Goal: Task Accomplishment & Management: Manage account settings

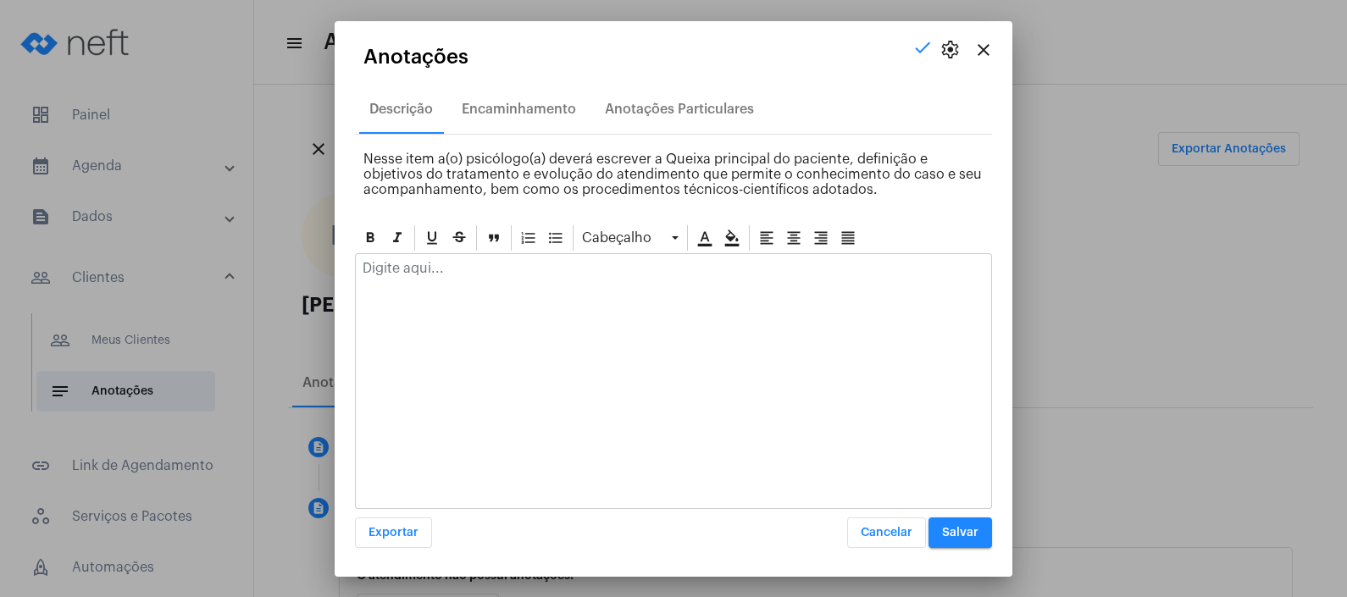
scroll to position [98, 0]
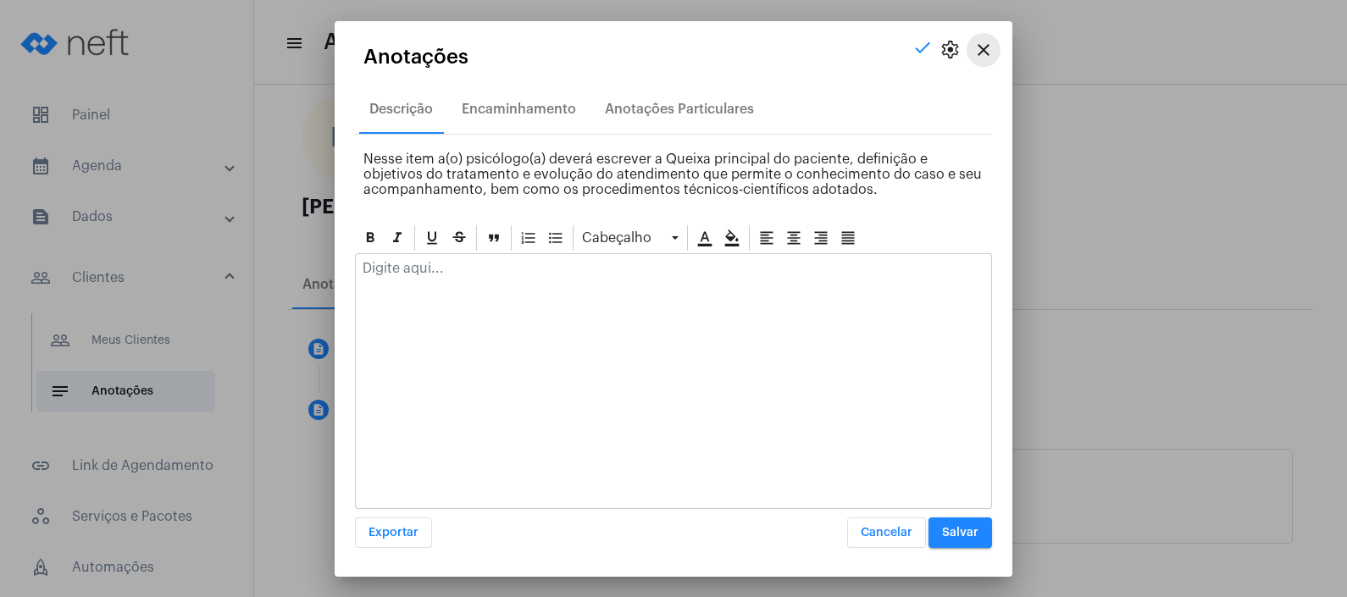
click at [978, 47] on mat-icon "close" at bounding box center [983, 50] width 20 height 20
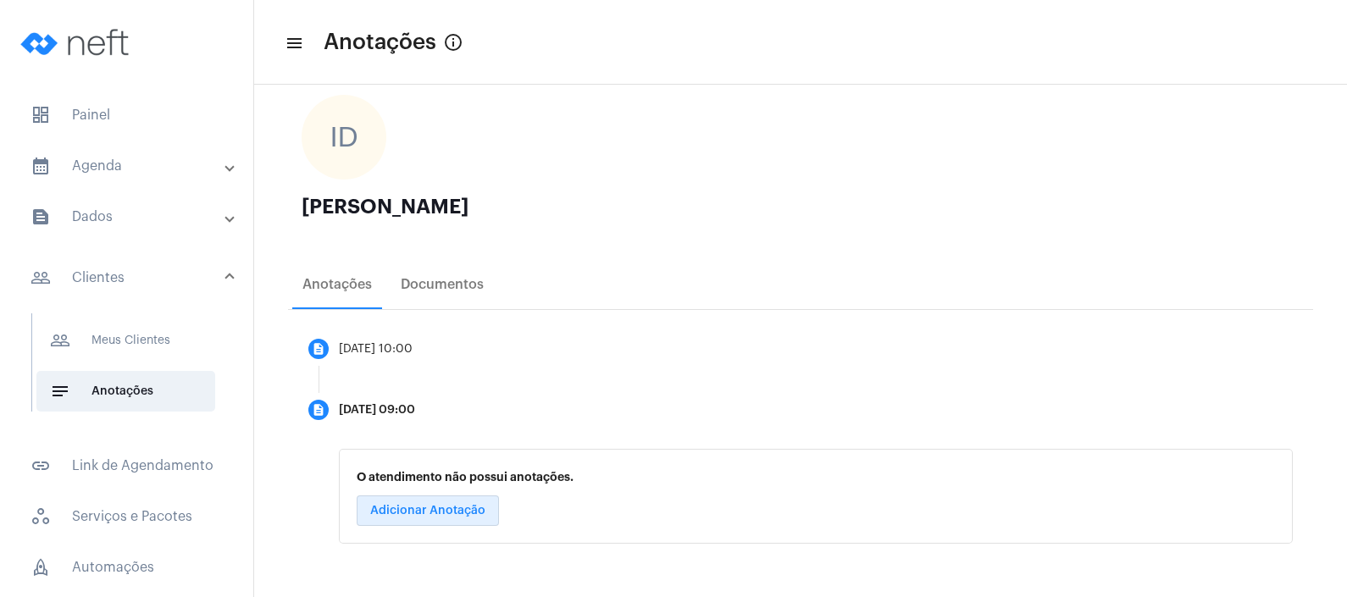
click at [161, 163] on mat-panel-title "calendar_month_outlined Agenda" at bounding box center [128, 166] width 196 height 20
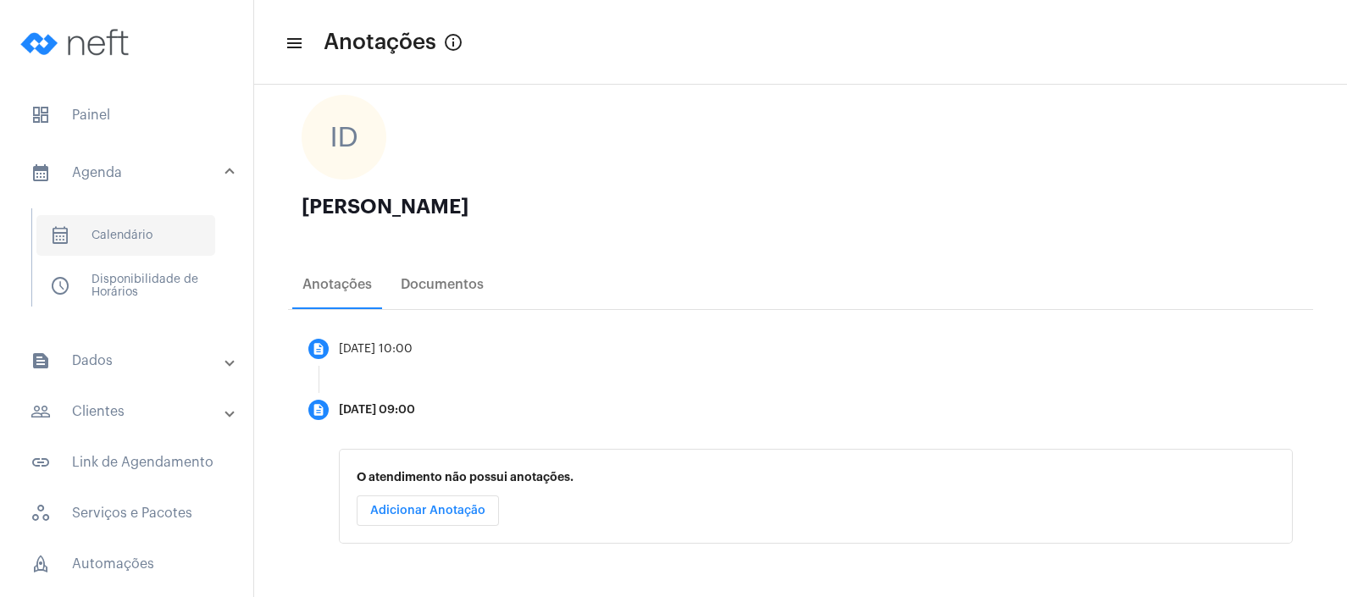
click at [161, 224] on span "calendar_month_outlined Calendário" at bounding box center [125, 235] width 179 height 41
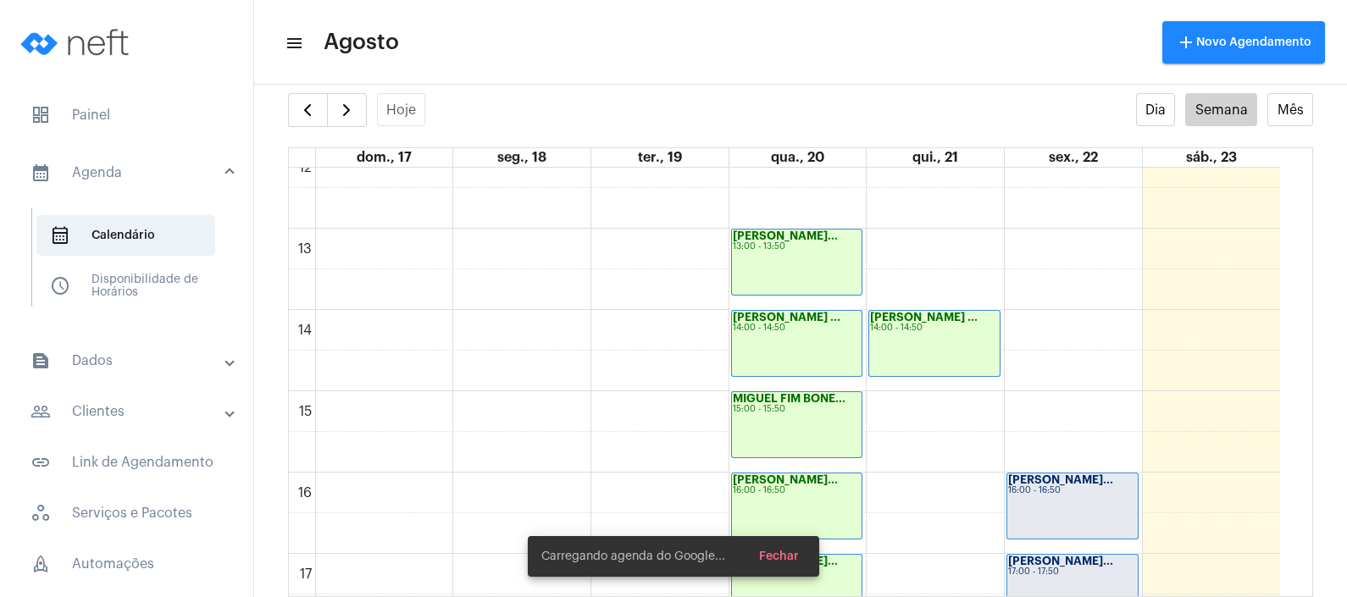
scroll to position [1229, 0]
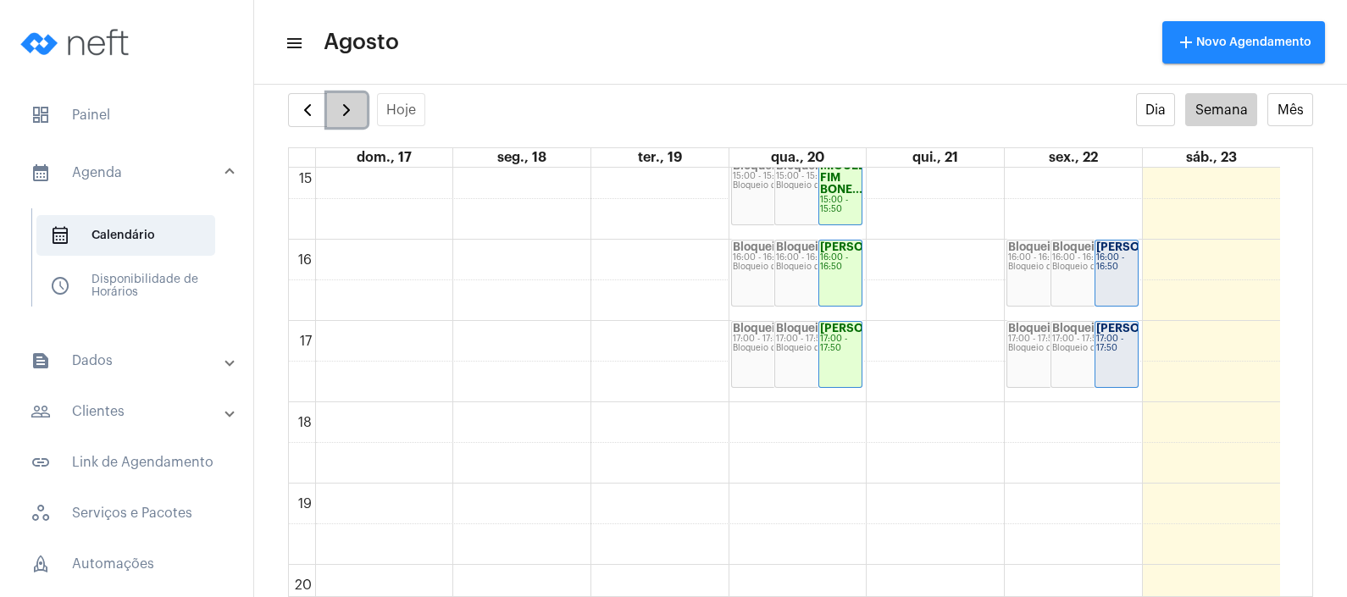
click at [355, 103] on span "button" at bounding box center [346, 110] width 20 height 20
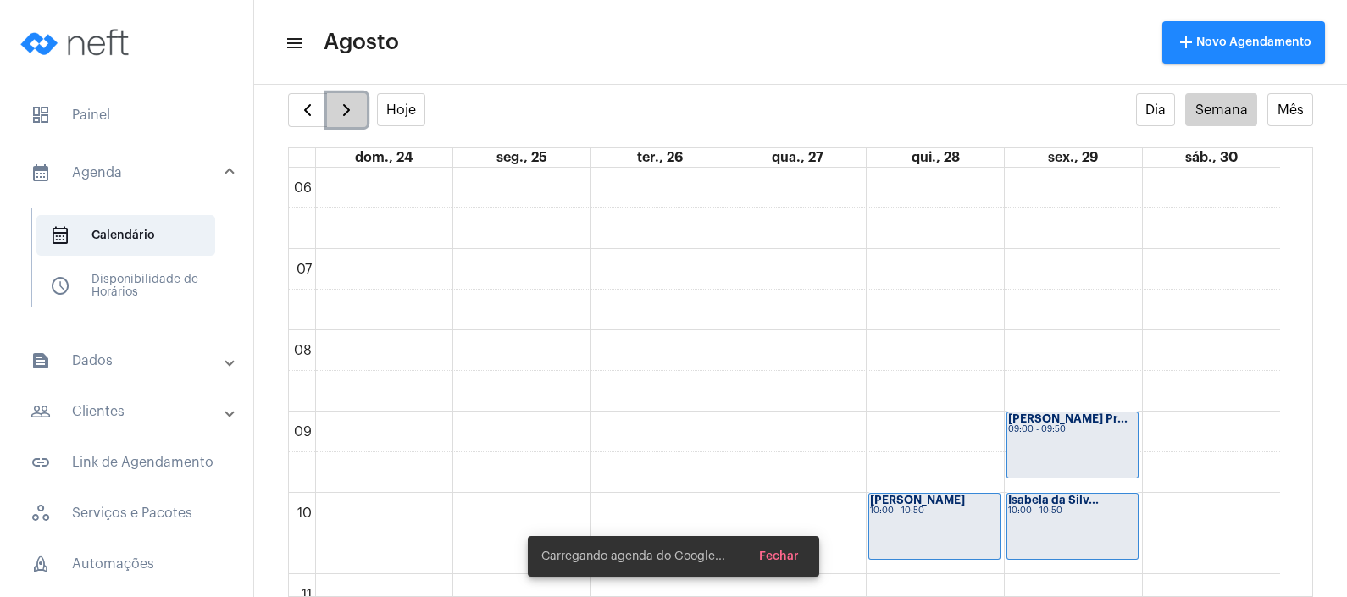
click at [355, 103] on span "button" at bounding box center [346, 110] width 20 height 20
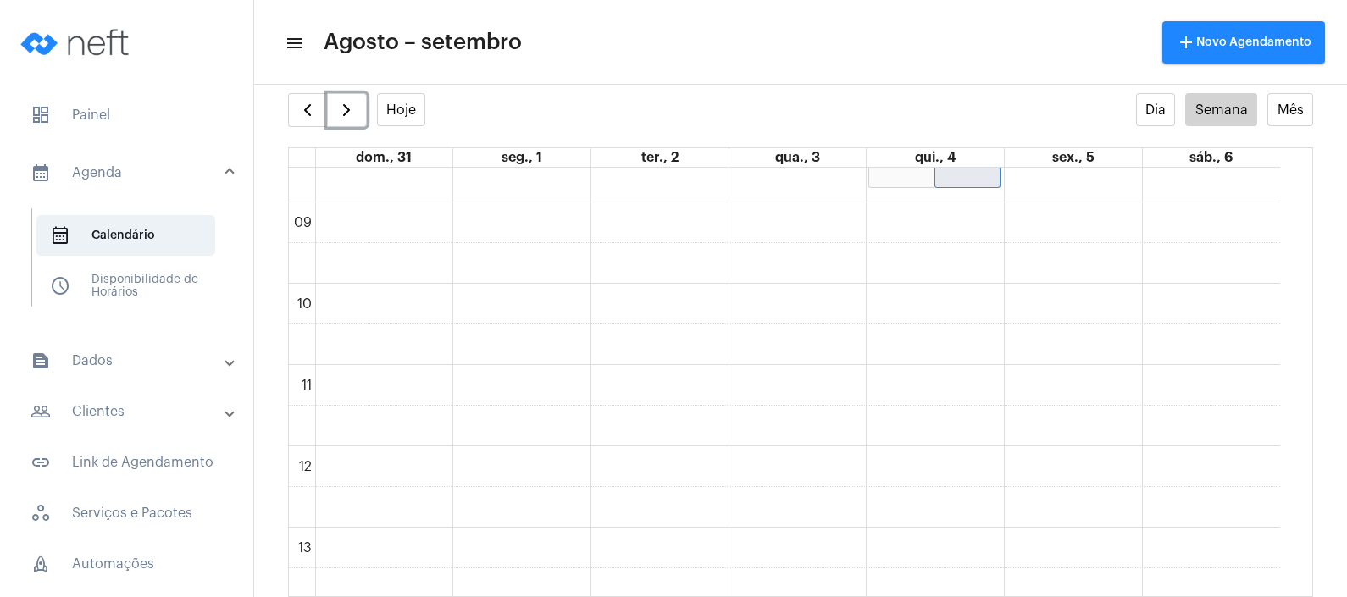
scroll to position [594, 0]
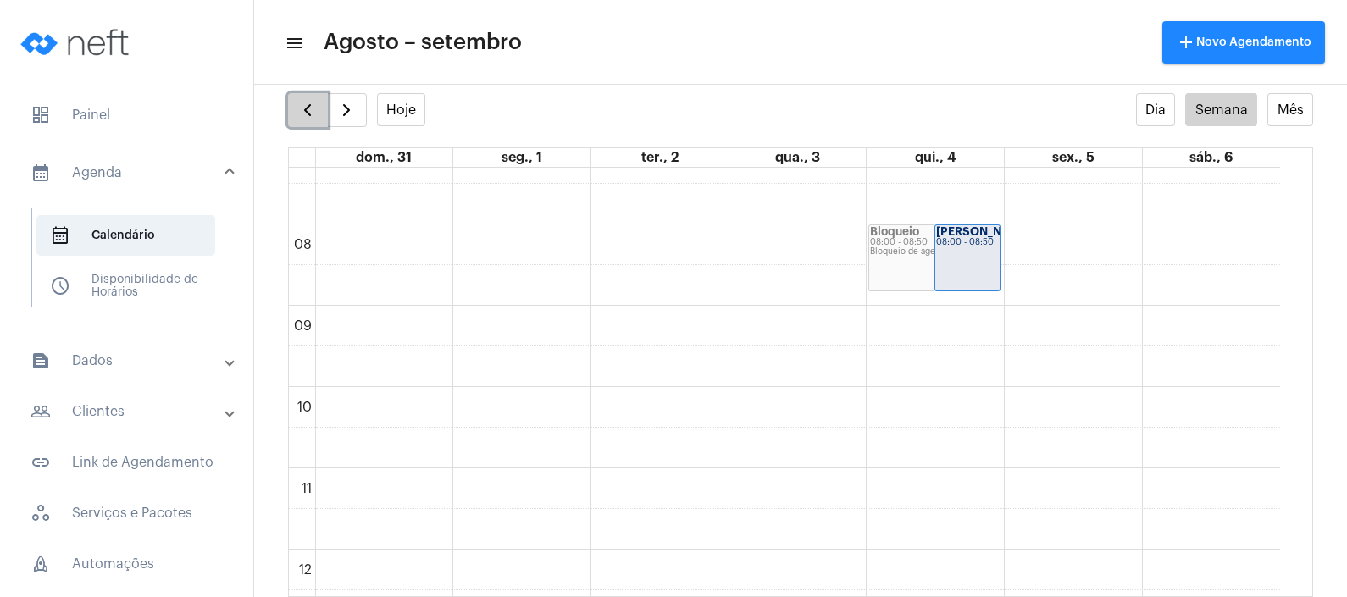
click at [307, 108] on span "button" at bounding box center [307, 110] width 20 height 20
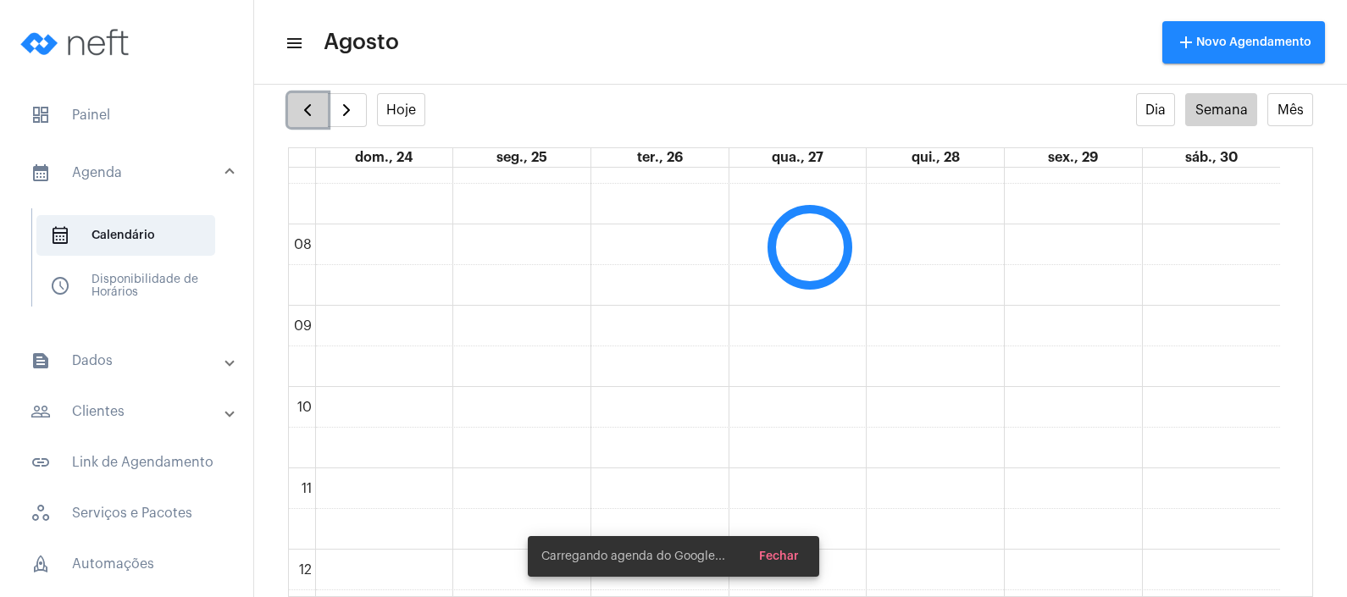
scroll to position [488, 0]
click at [307, 108] on span "button" at bounding box center [307, 110] width 20 height 20
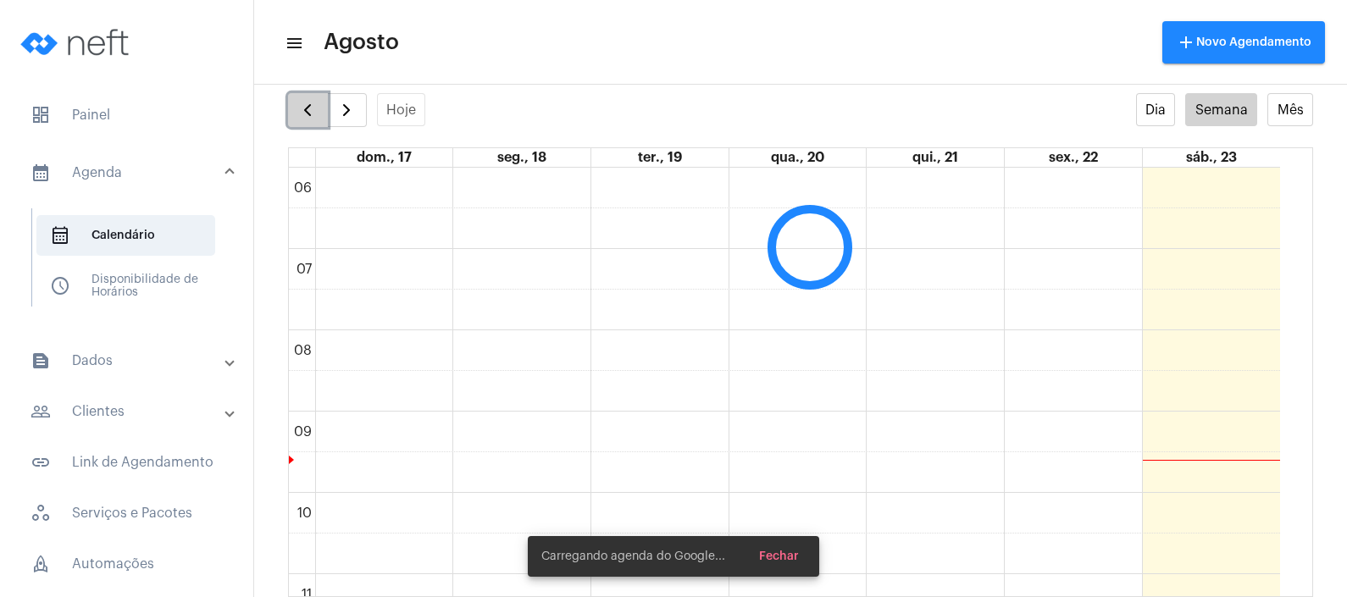
click at [307, 108] on span "button" at bounding box center [307, 110] width 20 height 20
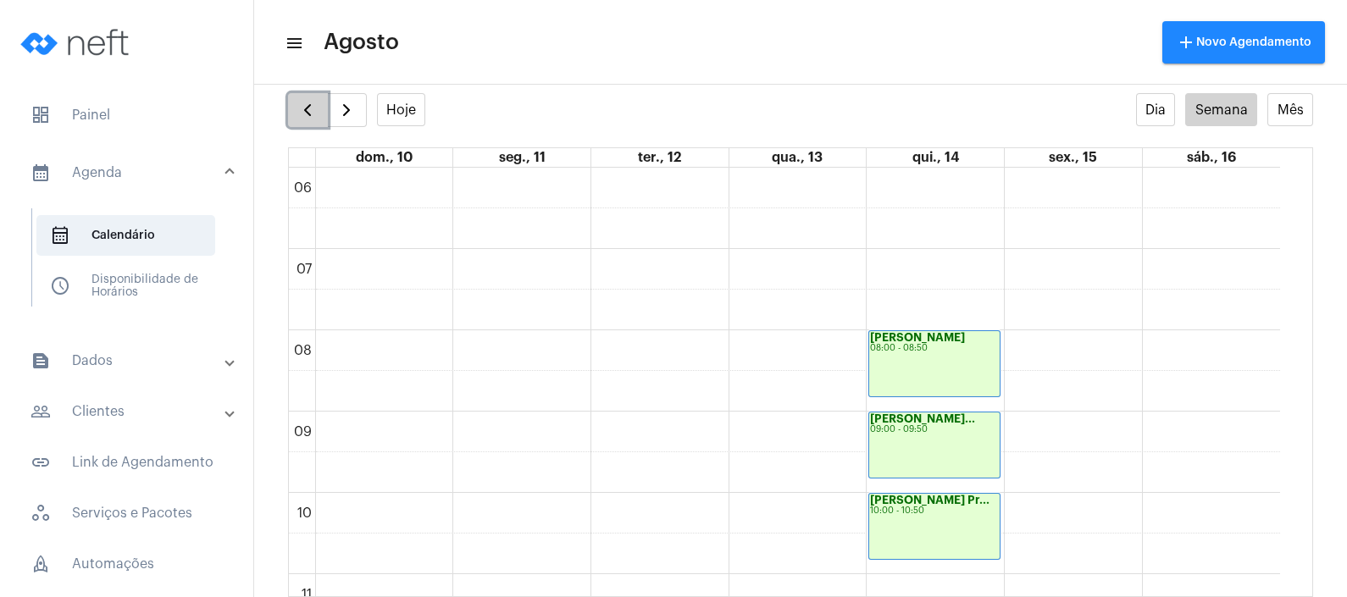
click at [307, 108] on span "button" at bounding box center [307, 110] width 20 height 20
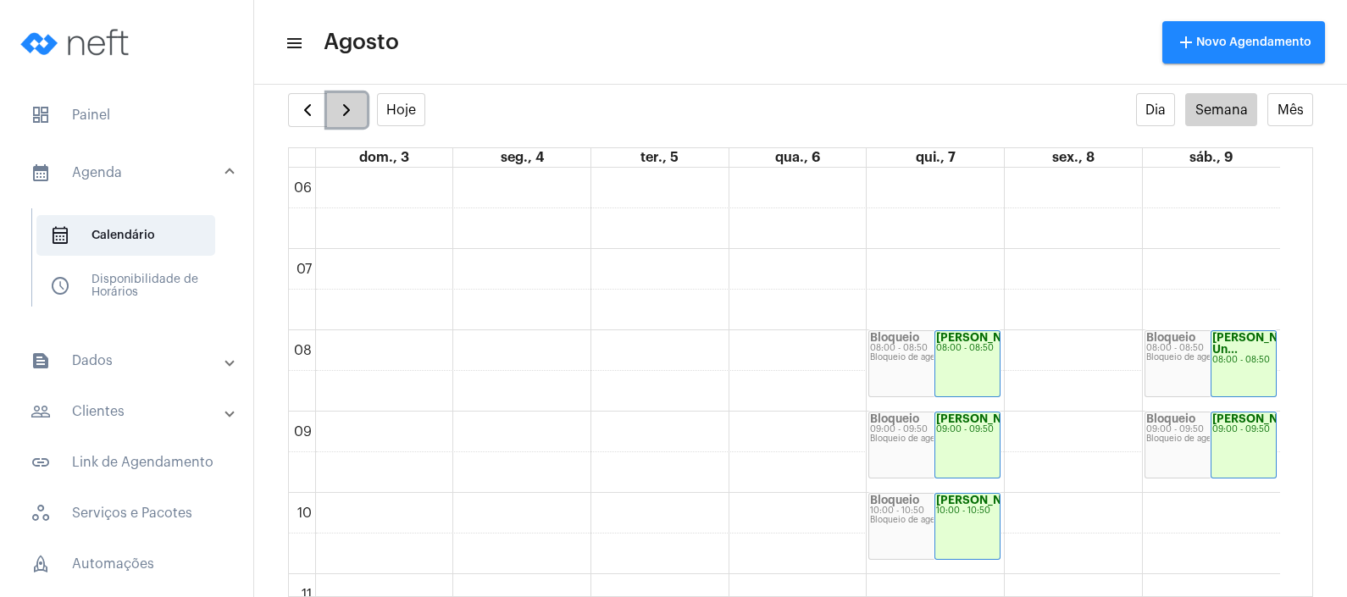
click at [351, 102] on span "button" at bounding box center [346, 110] width 20 height 20
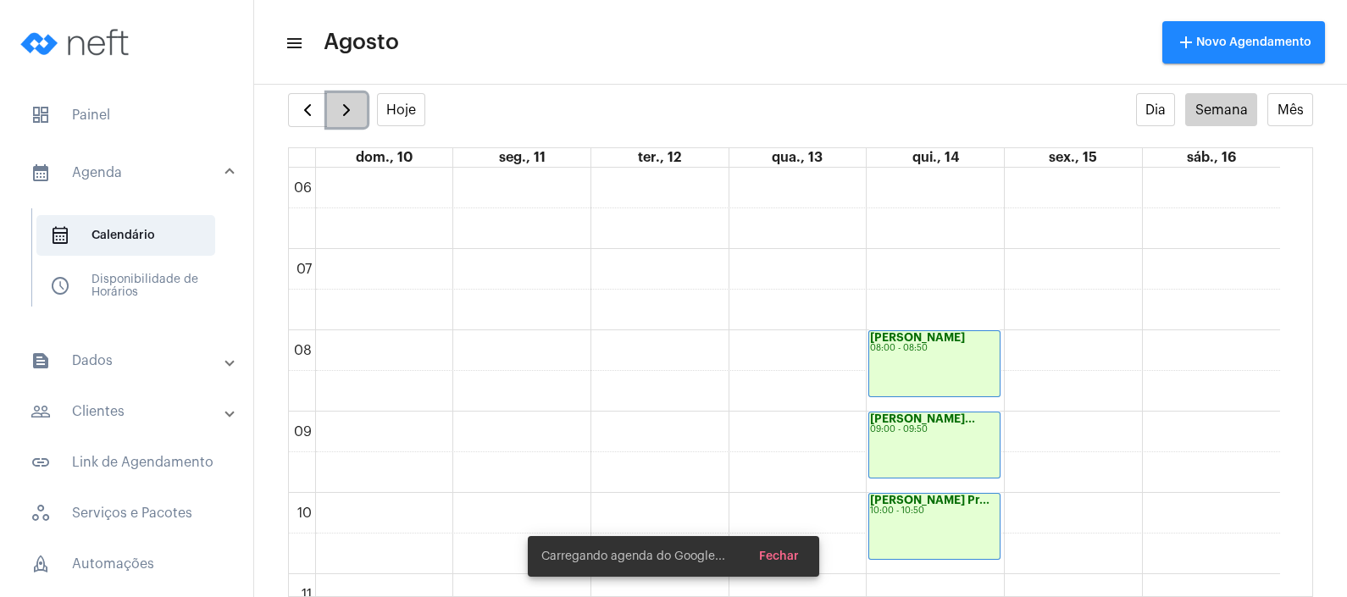
click at [351, 102] on span "button" at bounding box center [346, 110] width 20 height 20
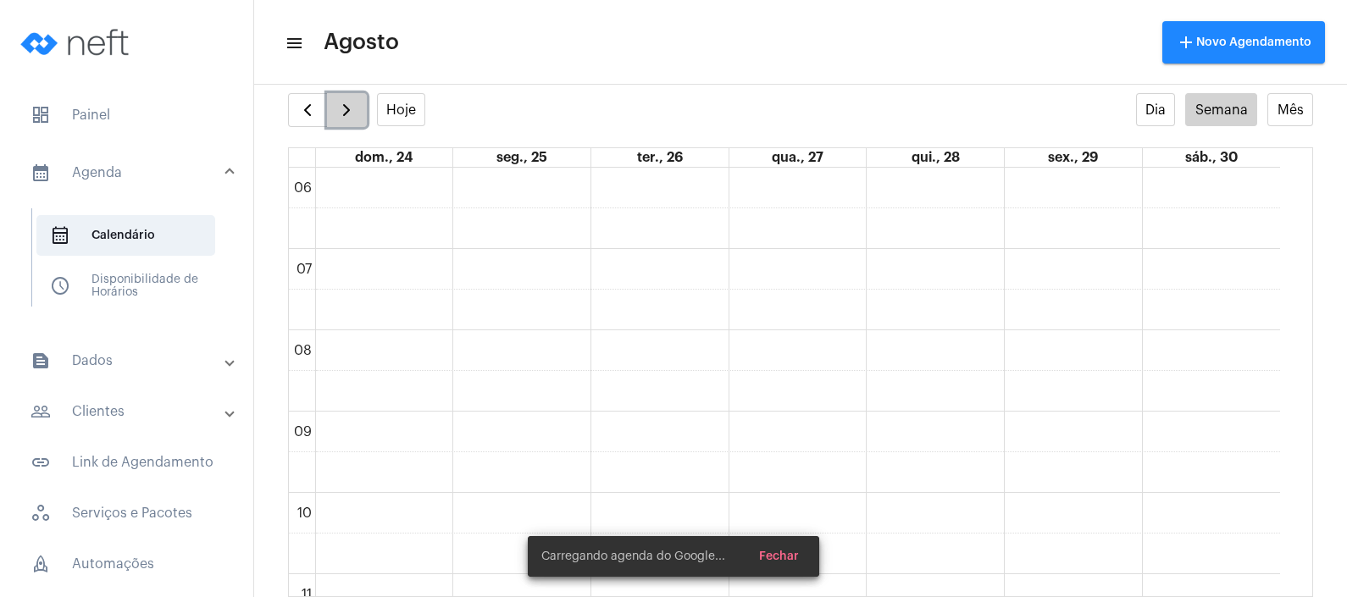
click at [351, 102] on span "button" at bounding box center [346, 110] width 20 height 20
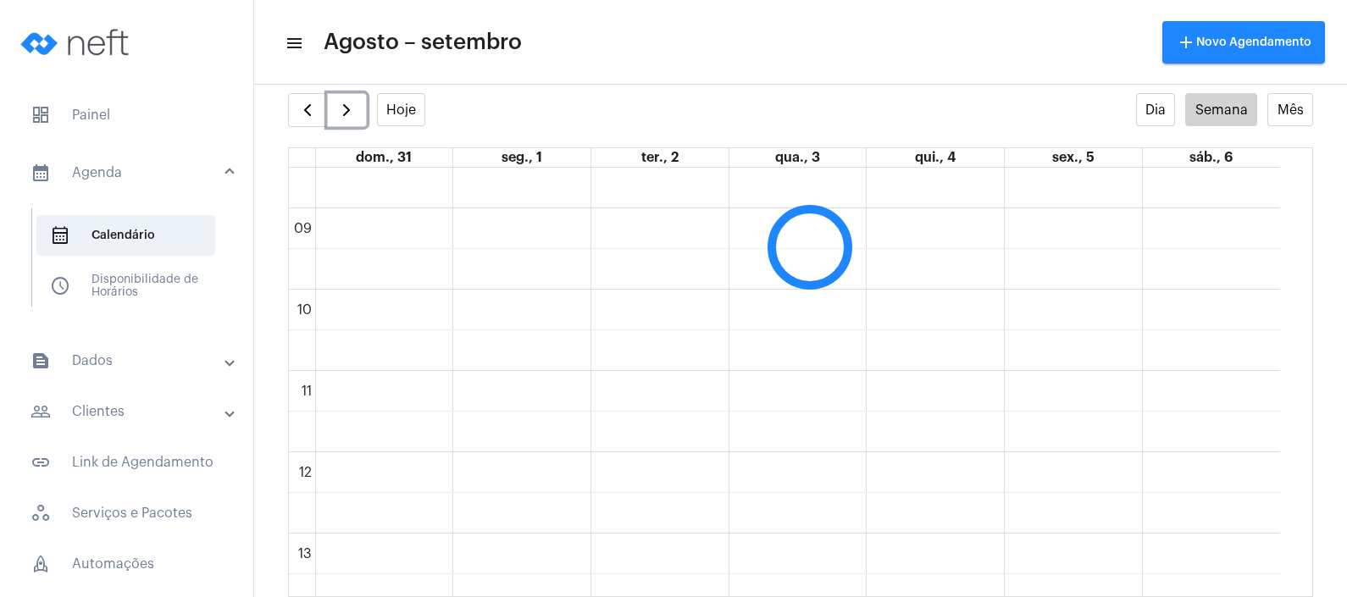
scroll to position [700, 0]
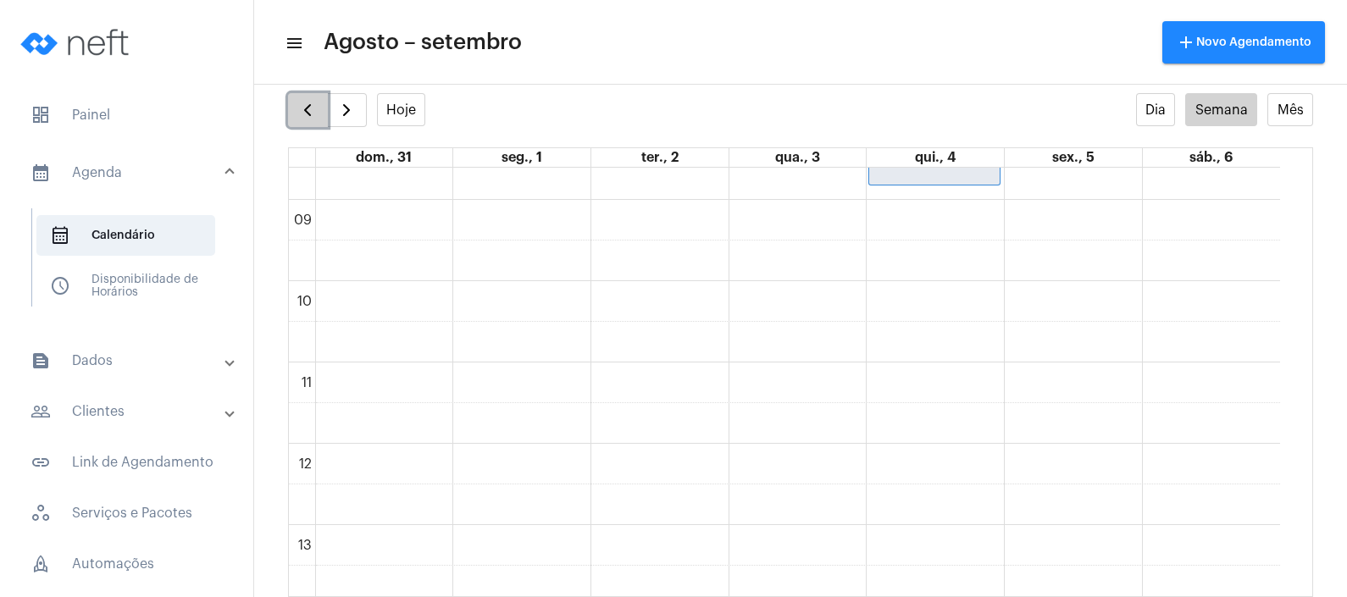
click at [305, 111] on span "button" at bounding box center [307, 110] width 20 height 20
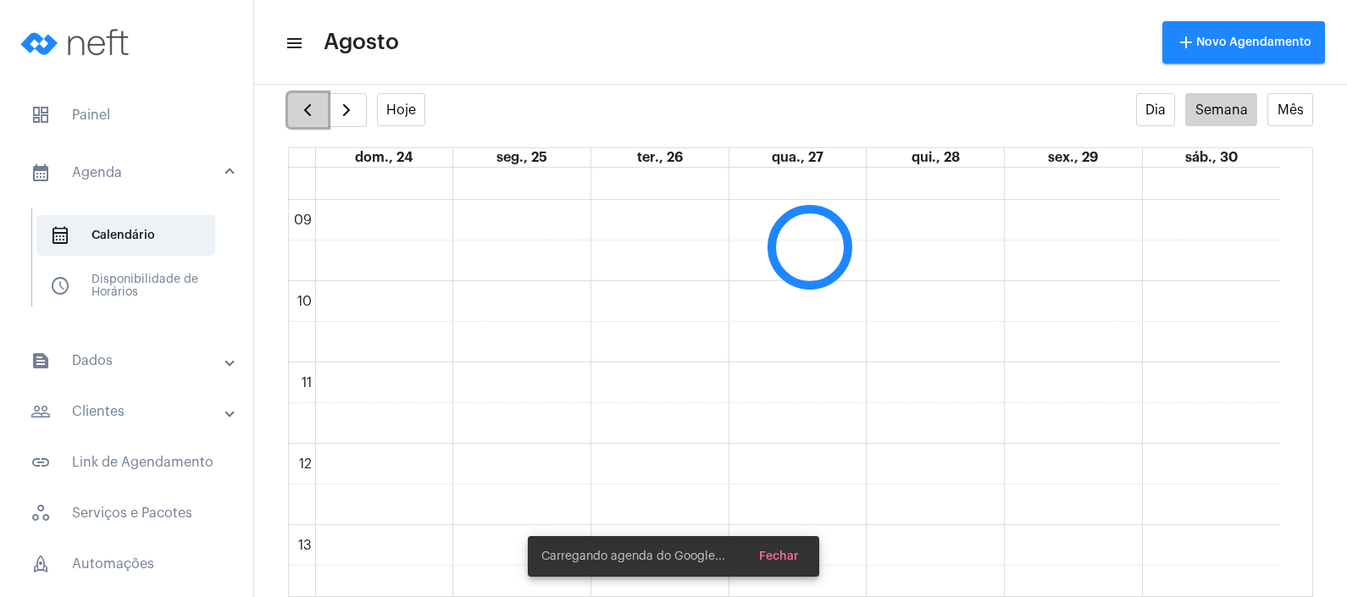
scroll to position [488, 0]
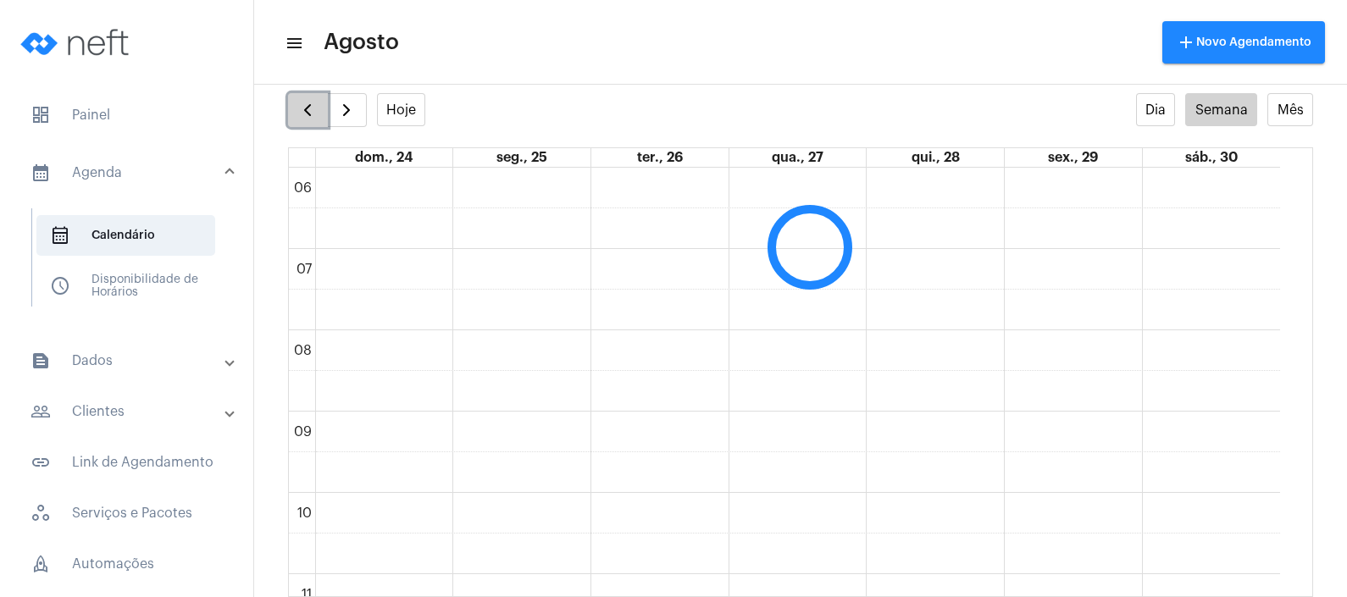
click at [305, 111] on span "button" at bounding box center [307, 110] width 20 height 20
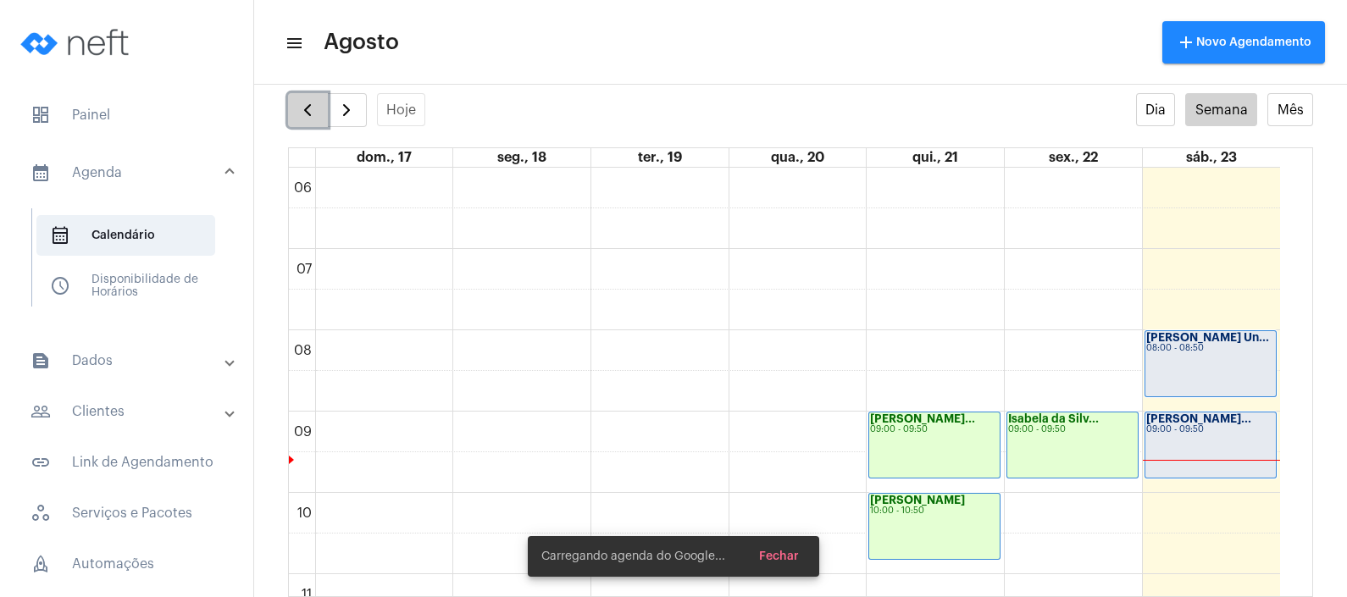
click at [305, 111] on span "button" at bounding box center [307, 110] width 20 height 20
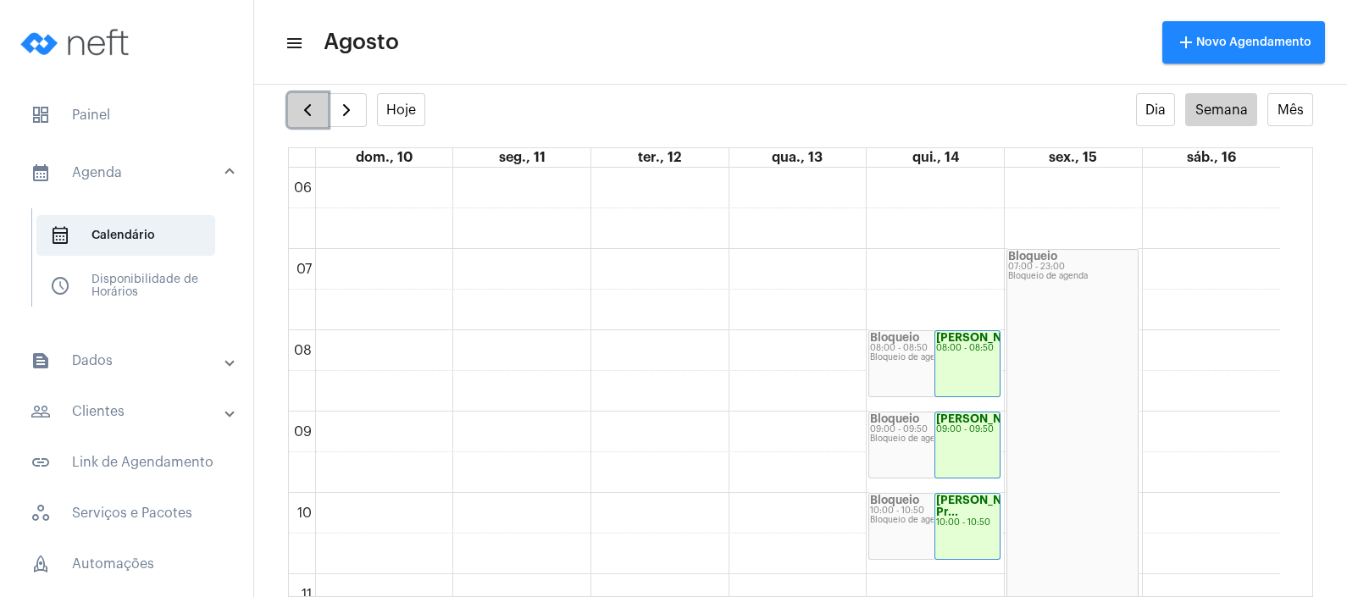
click at [305, 111] on span "button" at bounding box center [307, 110] width 20 height 20
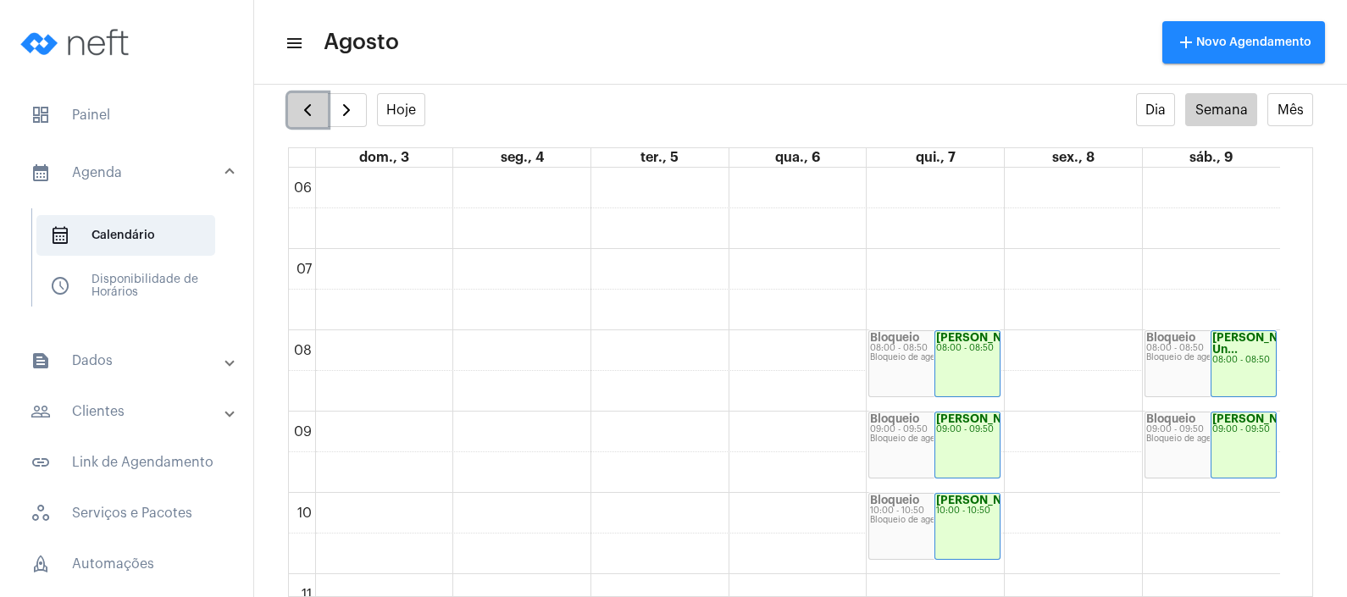
click at [305, 110] on span "button" at bounding box center [307, 110] width 20 height 20
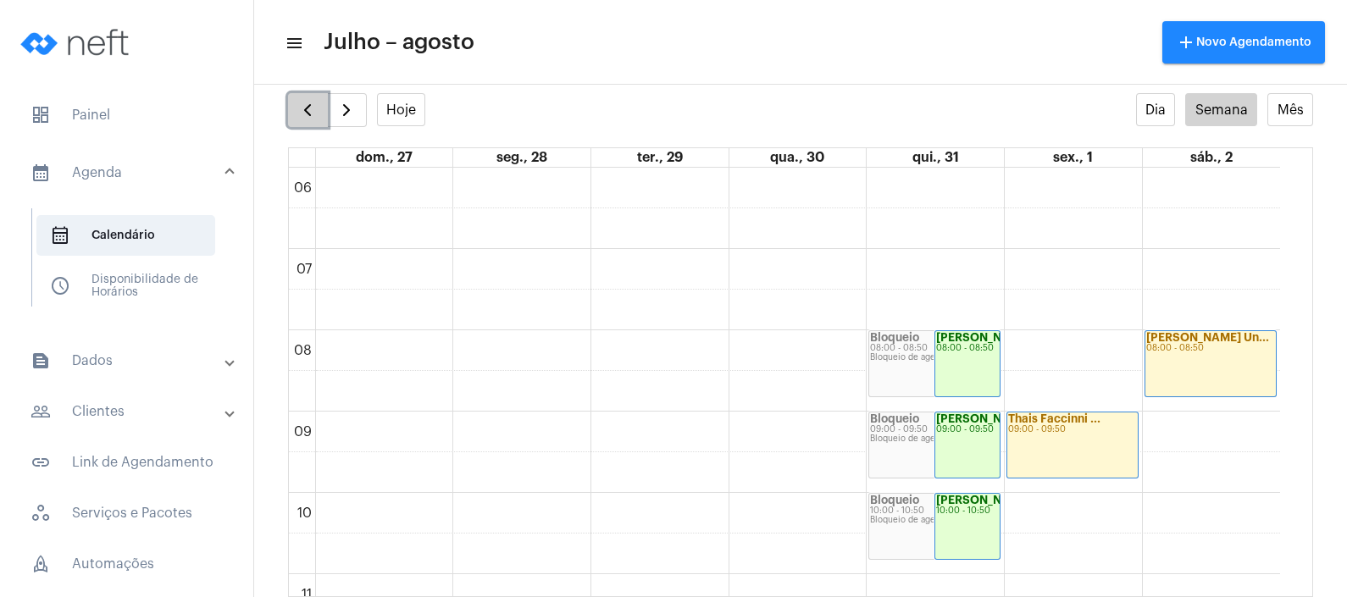
click at [305, 110] on span "button" at bounding box center [307, 110] width 20 height 20
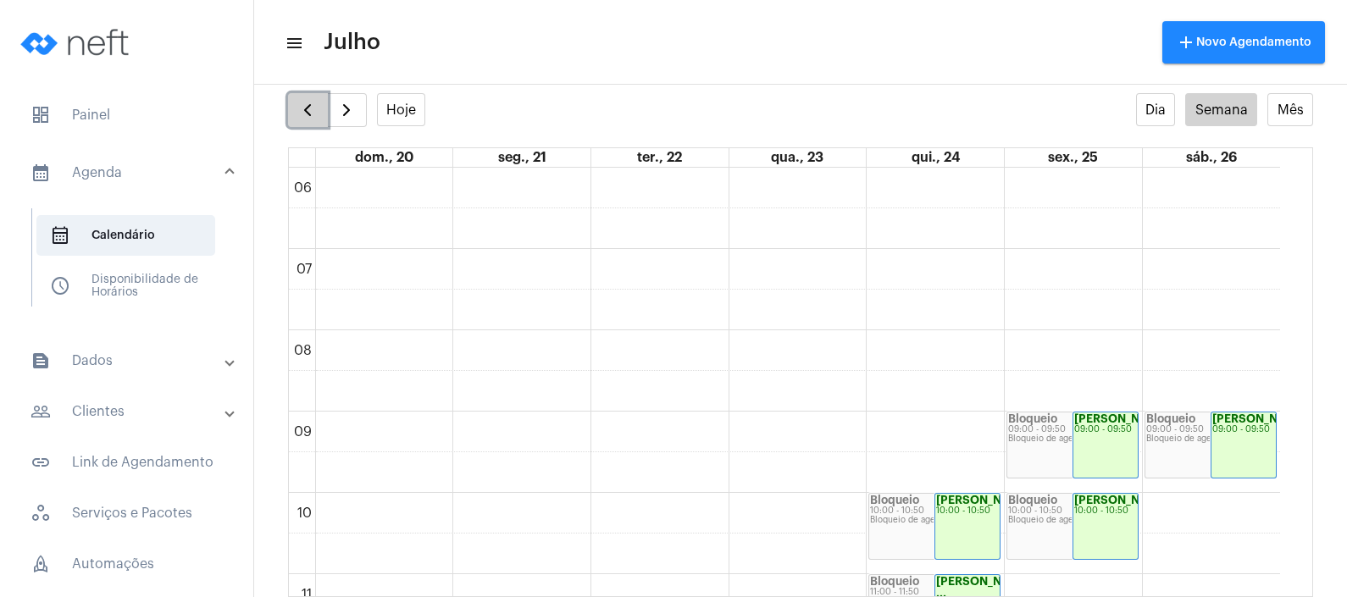
click at [305, 110] on span "button" at bounding box center [307, 110] width 20 height 20
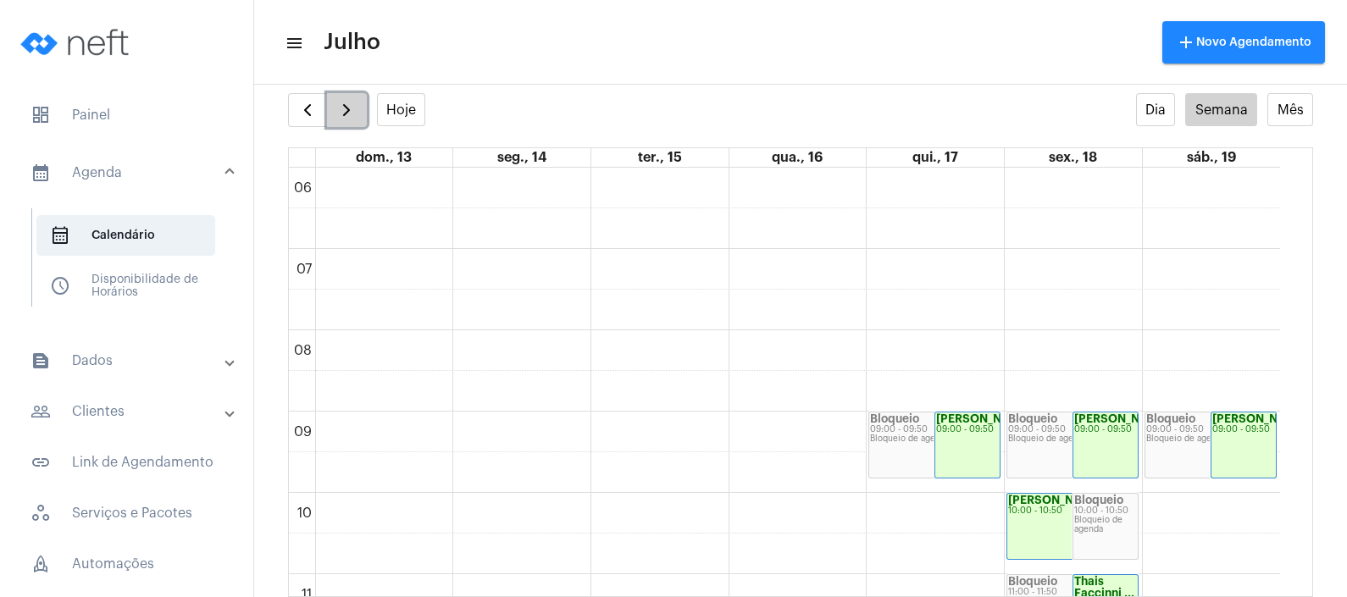
click at [332, 106] on button "button" at bounding box center [347, 110] width 40 height 34
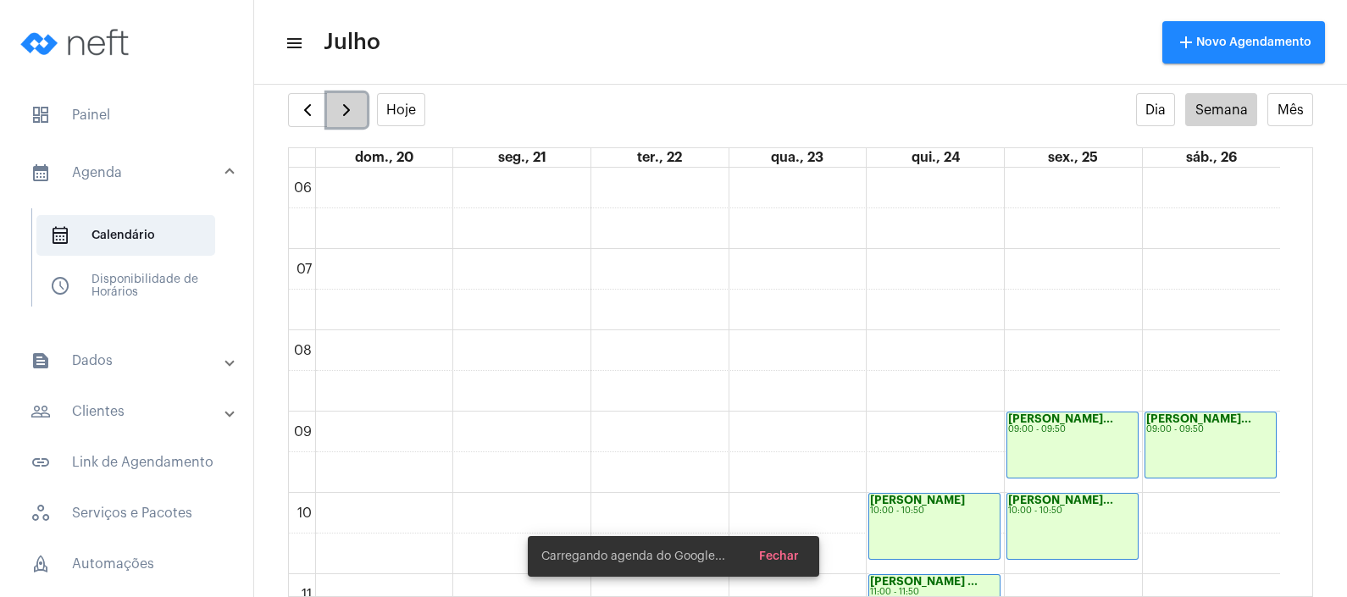
click at [332, 106] on button "button" at bounding box center [347, 110] width 40 height 34
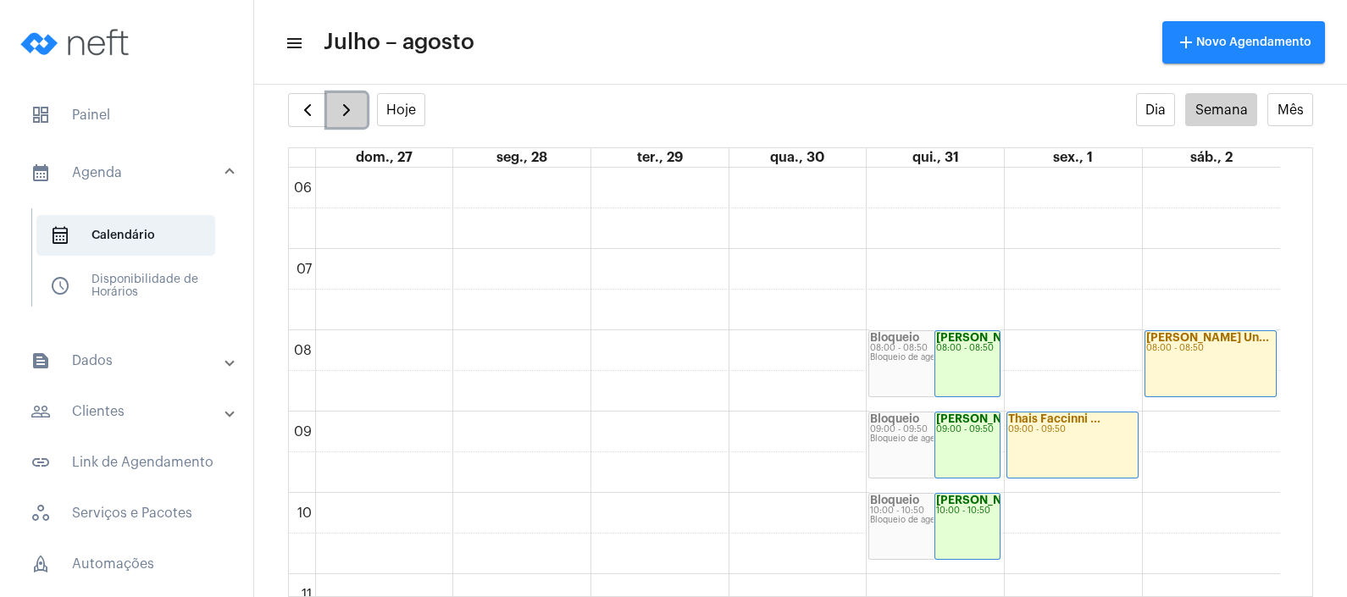
click at [332, 106] on button "button" at bounding box center [347, 110] width 40 height 34
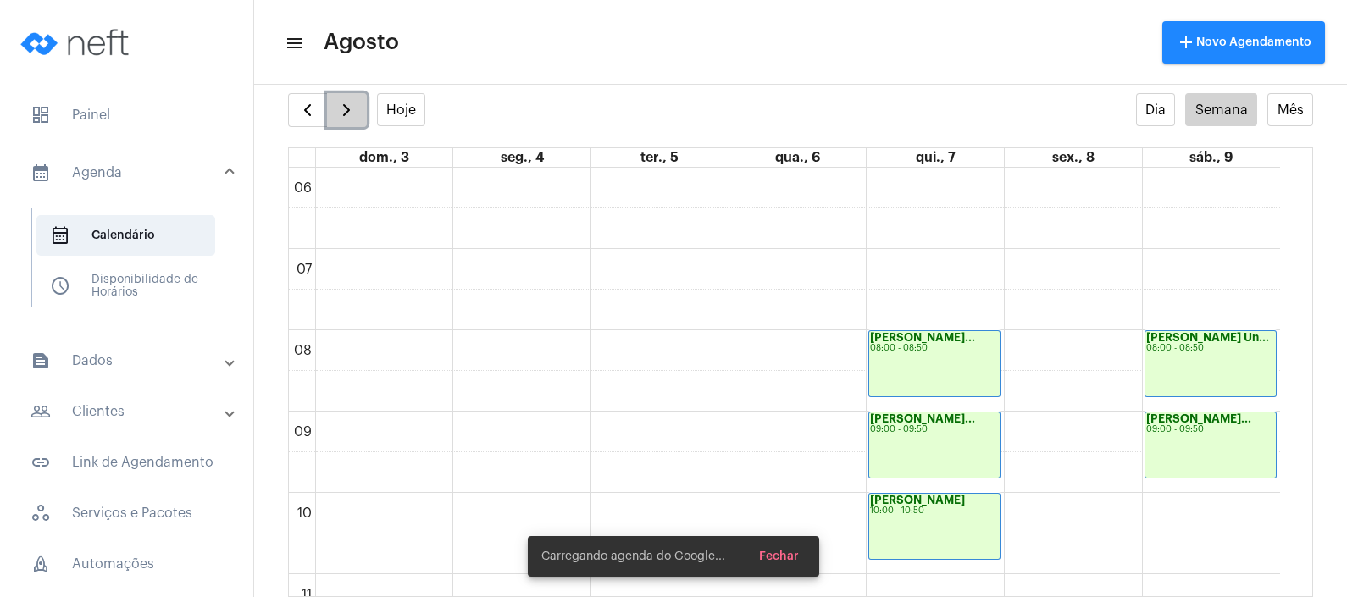
click at [332, 106] on button "button" at bounding box center [347, 110] width 40 height 34
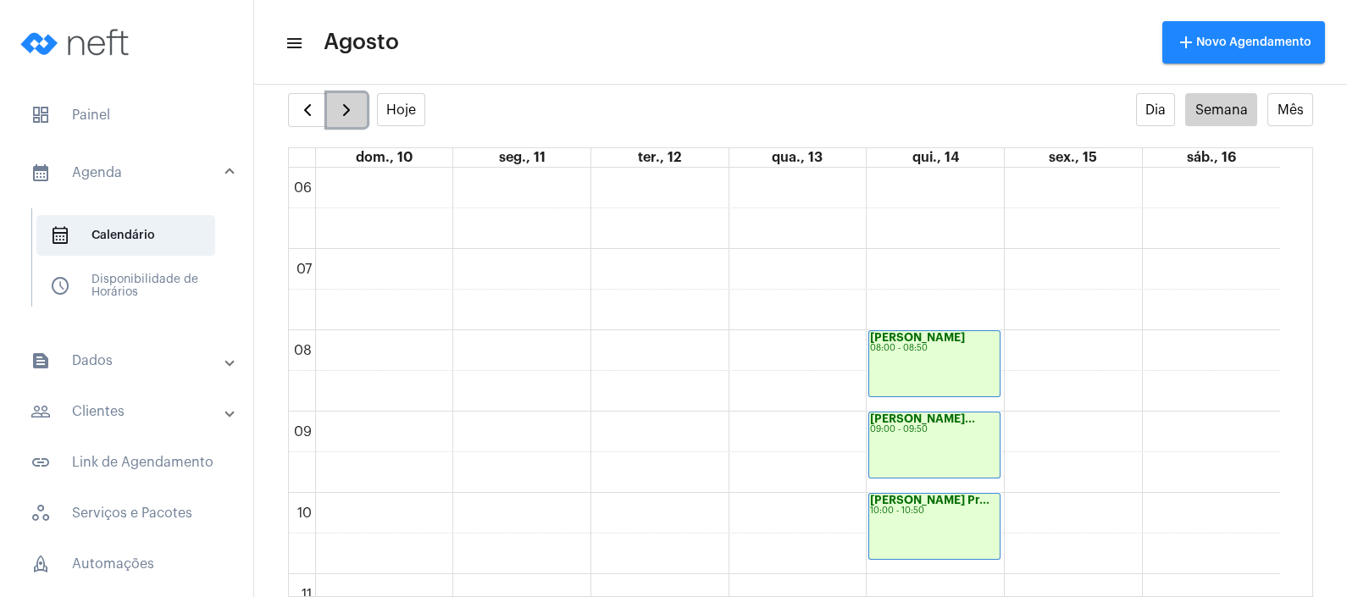
click at [332, 106] on button "button" at bounding box center [347, 110] width 40 height 34
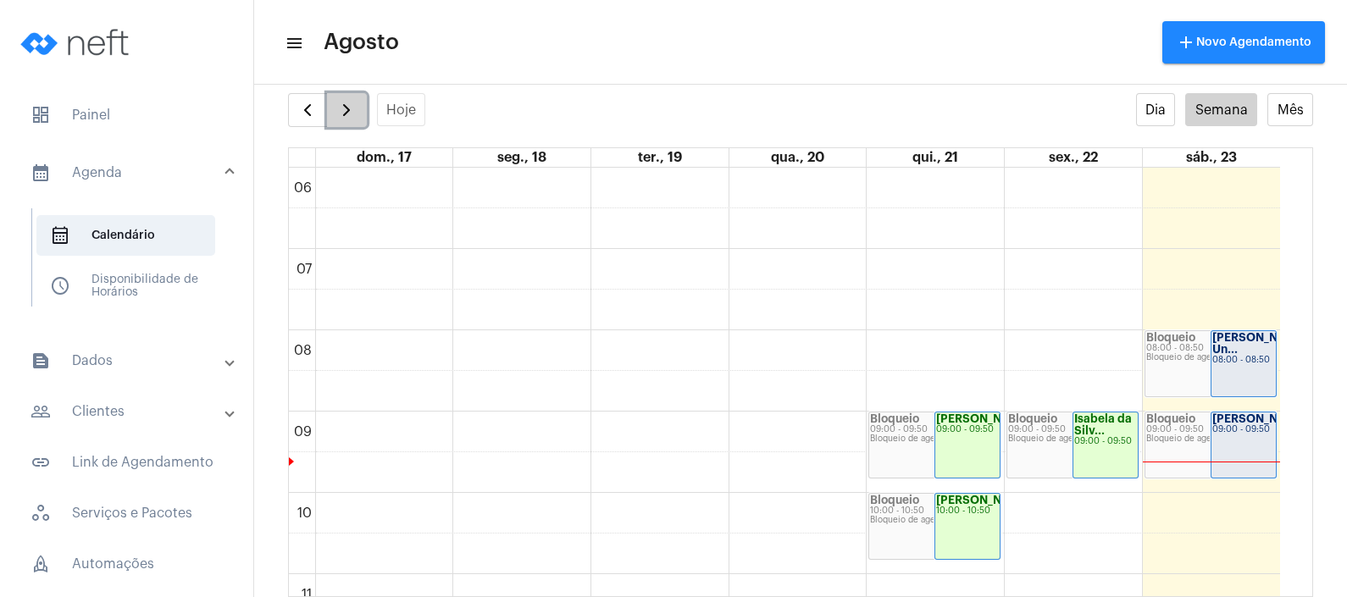
click at [335, 106] on button "button" at bounding box center [347, 110] width 40 height 34
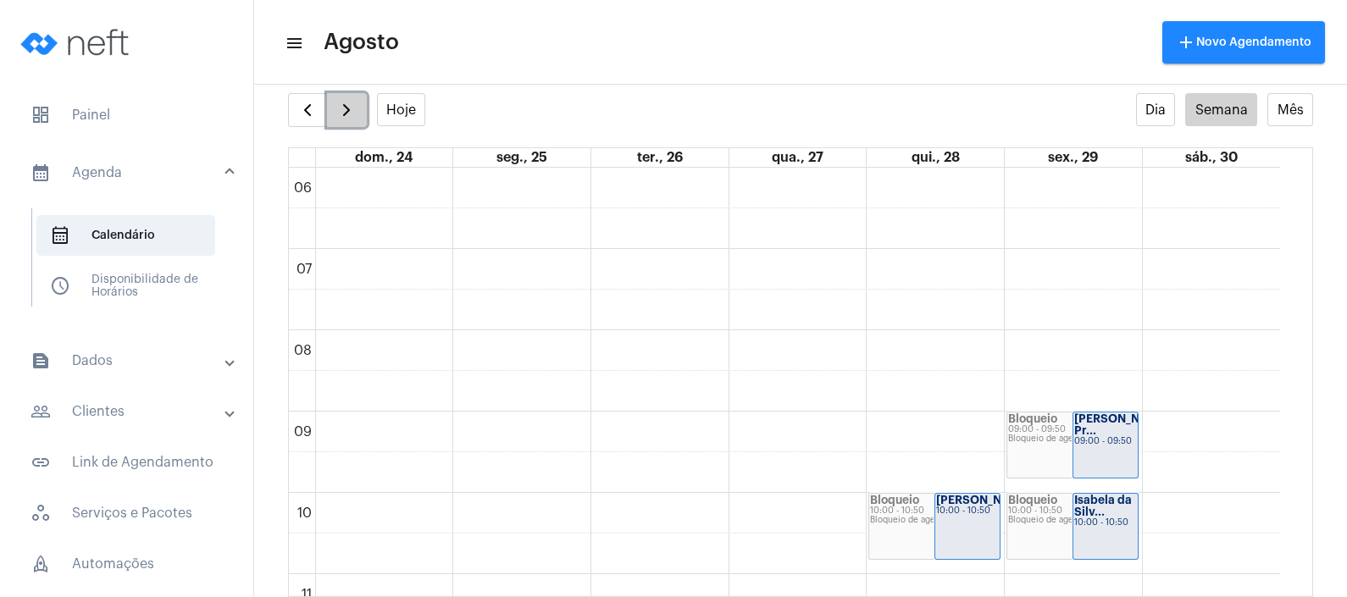
click at [336, 106] on span "button" at bounding box center [346, 110] width 20 height 20
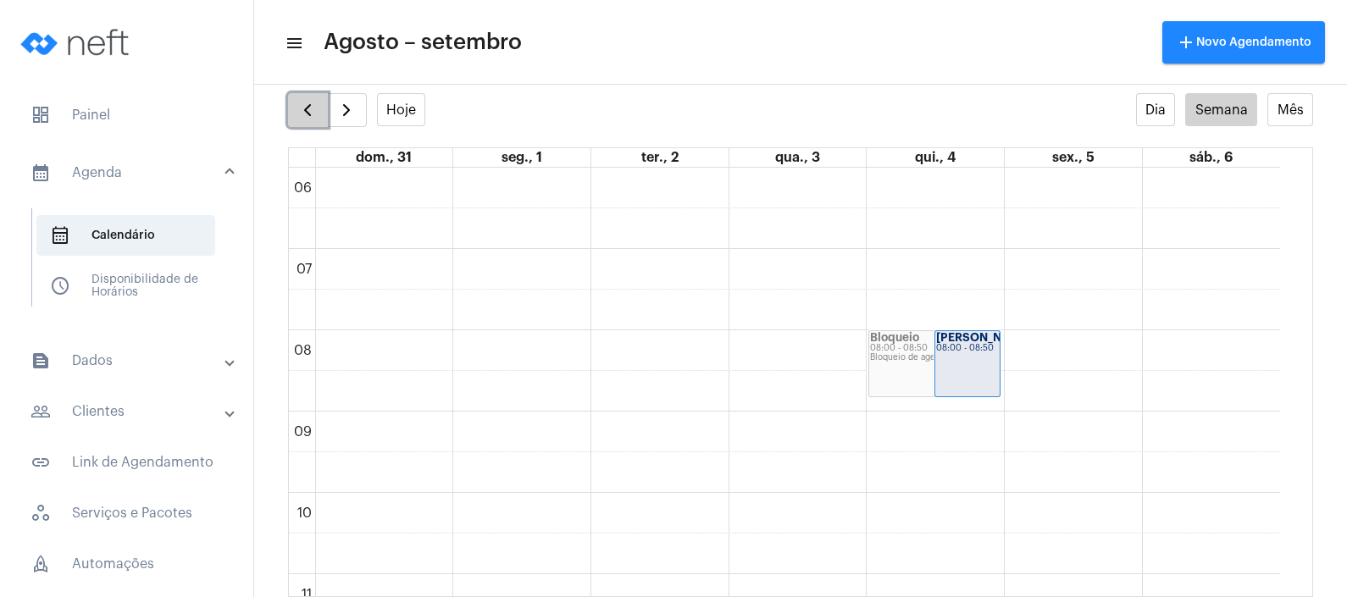
click at [305, 120] on button "button" at bounding box center [308, 110] width 40 height 34
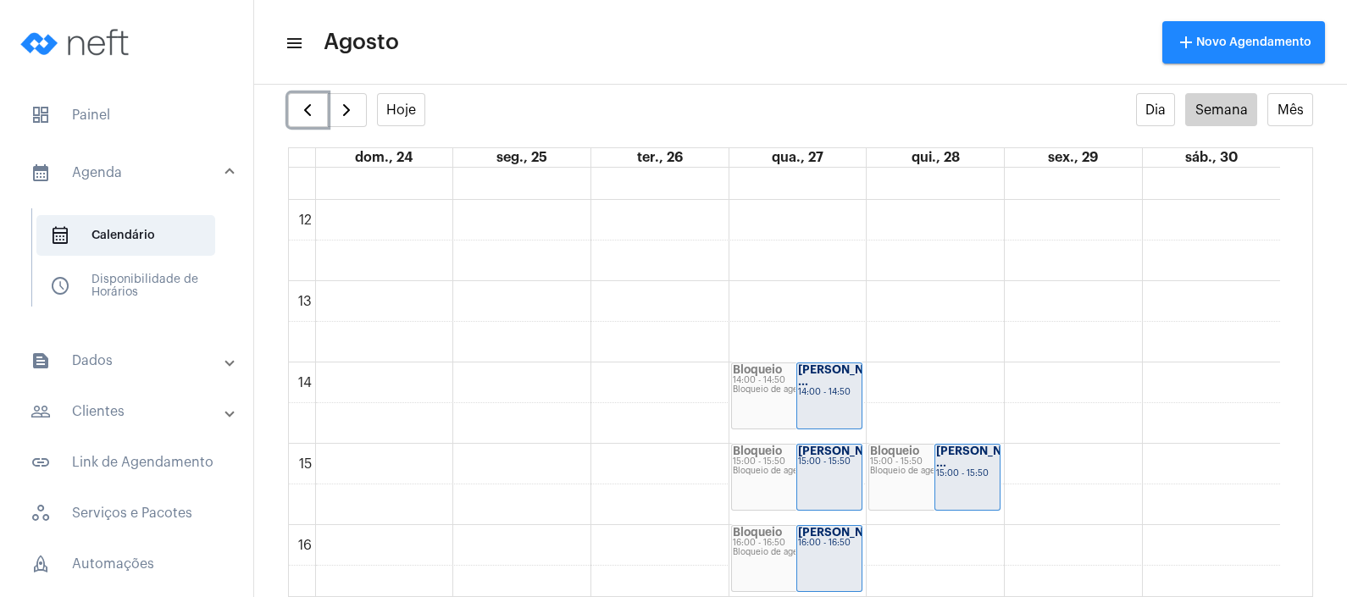
scroll to position [911, 0]
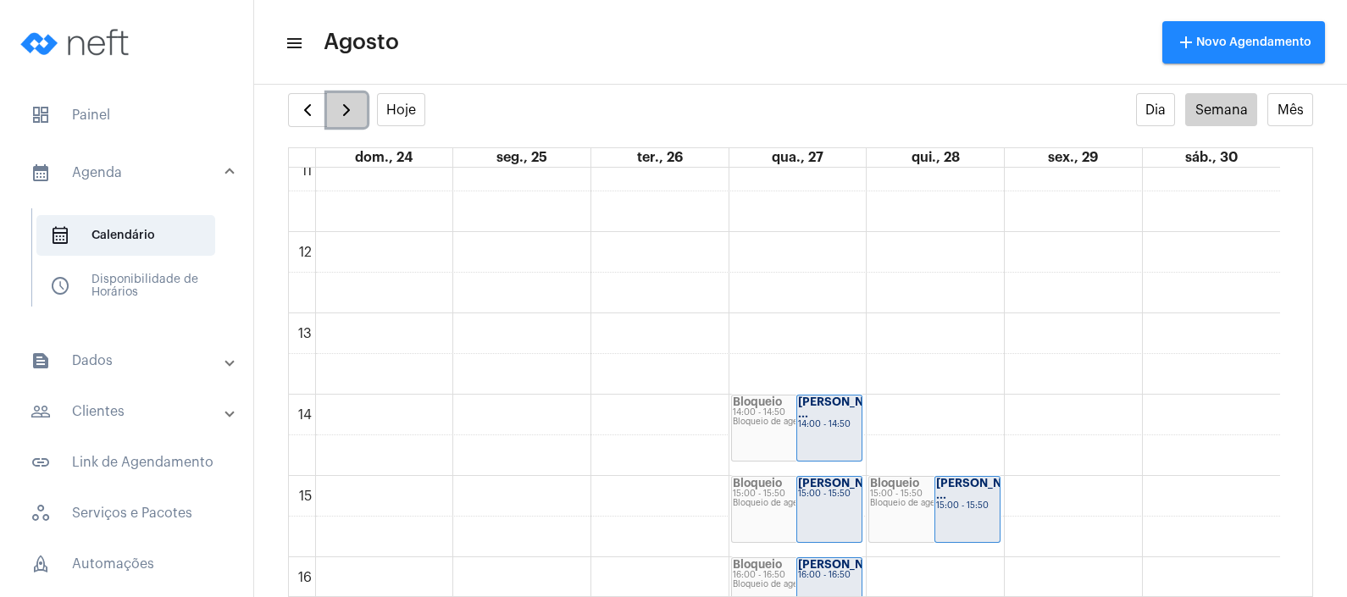
click at [340, 114] on span "button" at bounding box center [346, 110] width 20 height 20
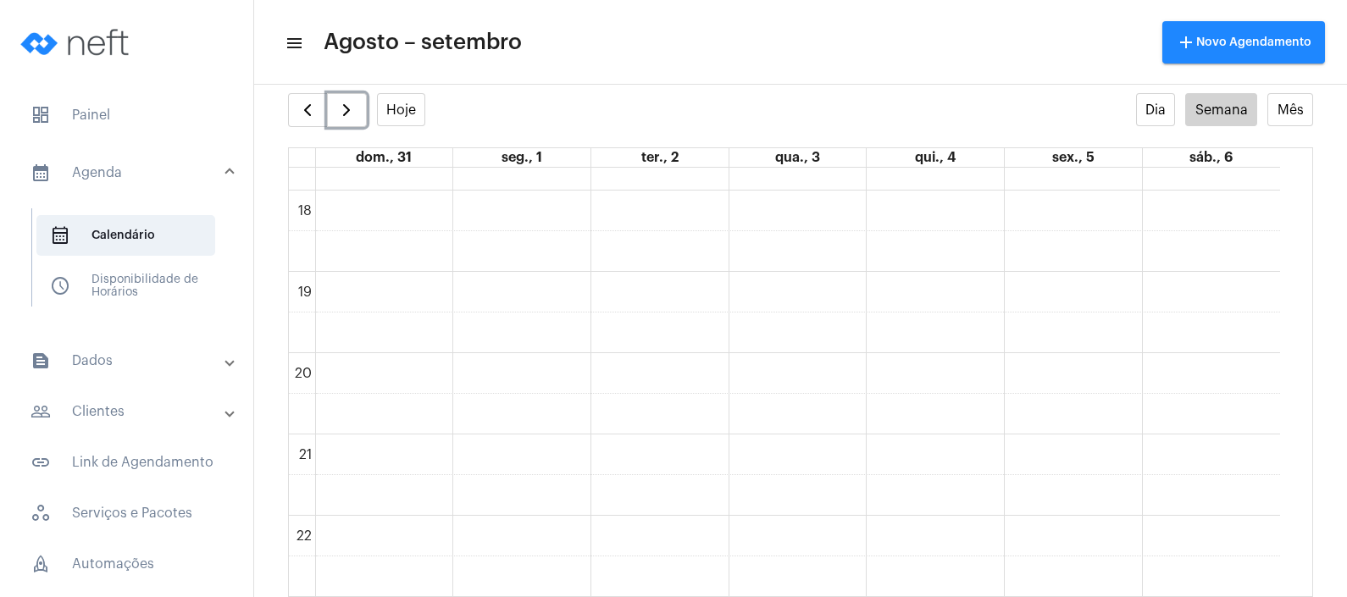
scroll to position [1521, 0]
click at [306, 106] on span "button" at bounding box center [307, 110] width 20 height 20
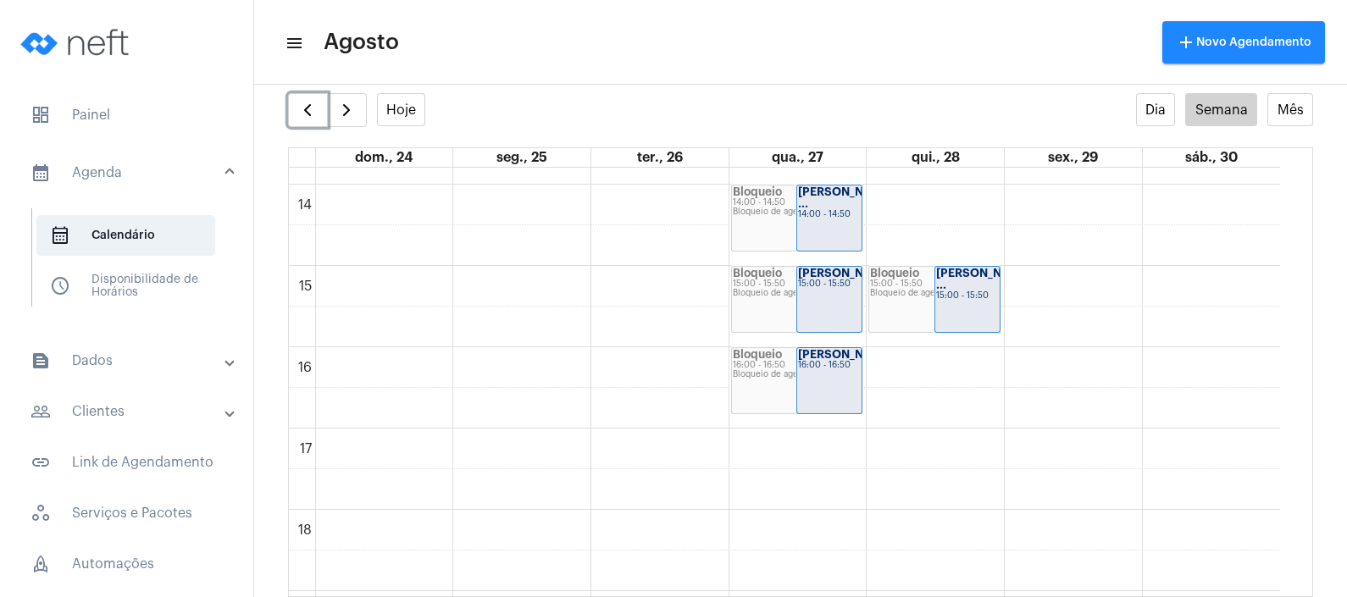
scroll to position [1123, 0]
click at [343, 108] on span "button" at bounding box center [346, 110] width 20 height 20
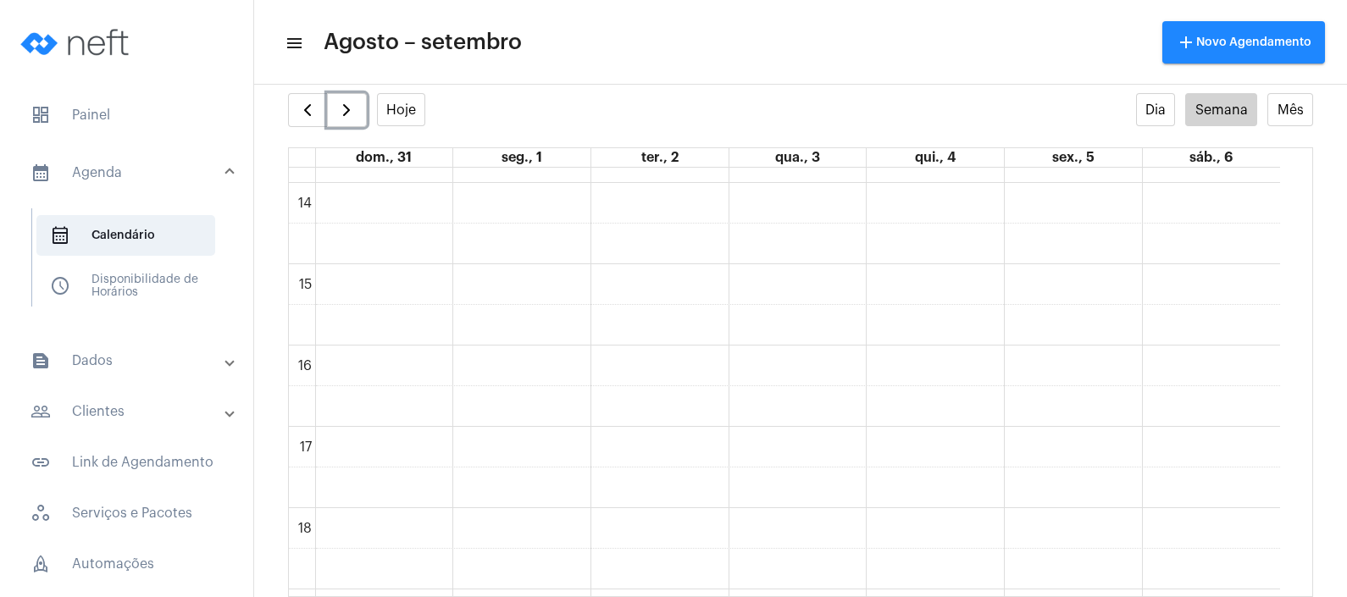
scroll to position [1017, 0]
click at [1055, 551] on div "00 01 02 03 04 05 06 07 08 09 10 11 12 13 14 15 16 17 18 19 20 21 22 23 Bloquei…" at bounding box center [784, 126] width 991 height 1952
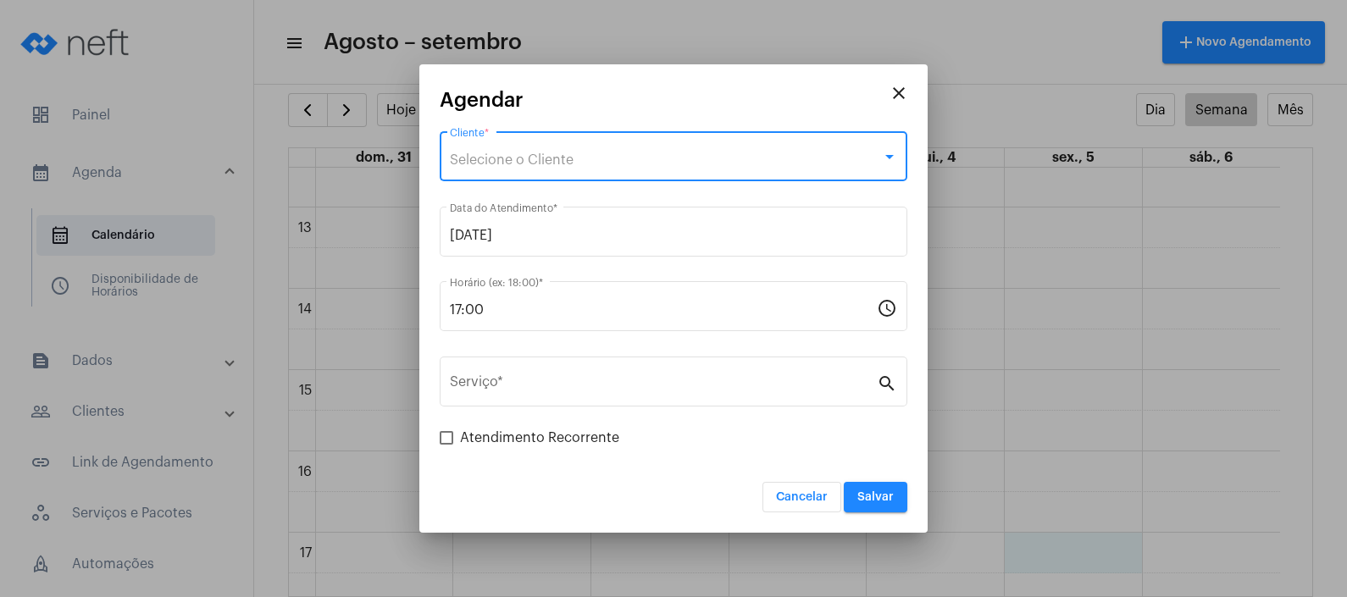
click at [621, 152] on div "Selecione o Cliente" at bounding box center [666, 159] width 432 height 15
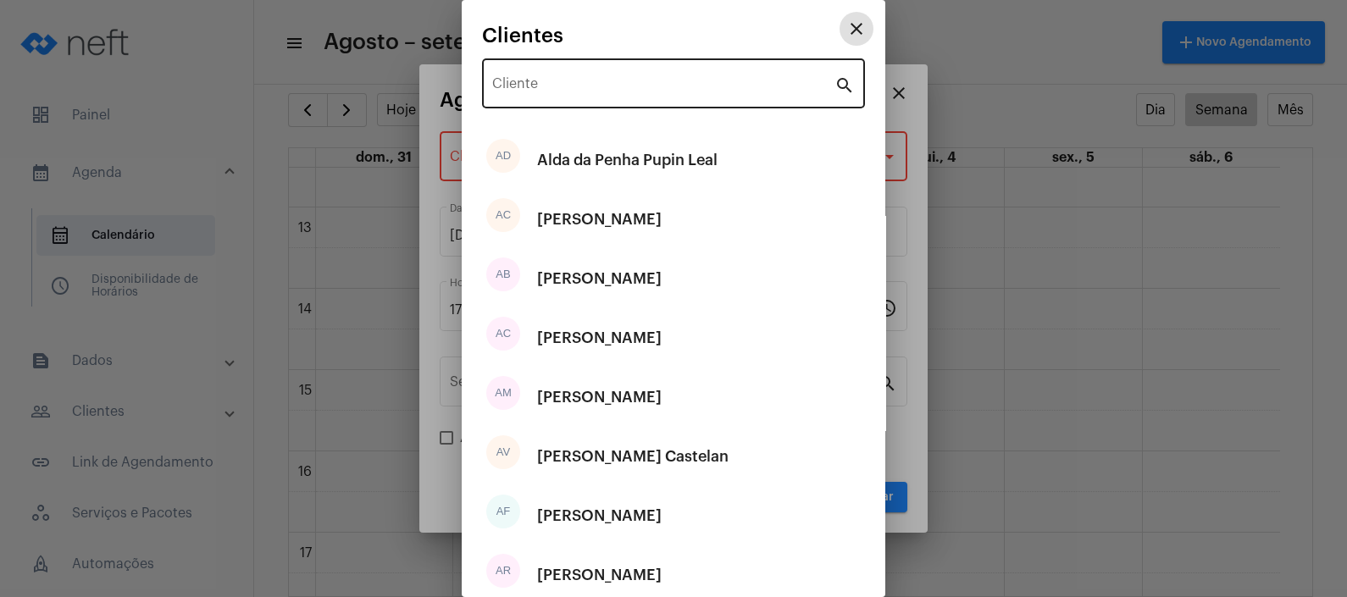
click at [591, 89] on input "Cliente" at bounding box center [663, 87] width 342 height 15
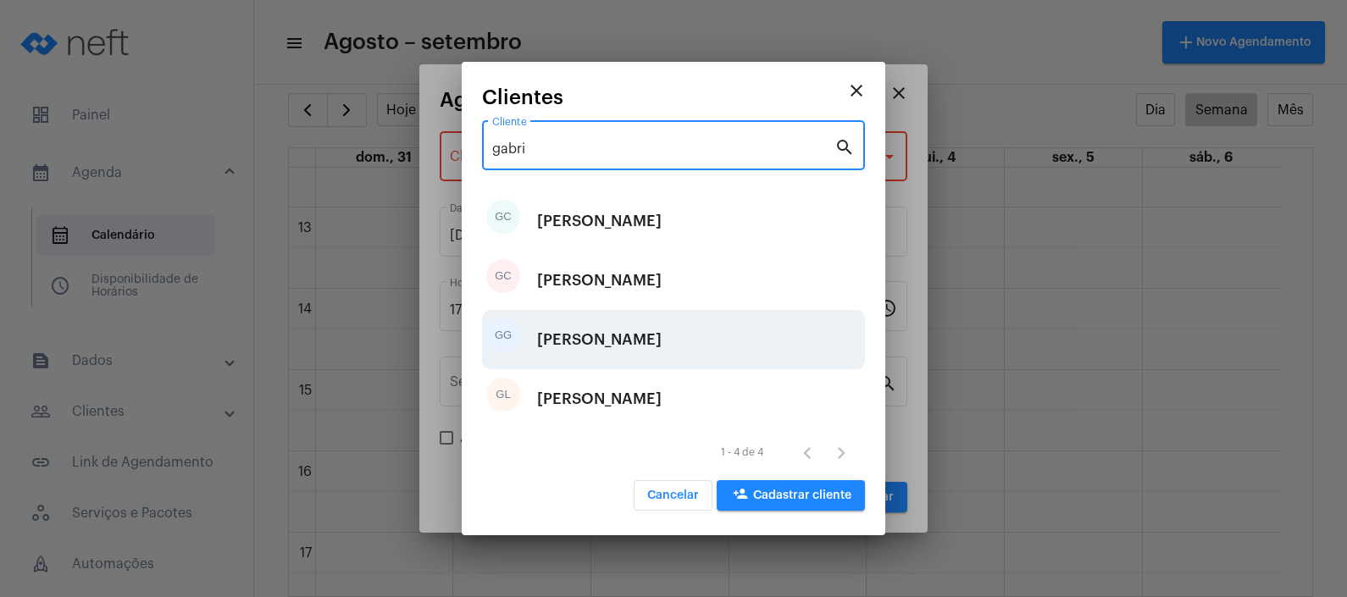
type input "gabri"
click at [662, 341] on div "[PERSON_NAME]" at bounding box center [599, 339] width 125 height 51
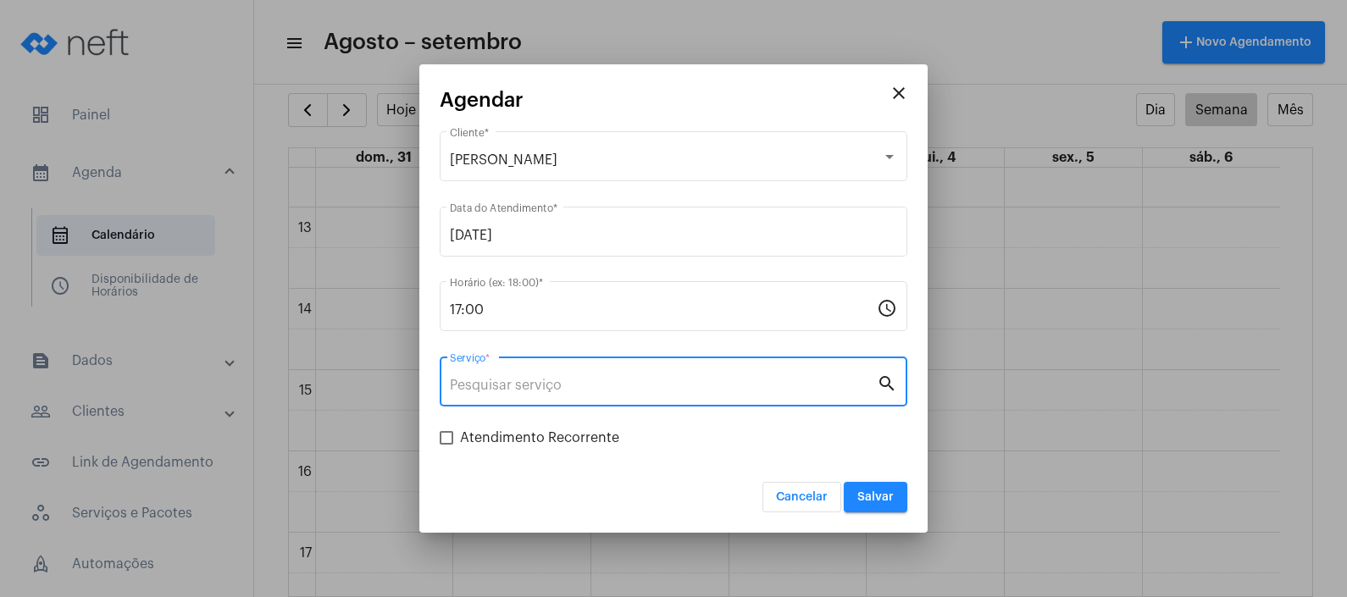
click at [573, 380] on input "Serviço *" at bounding box center [663, 385] width 427 height 15
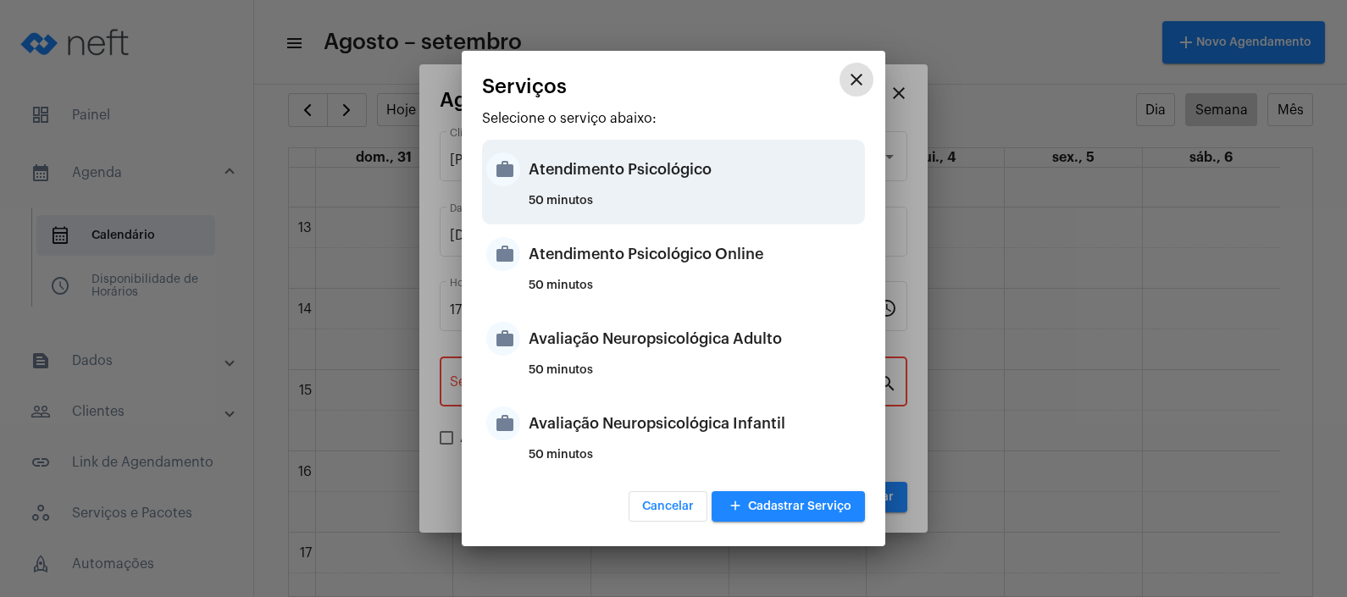
click at [694, 169] on div "Atendimento Psicológico" at bounding box center [695, 169] width 332 height 51
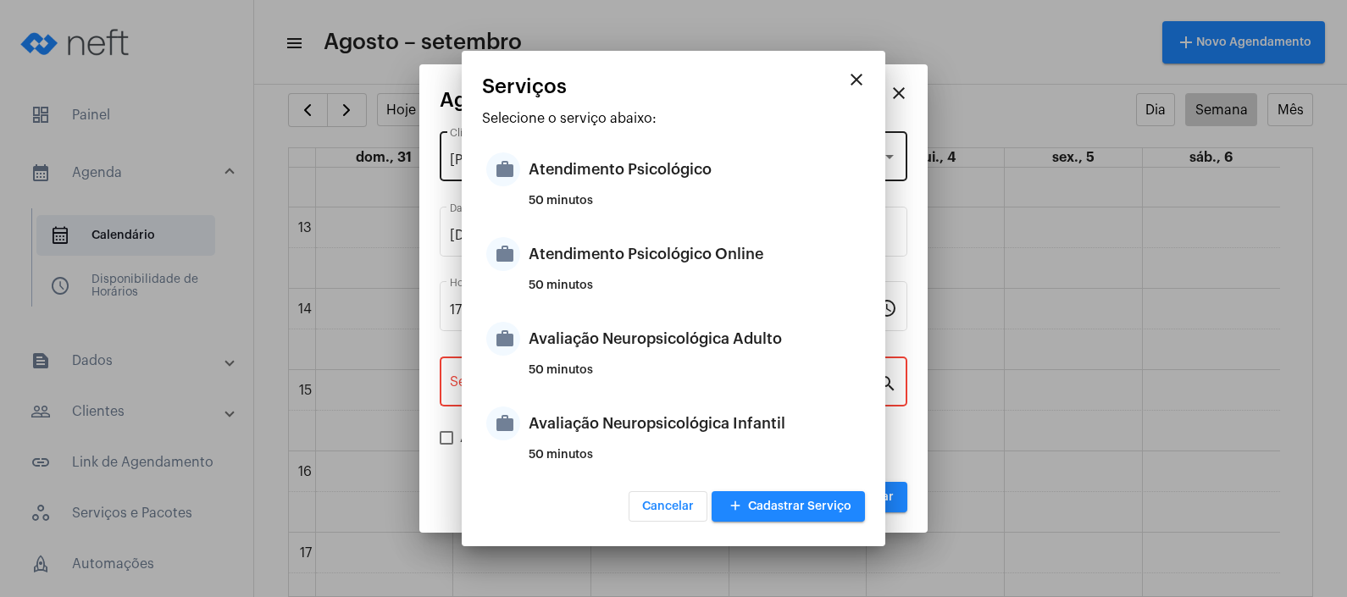
type input "Atendimento Psicológico"
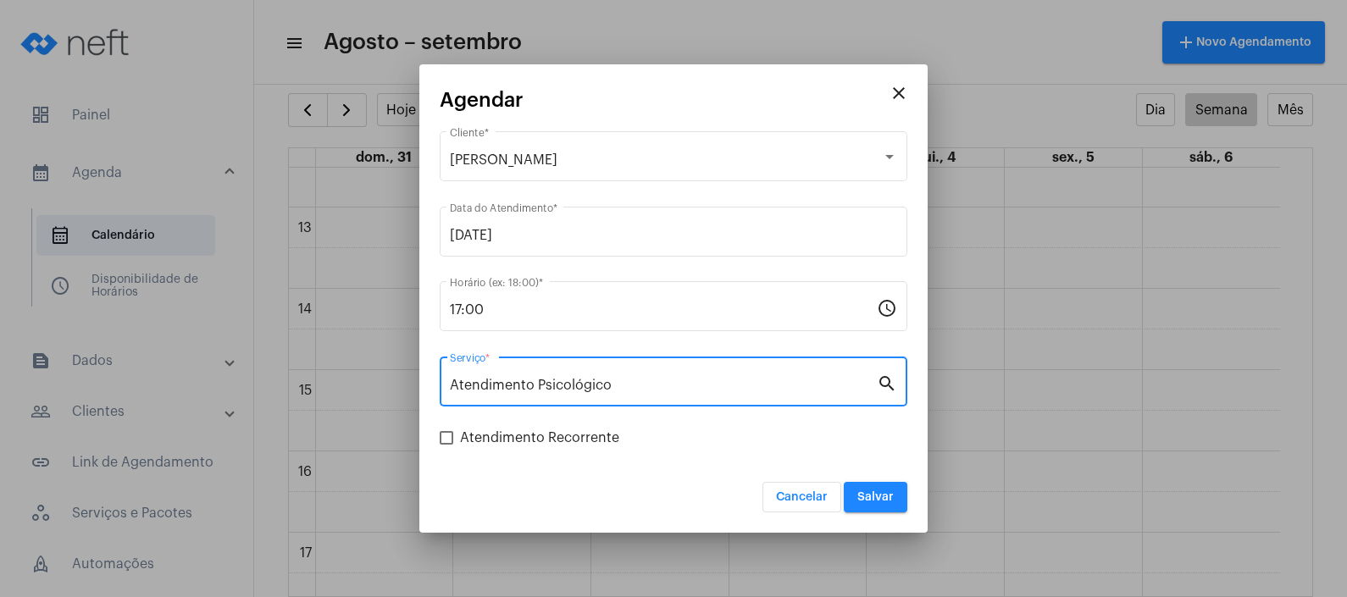
click at [480, 474] on div "Cancelar Salvar" at bounding box center [674, 487] width 468 height 52
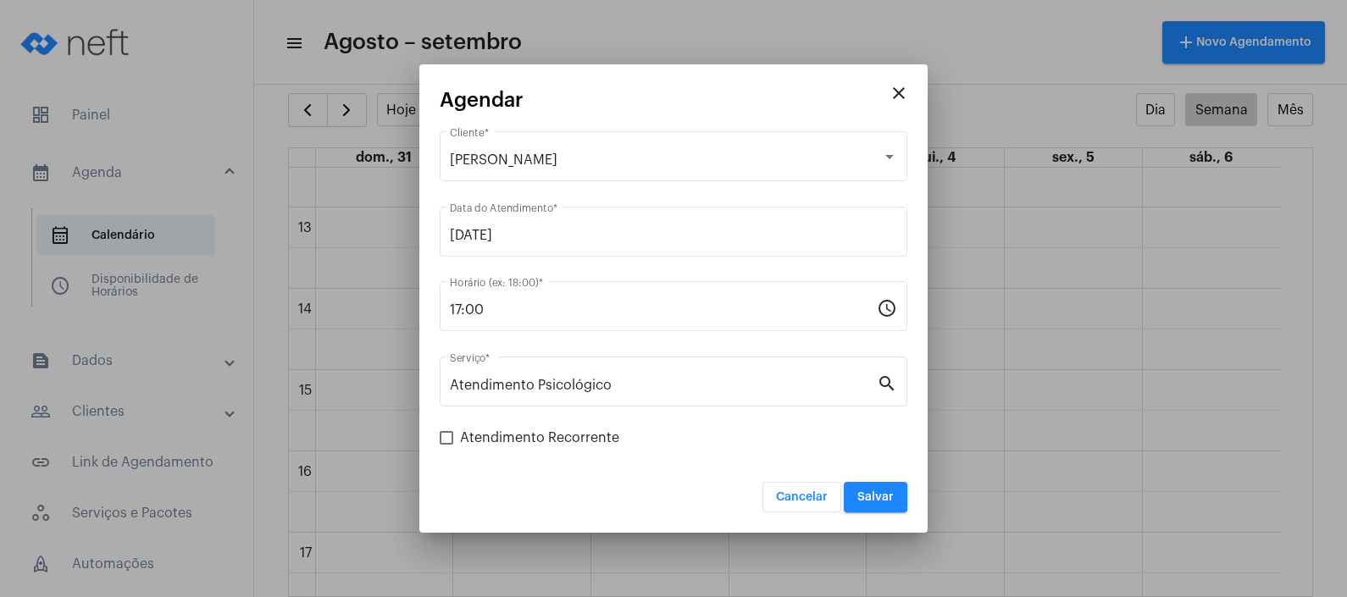
click at [637, 468] on div "Cancelar Salvar" at bounding box center [674, 487] width 468 height 52
click at [875, 502] on span "Salvar" at bounding box center [875, 497] width 36 height 12
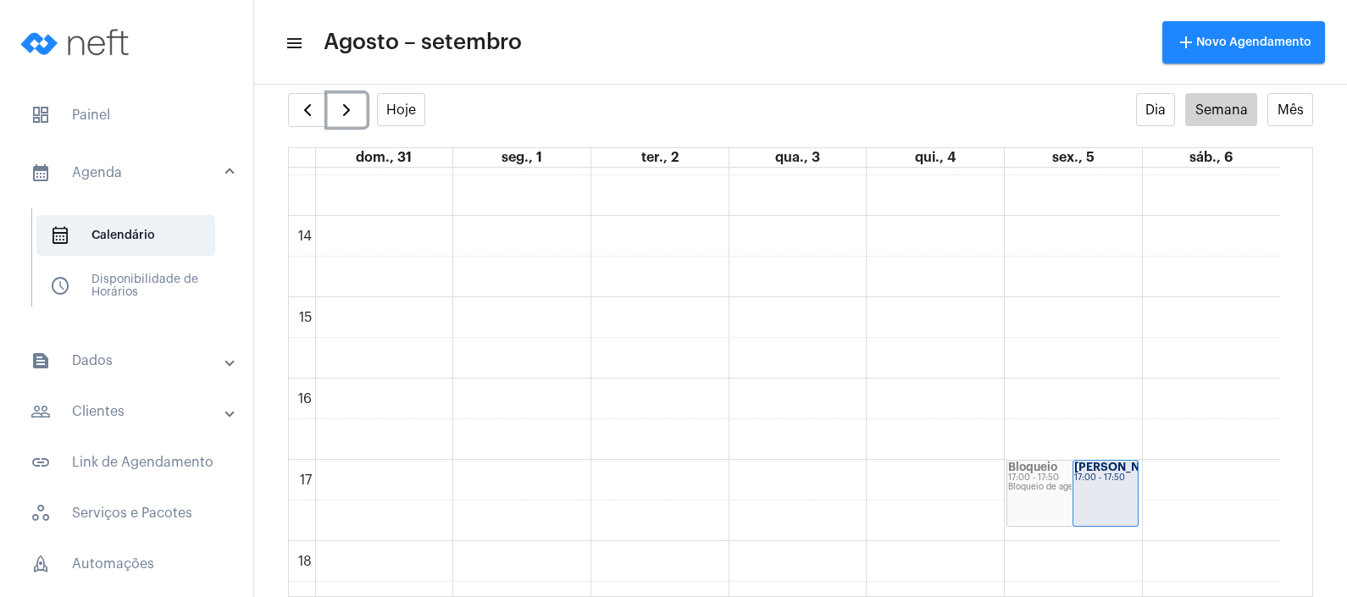
scroll to position [1123, 0]
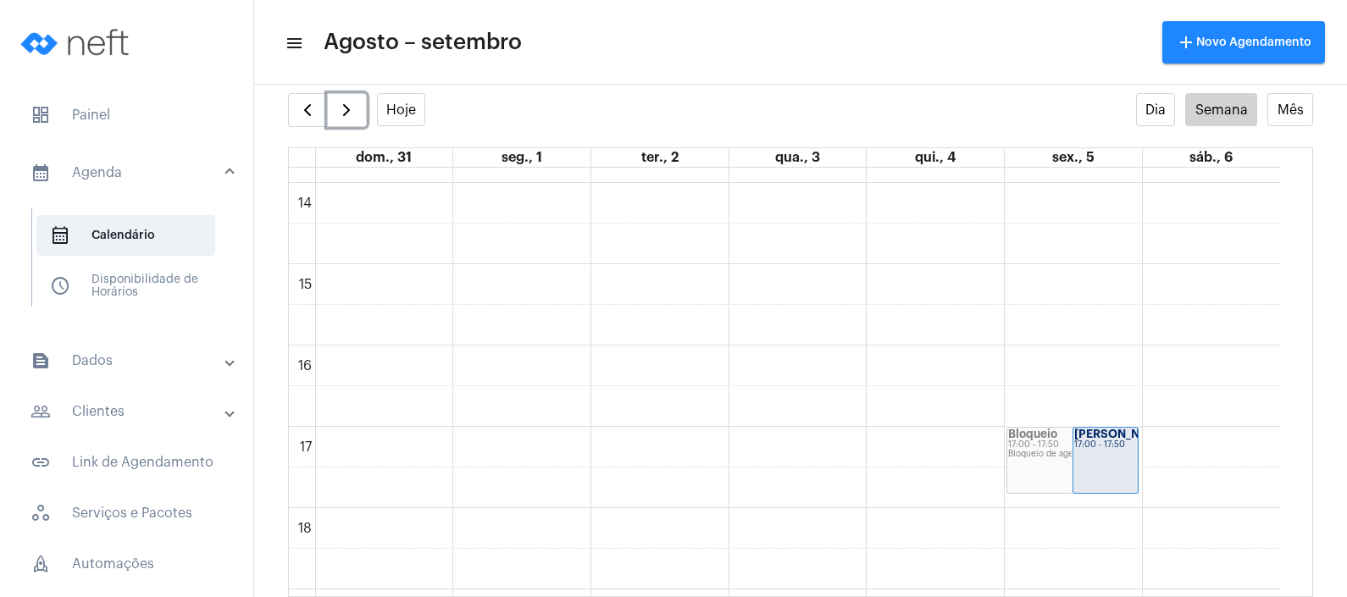
click at [1090, 472] on div "[PERSON_NAME]... 17:00 - 17:50" at bounding box center [1105, 460] width 64 height 65
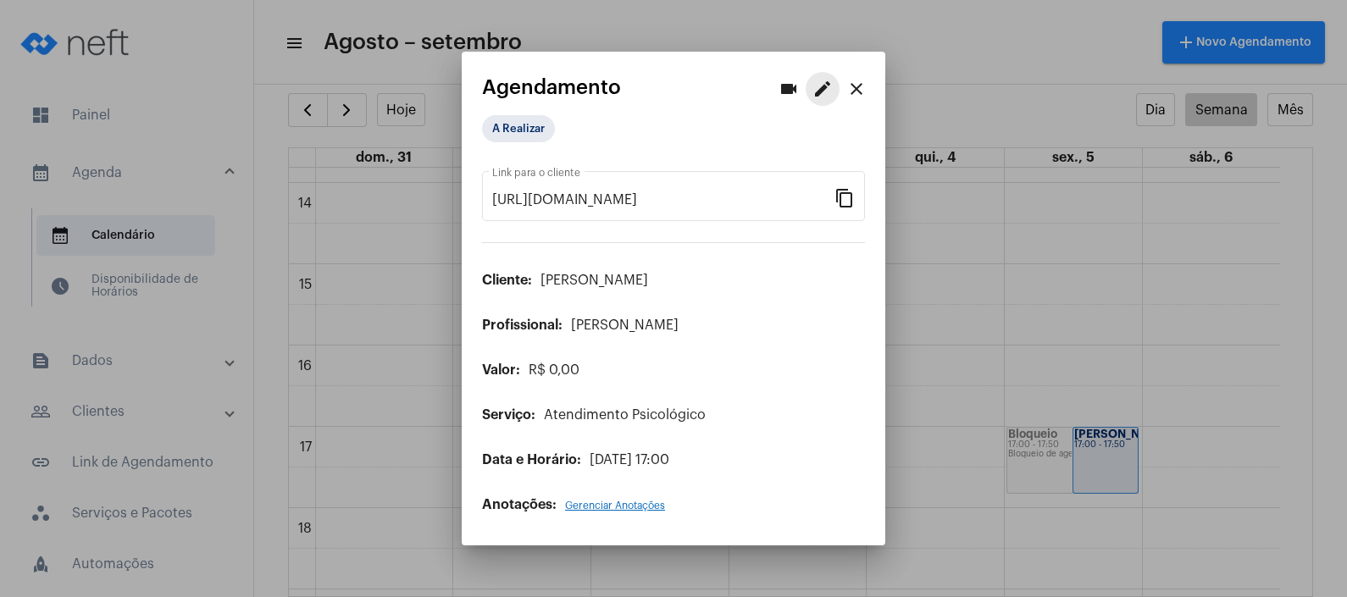
click at [817, 92] on mat-icon "edit" at bounding box center [822, 89] width 20 height 20
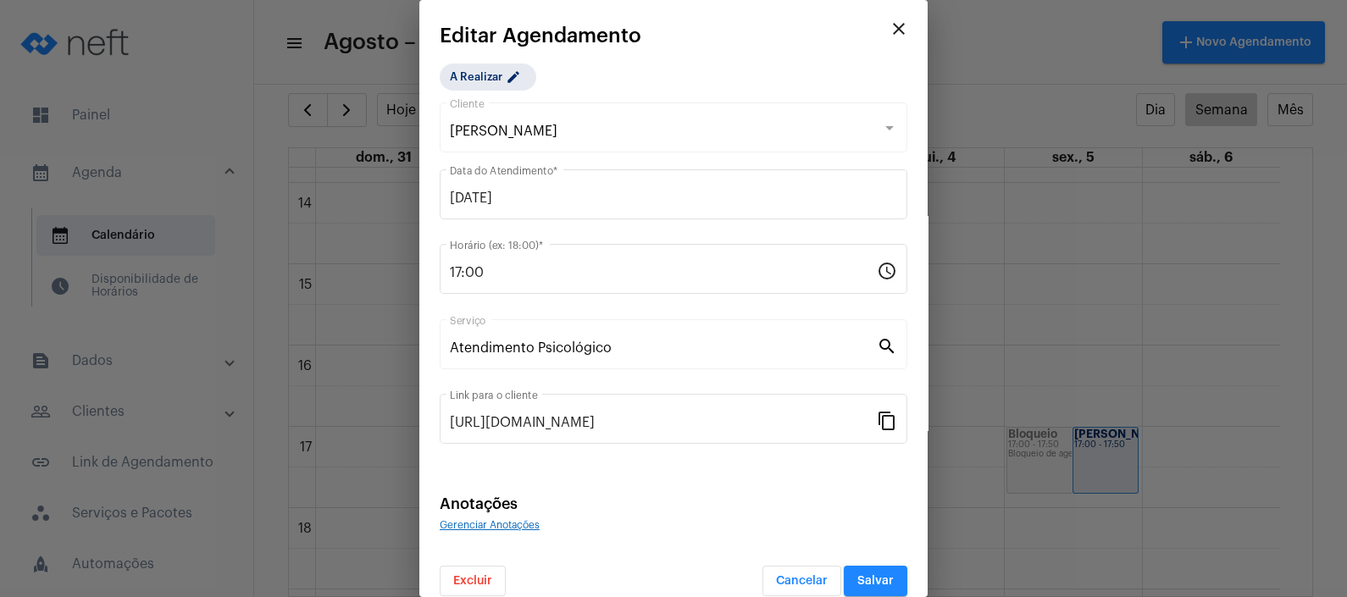
scroll to position [20, 0]
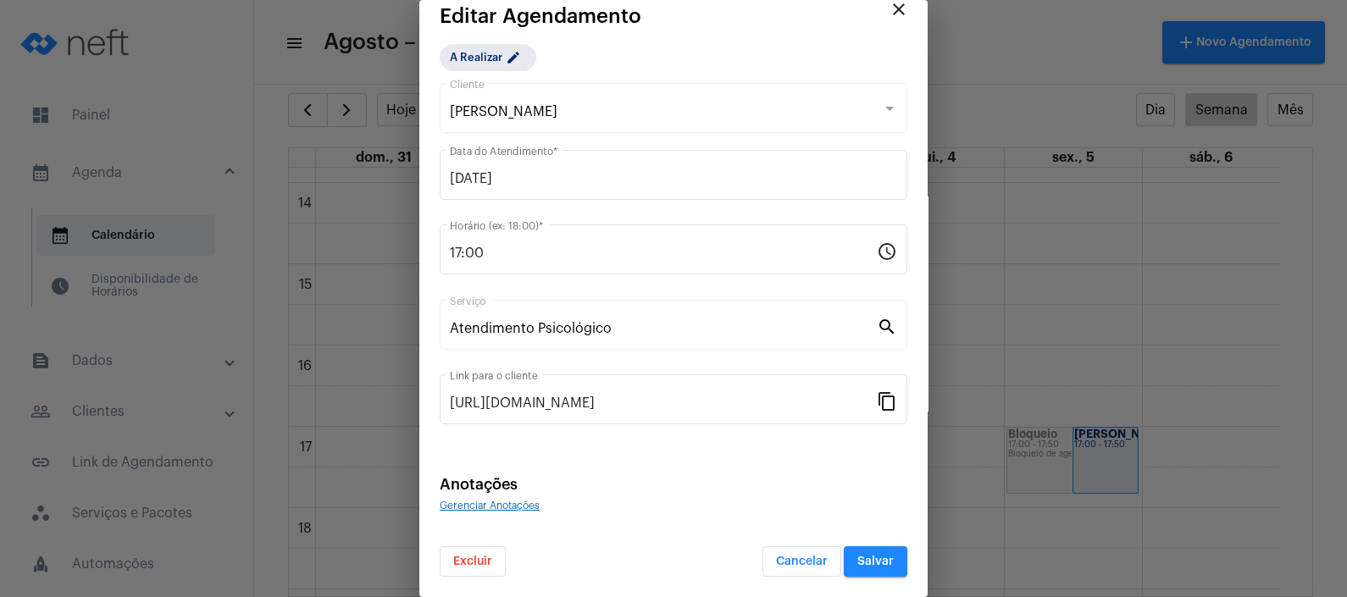
click at [483, 556] on span "Excluir" at bounding box center [472, 562] width 39 height 12
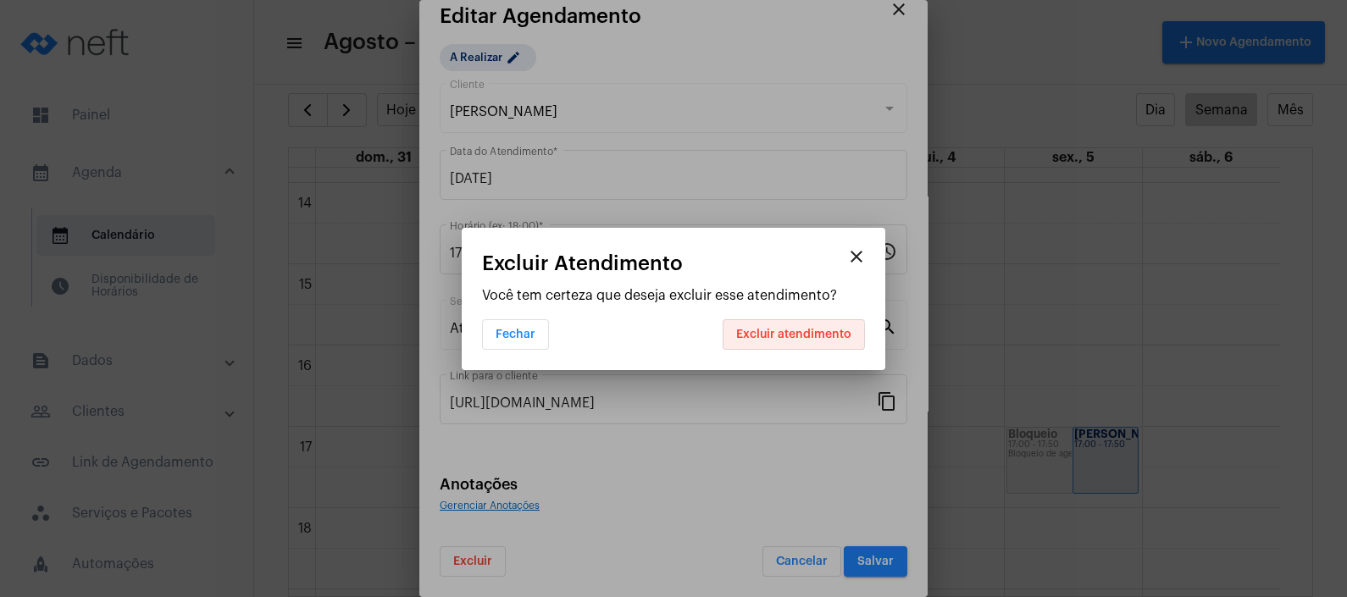
click at [754, 335] on span "Excluir atendimento" at bounding box center [793, 335] width 115 height 12
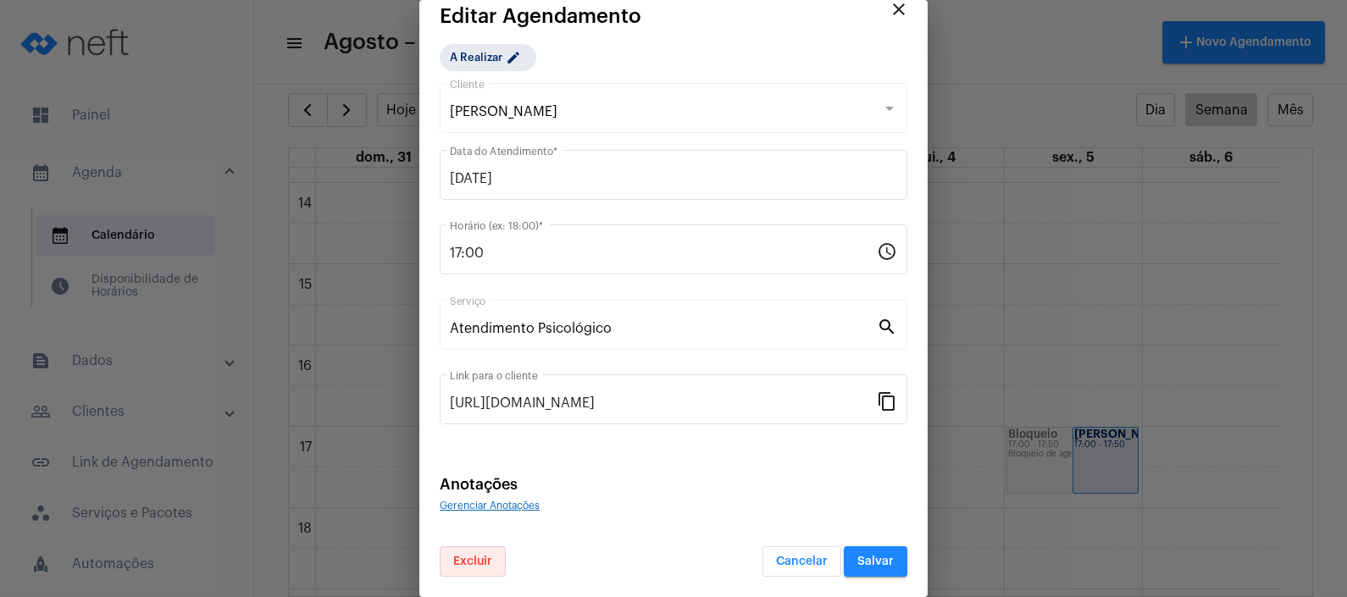
click at [478, 558] on span "Excluir" at bounding box center [472, 562] width 39 height 12
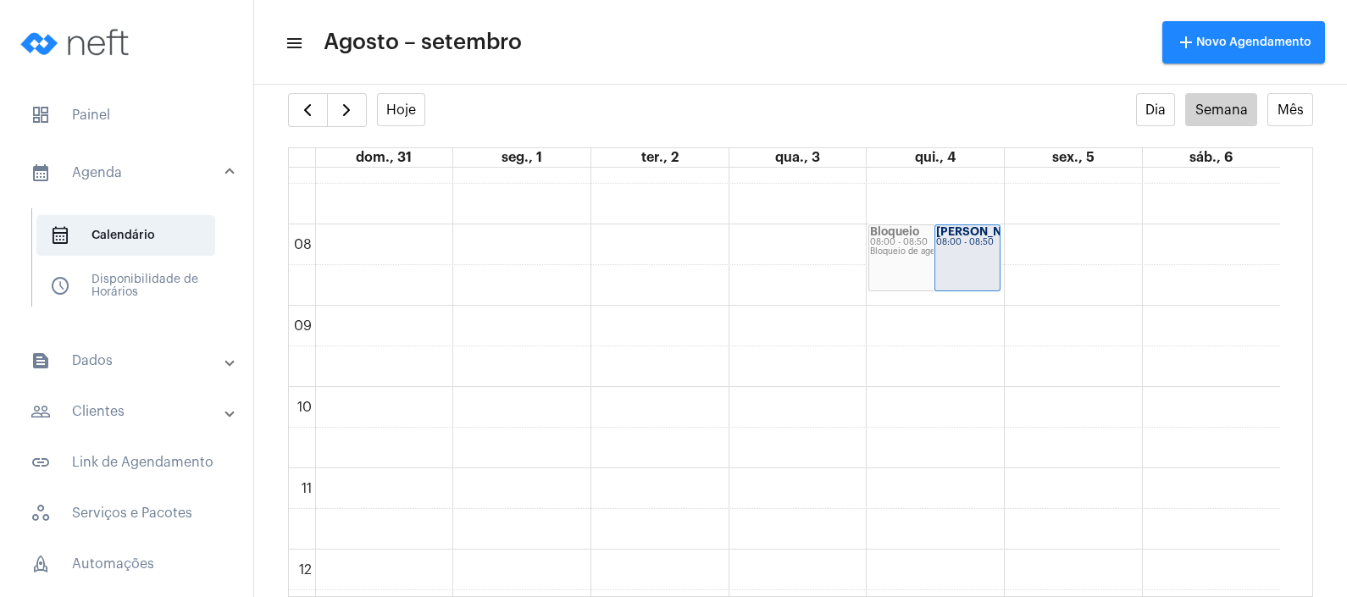
scroll to position [488, 0]
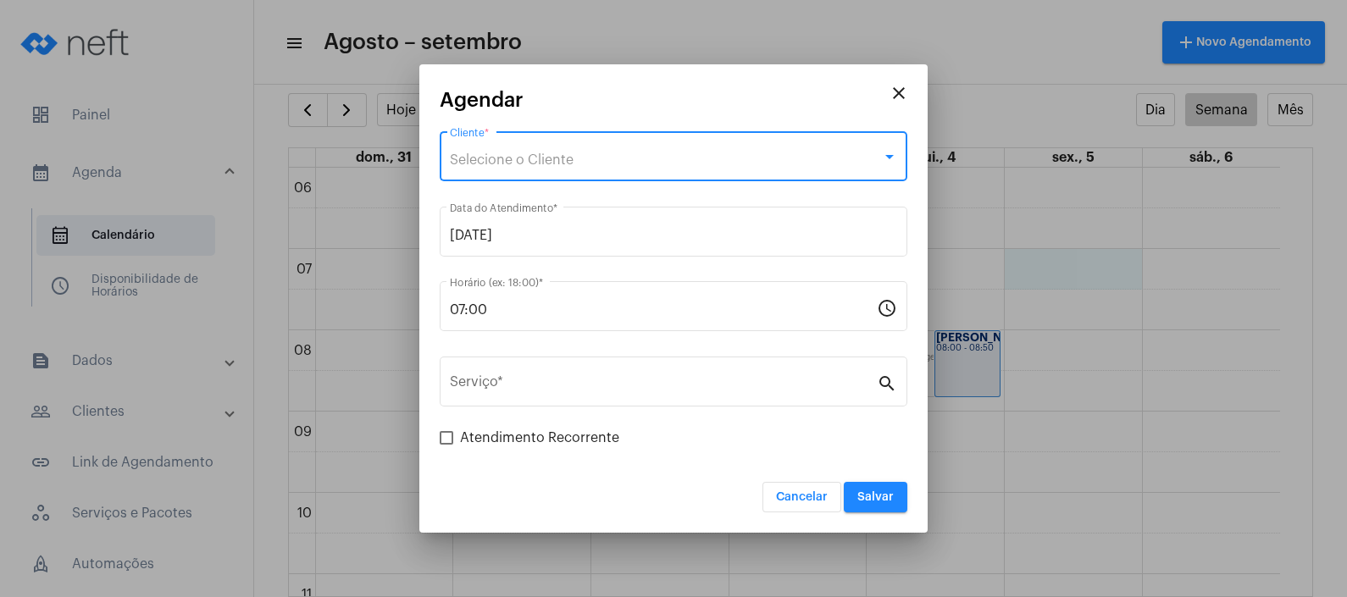
click at [706, 156] on div "Selecione o Cliente" at bounding box center [666, 159] width 432 height 15
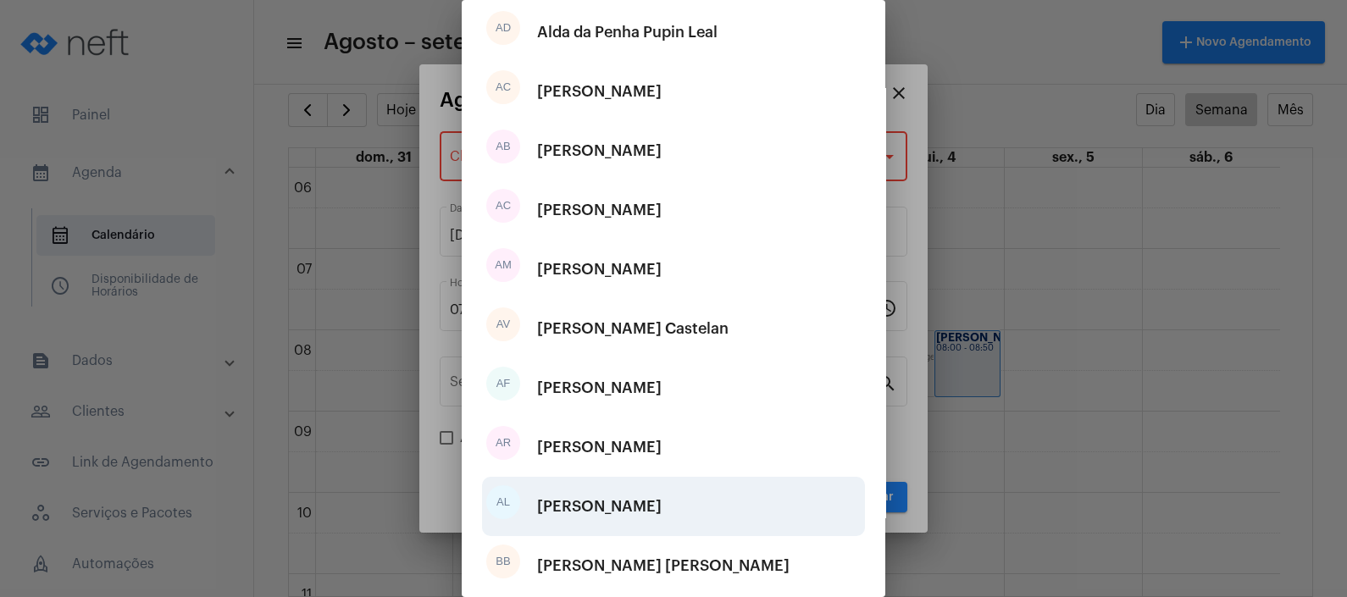
scroll to position [233, 0]
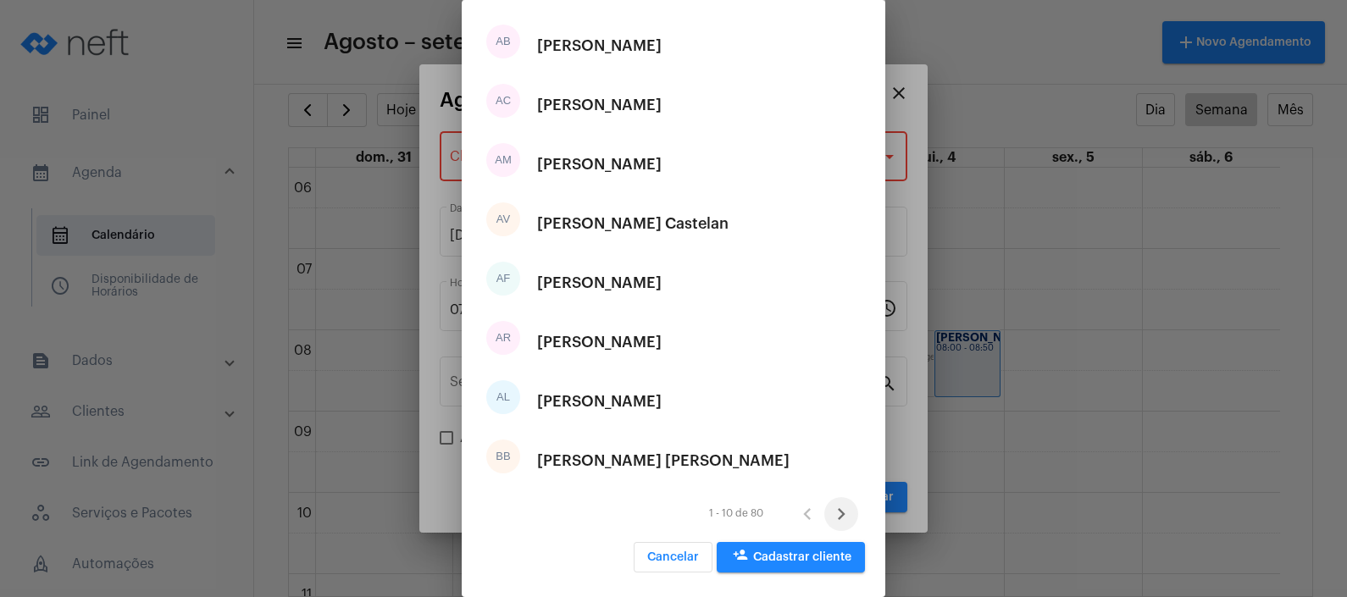
click at [829, 514] on icon "Próxima página" at bounding box center [841, 514] width 24 height 24
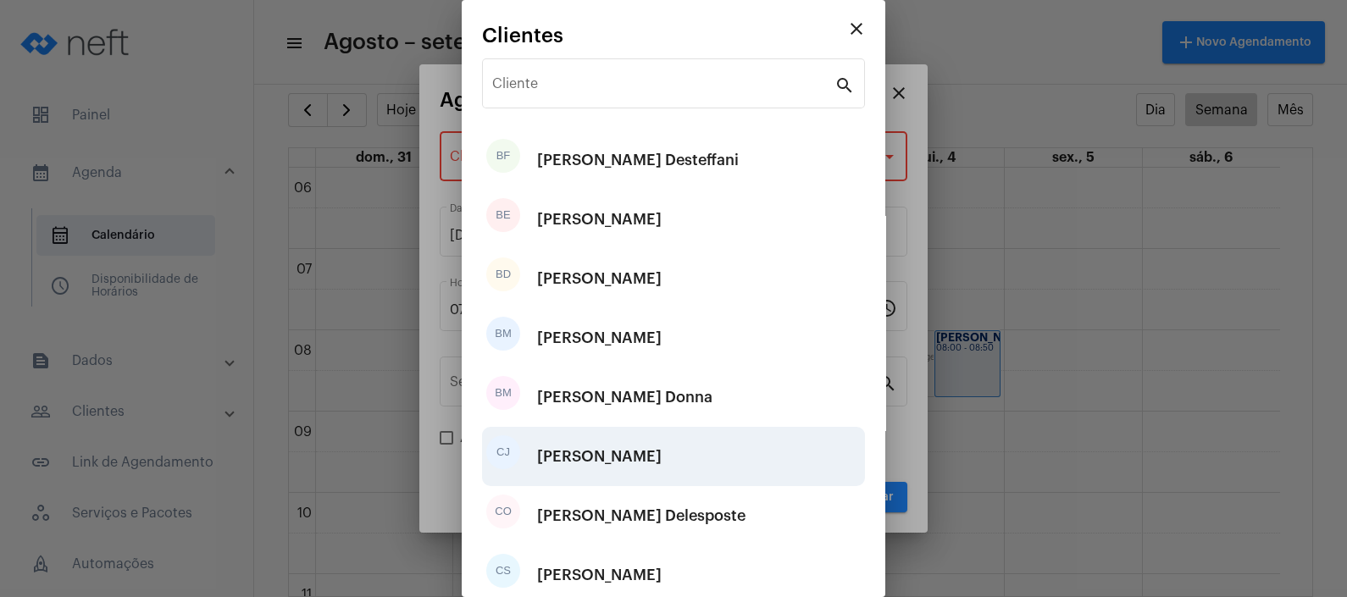
scroll to position [211, 0]
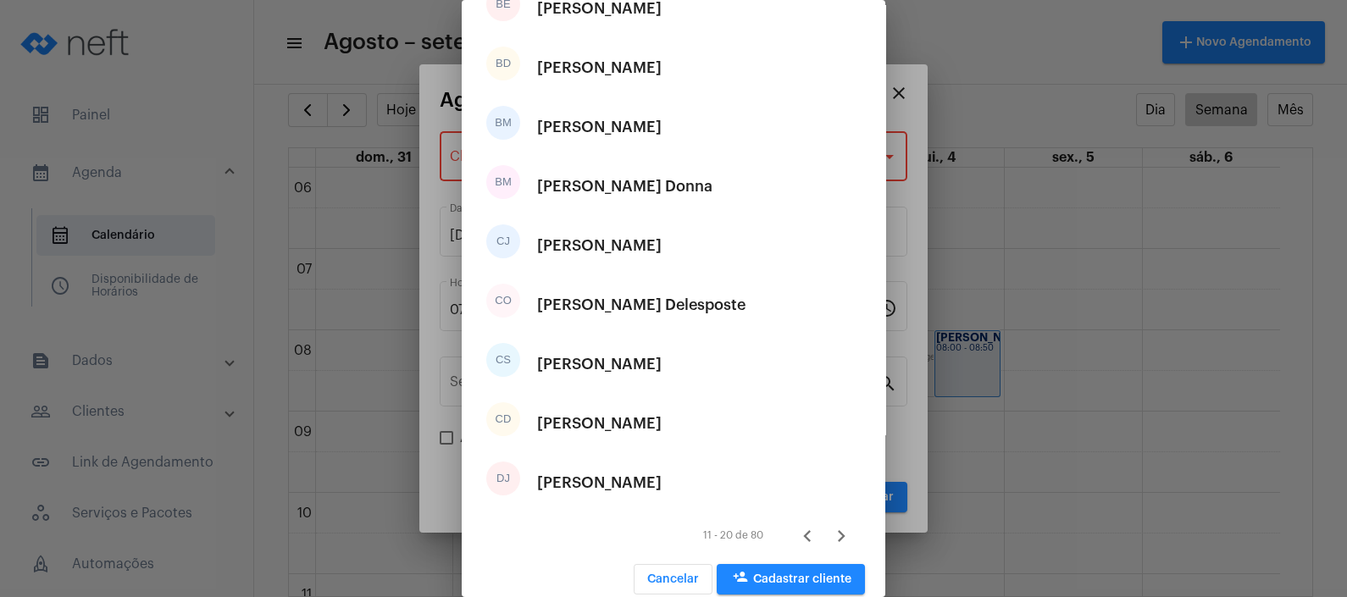
click at [829, 539] on icon "Próxima página" at bounding box center [841, 536] width 24 height 24
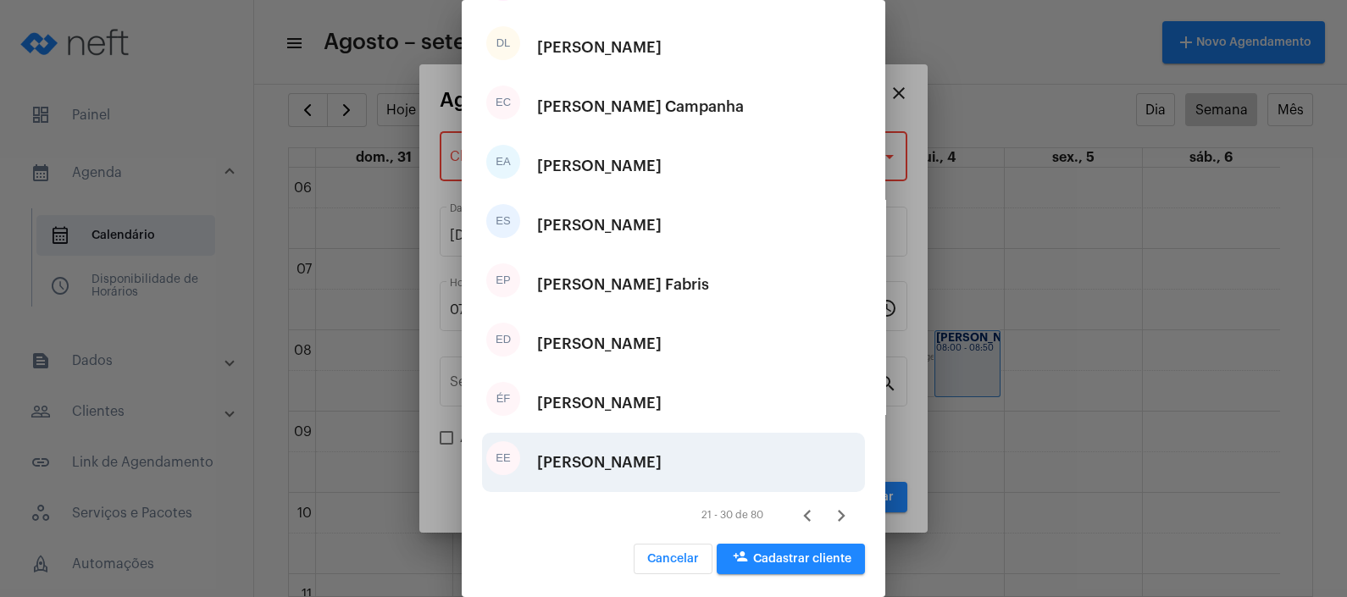
scroll to position [233, 0]
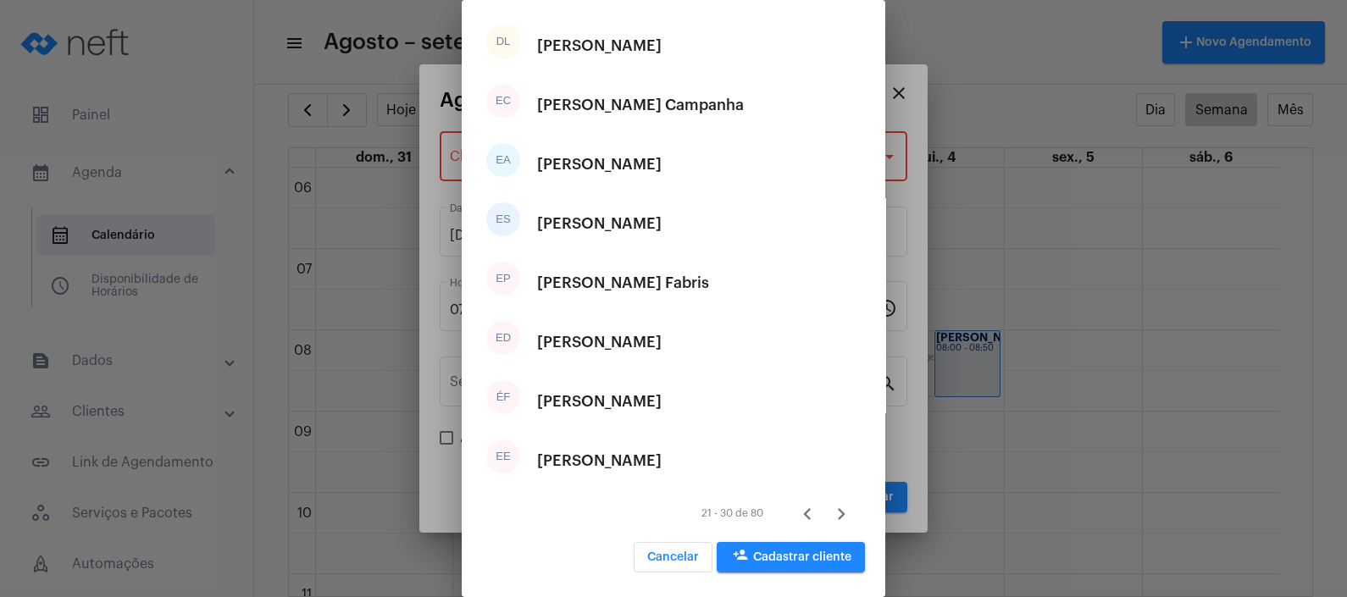
click at [829, 513] on icon "Próxima página" at bounding box center [841, 514] width 24 height 24
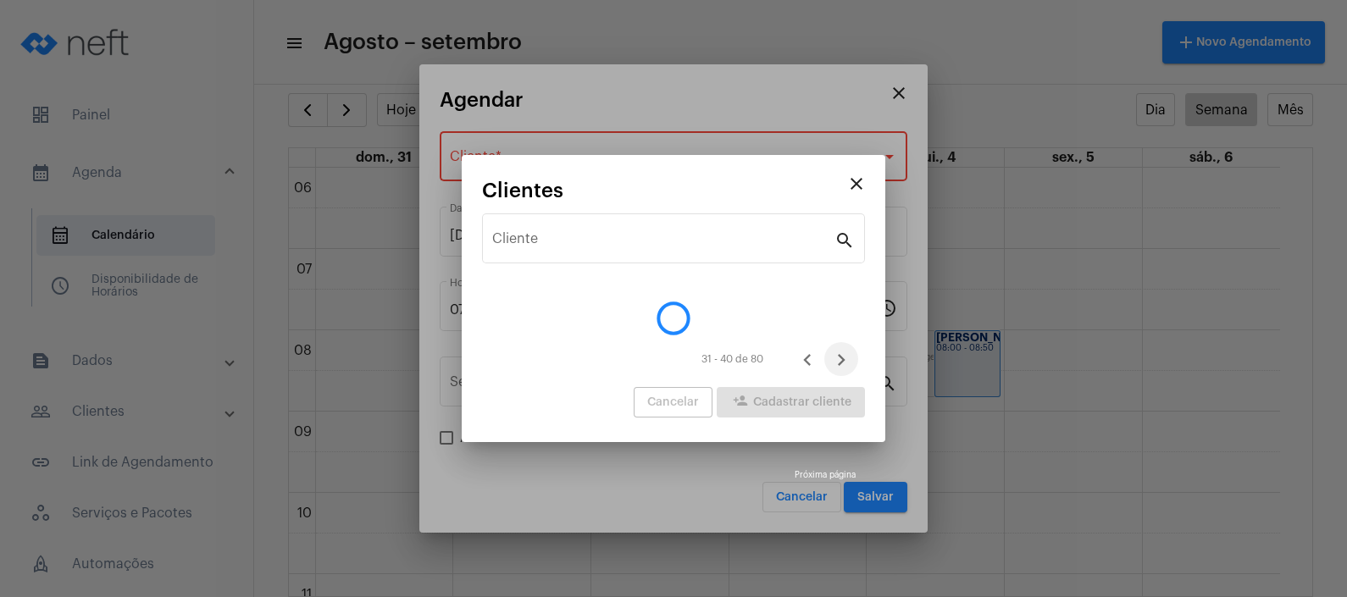
scroll to position [0, 0]
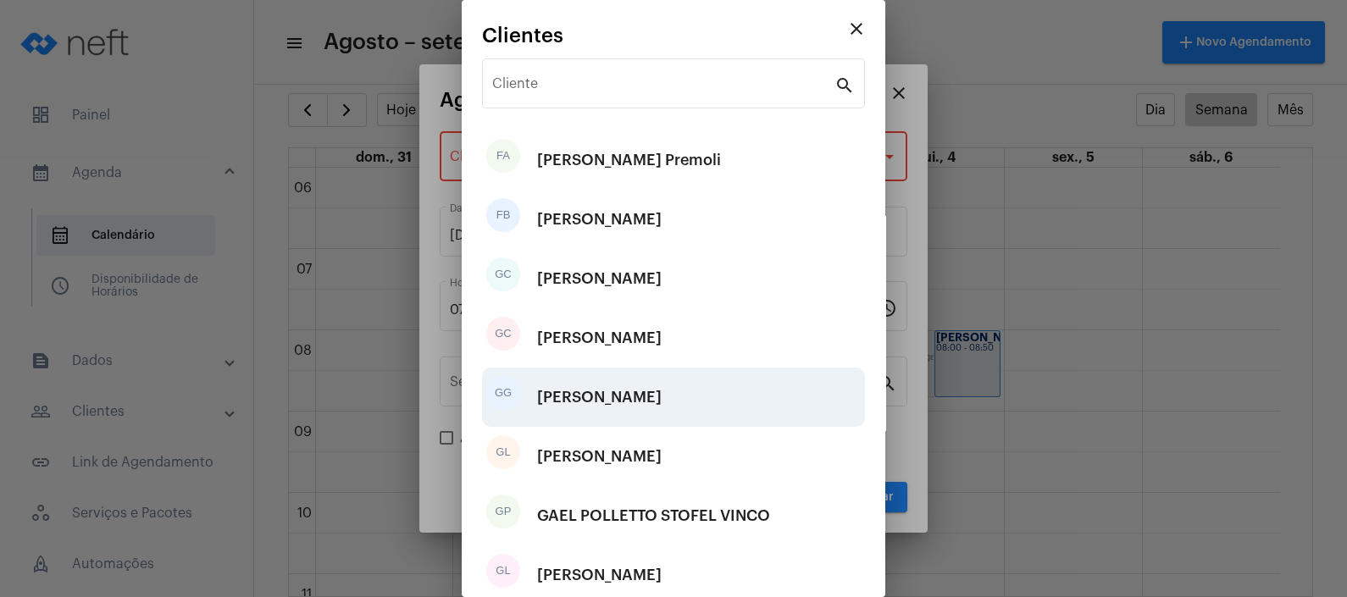
click at [742, 408] on div "GG [PERSON_NAME]" at bounding box center [673, 397] width 383 height 59
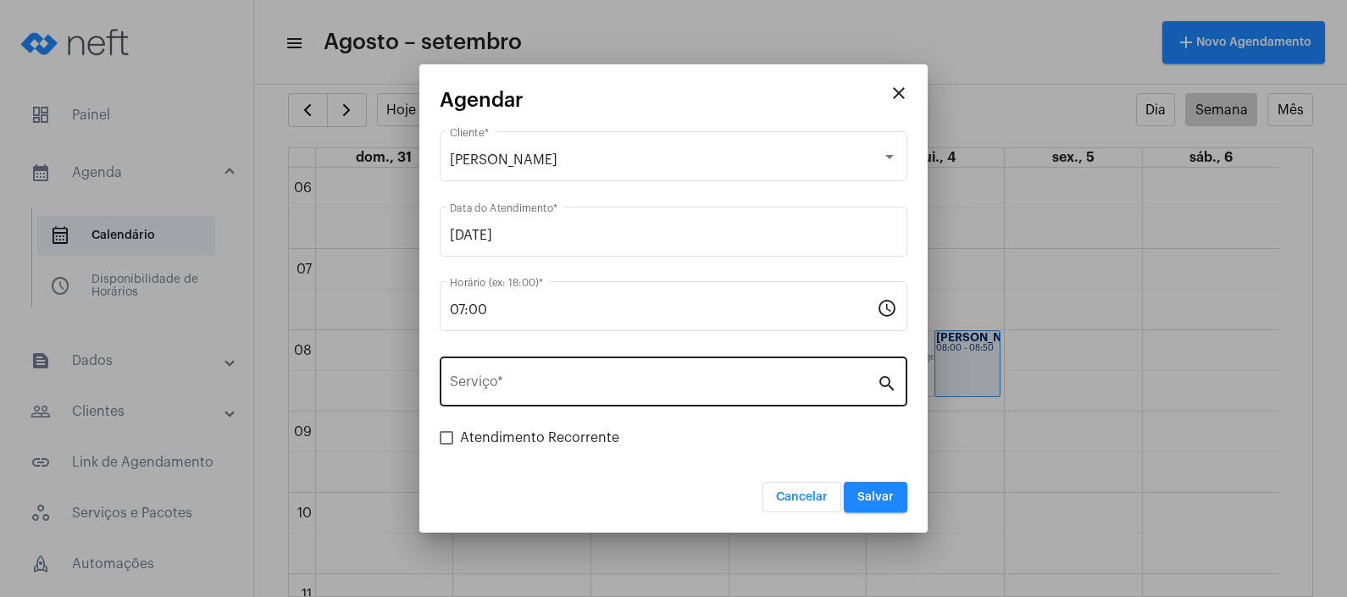
click at [667, 373] on div "Serviço *" at bounding box center [663, 379] width 427 height 53
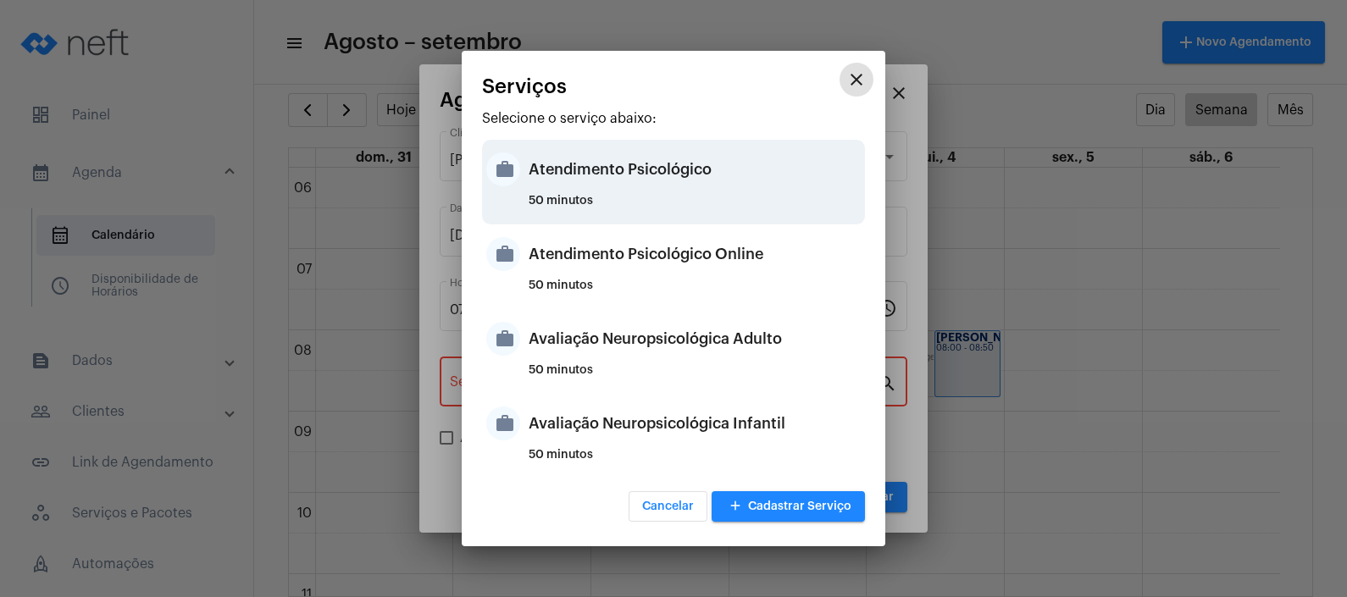
click at [684, 173] on div "Atendimento Psicológico" at bounding box center [695, 169] width 332 height 51
type input "Atendimento Psicológico"
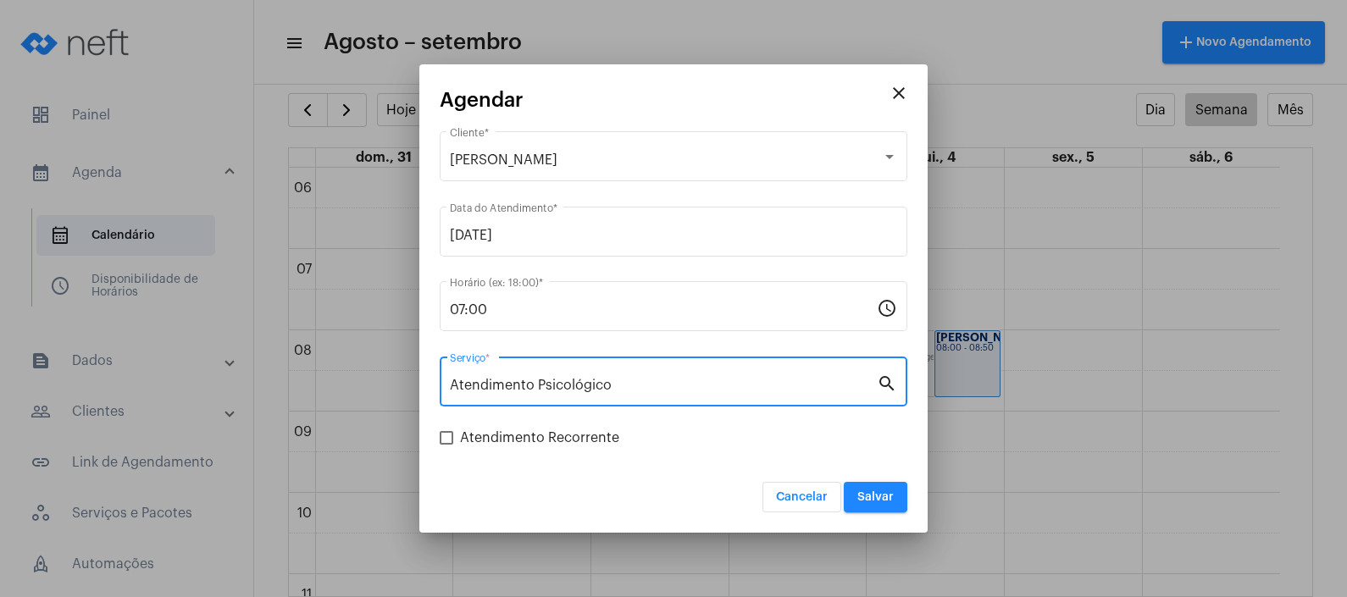
click at [876, 497] on span "Salvar" at bounding box center [875, 497] width 36 height 12
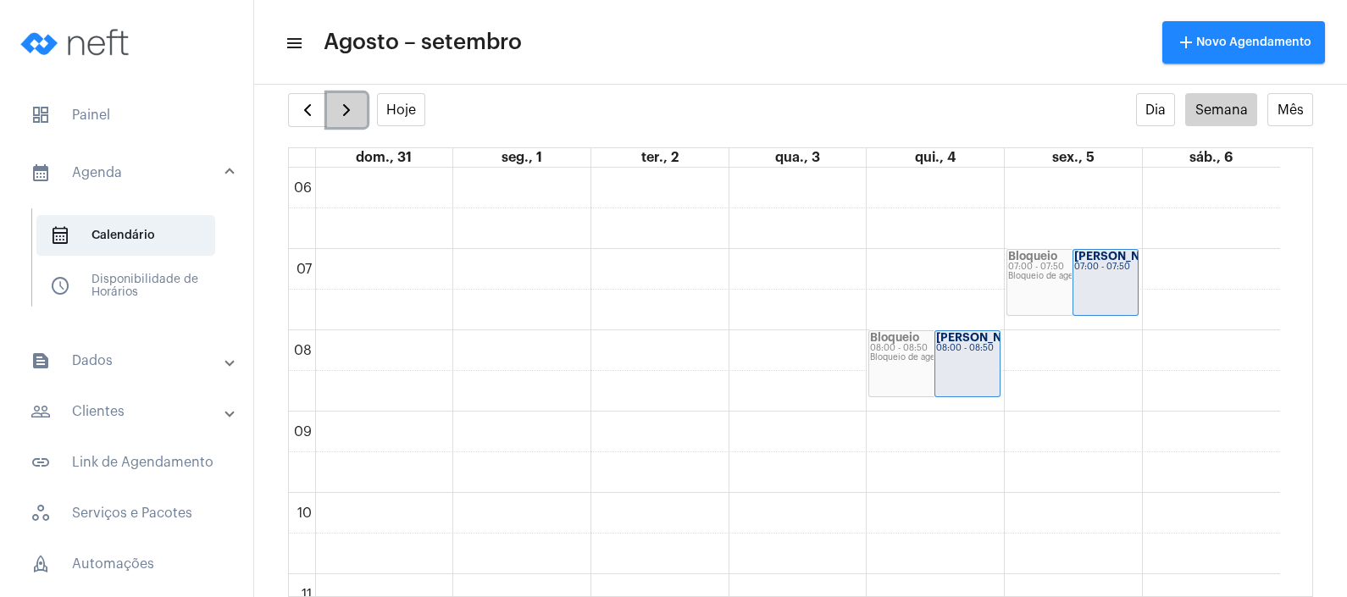
click at [346, 117] on span "button" at bounding box center [346, 110] width 20 height 20
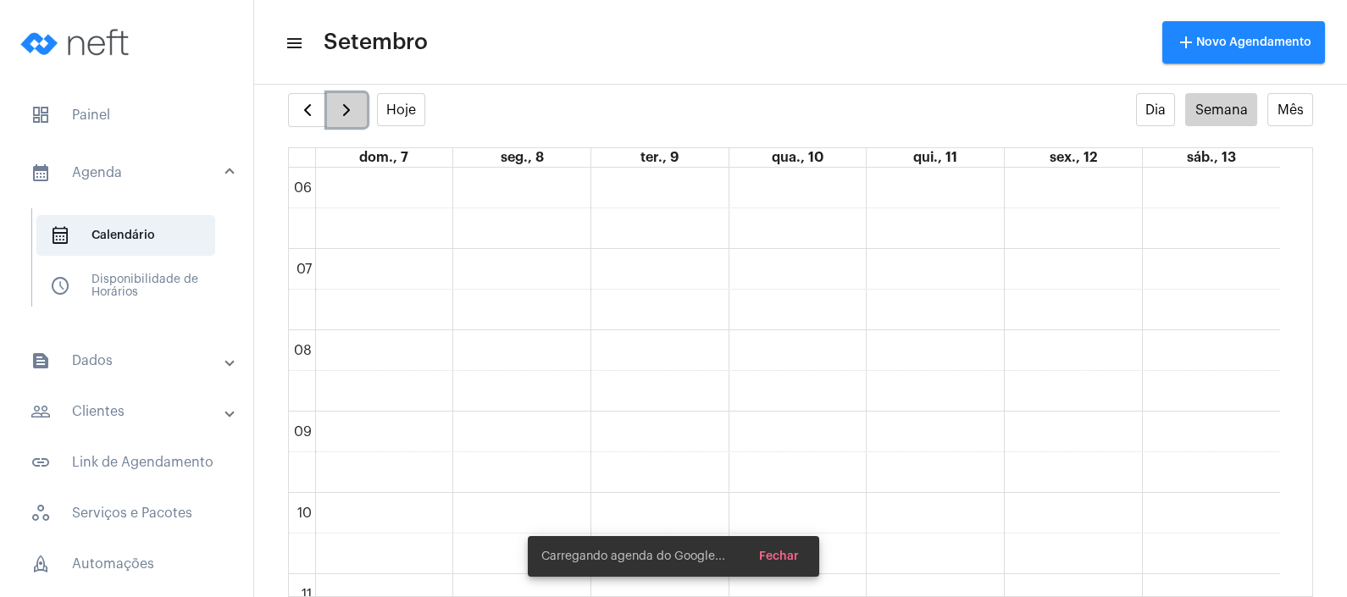
click at [346, 117] on span "button" at bounding box center [346, 110] width 20 height 20
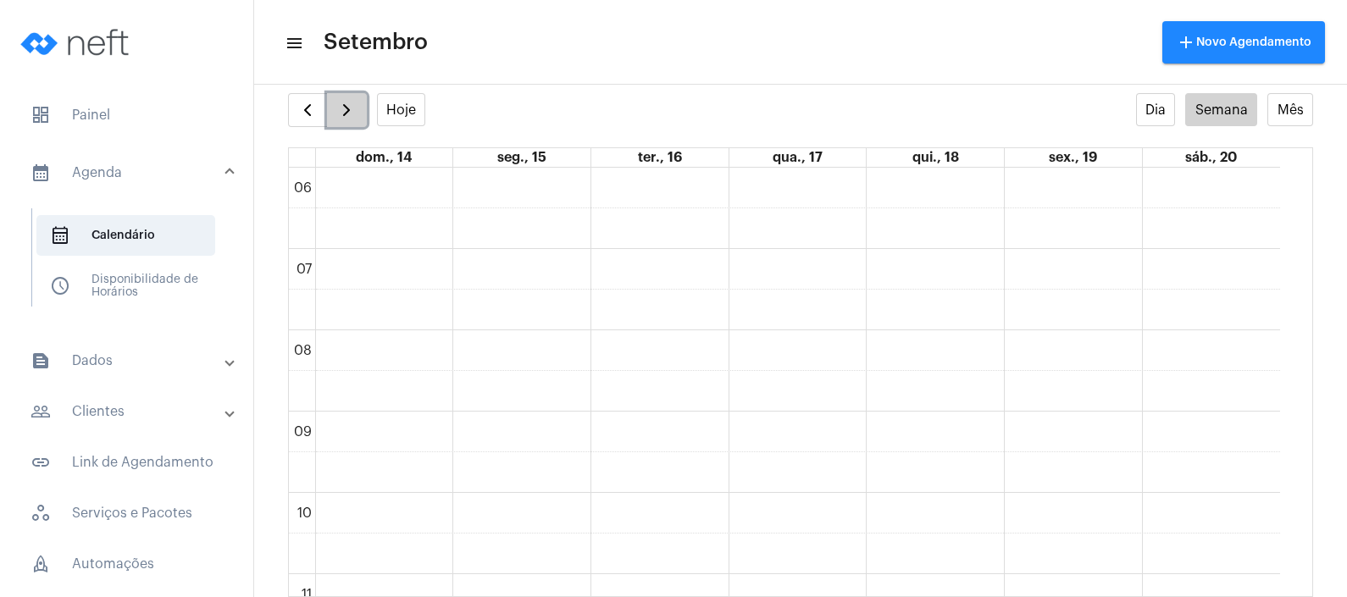
click at [346, 117] on span "button" at bounding box center [346, 110] width 20 height 20
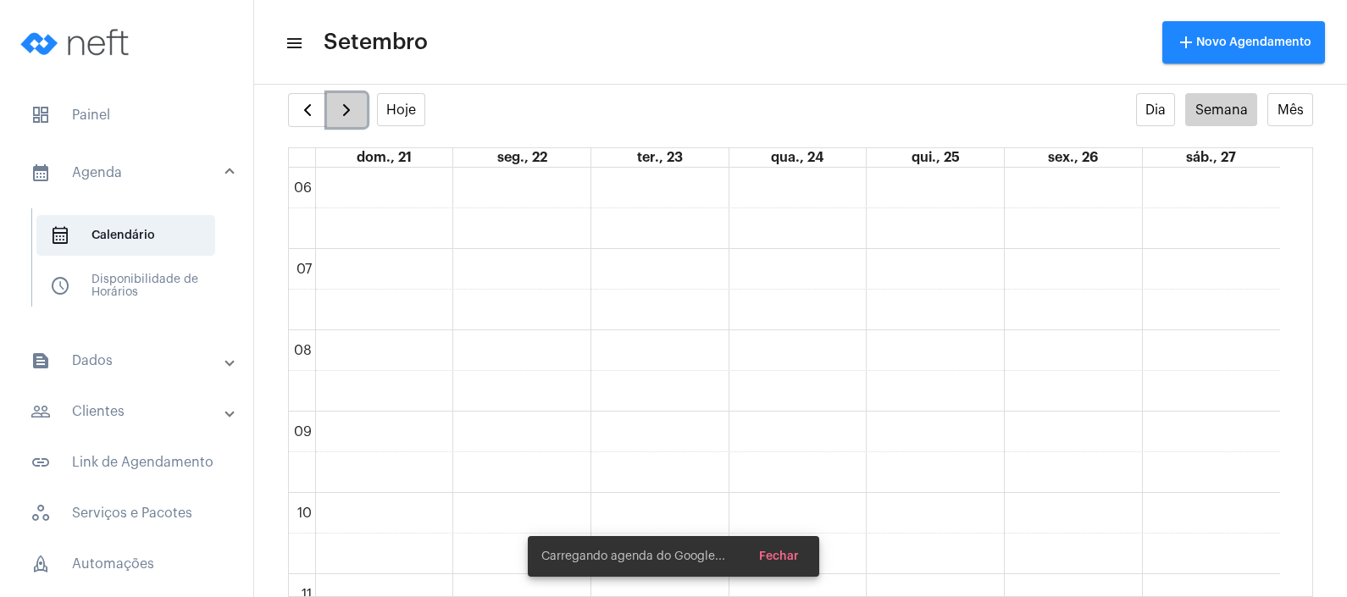
click at [346, 117] on span "button" at bounding box center [346, 110] width 20 height 20
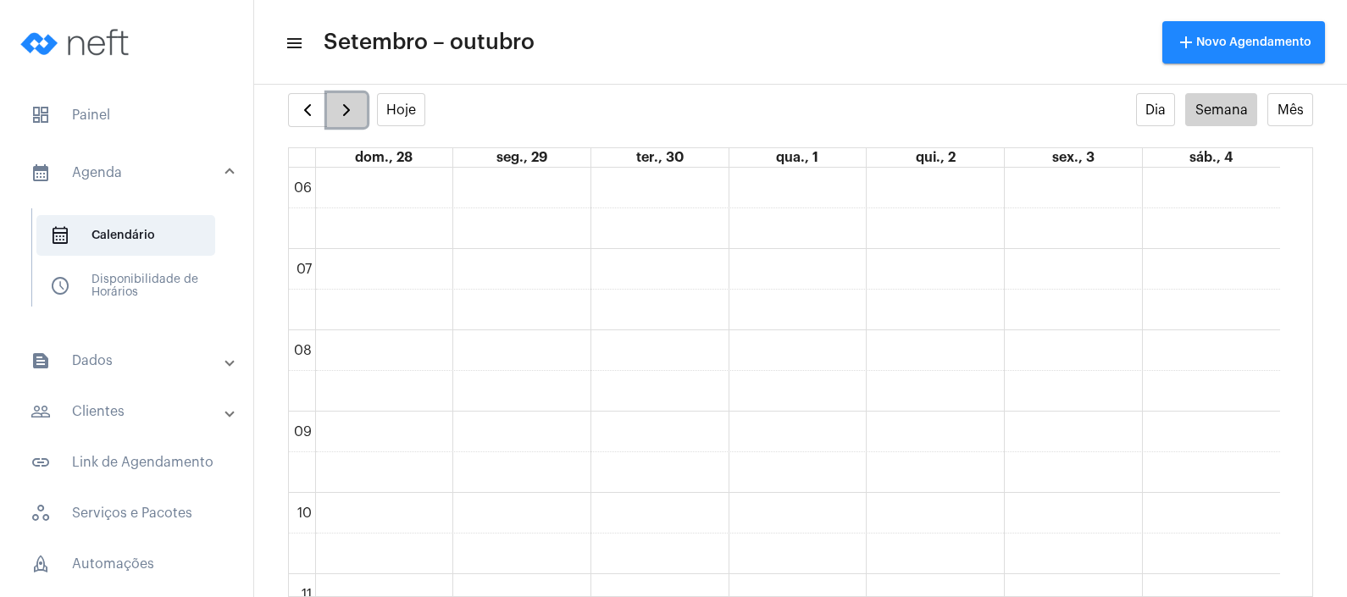
click at [346, 117] on span "button" at bounding box center [346, 110] width 20 height 20
click at [343, 118] on span "button" at bounding box center [346, 110] width 20 height 20
click at [338, 111] on span "button" at bounding box center [346, 110] width 20 height 20
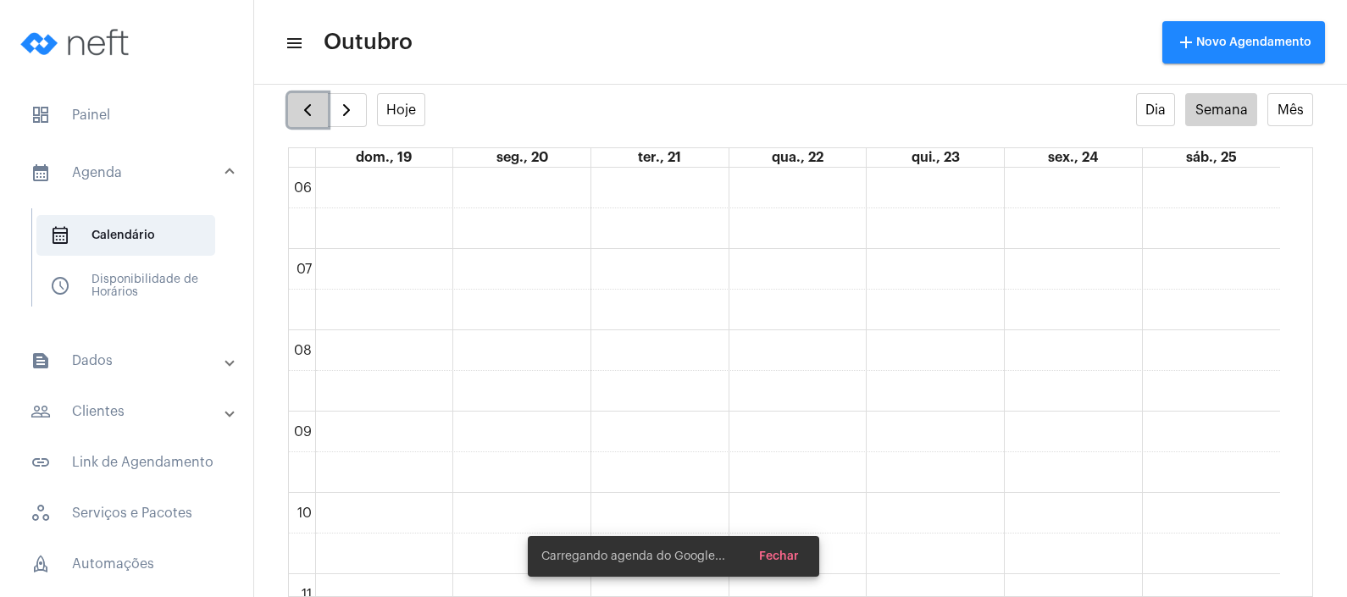
click at [304, 105] on span "button" at bounding box center [307, 110] width 20 height 20
click at [304, 104] on span "button" at bounding box center [307, 110] width 20 height 20
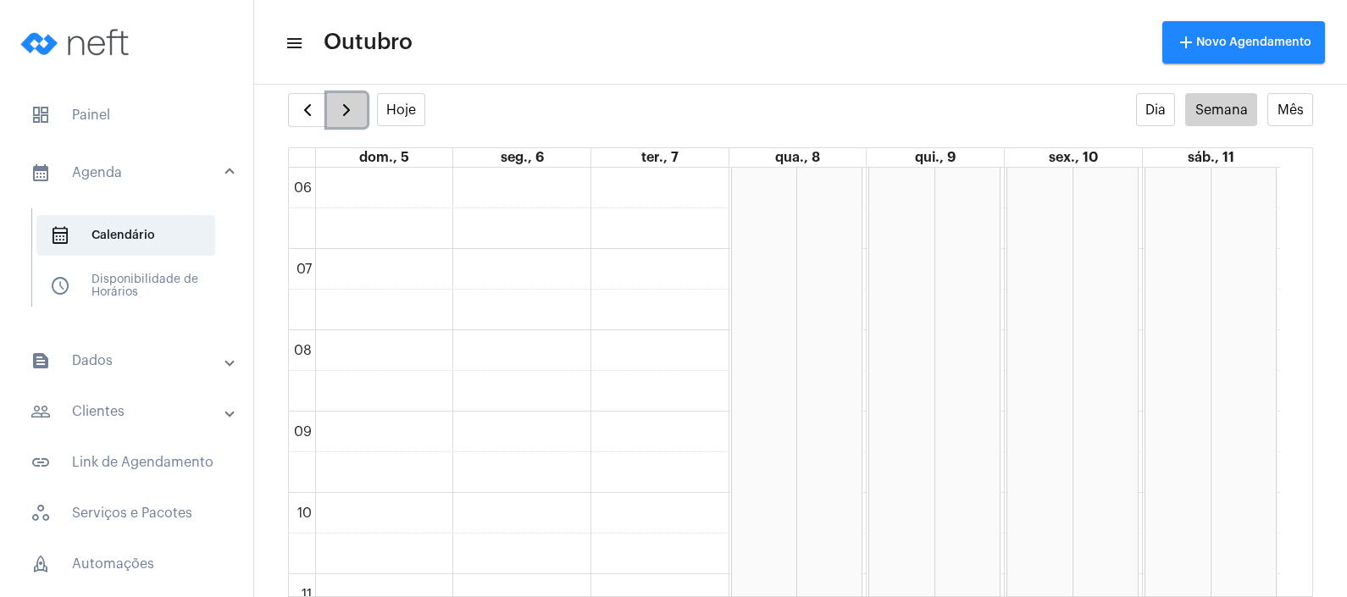
click at [341, 107] on span "button" at bounding box center [346, 110] width 20 height 20
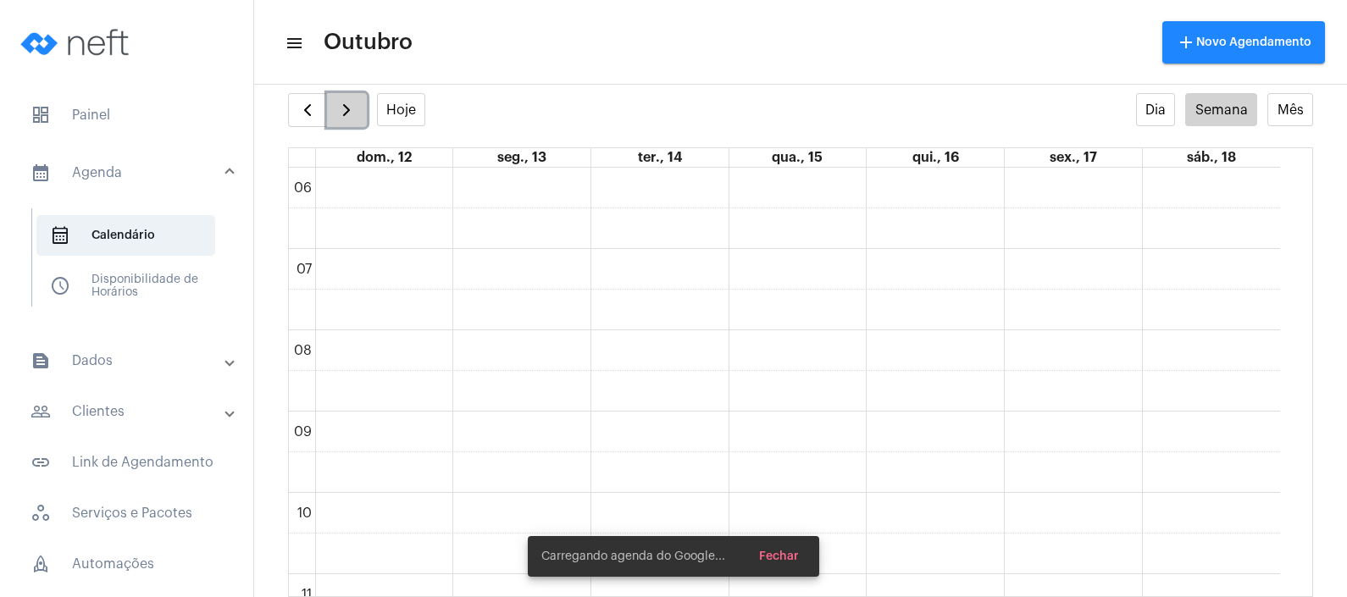
click at [338, 106] on span "button" at bounding box center [346, 110] width 20 height 20
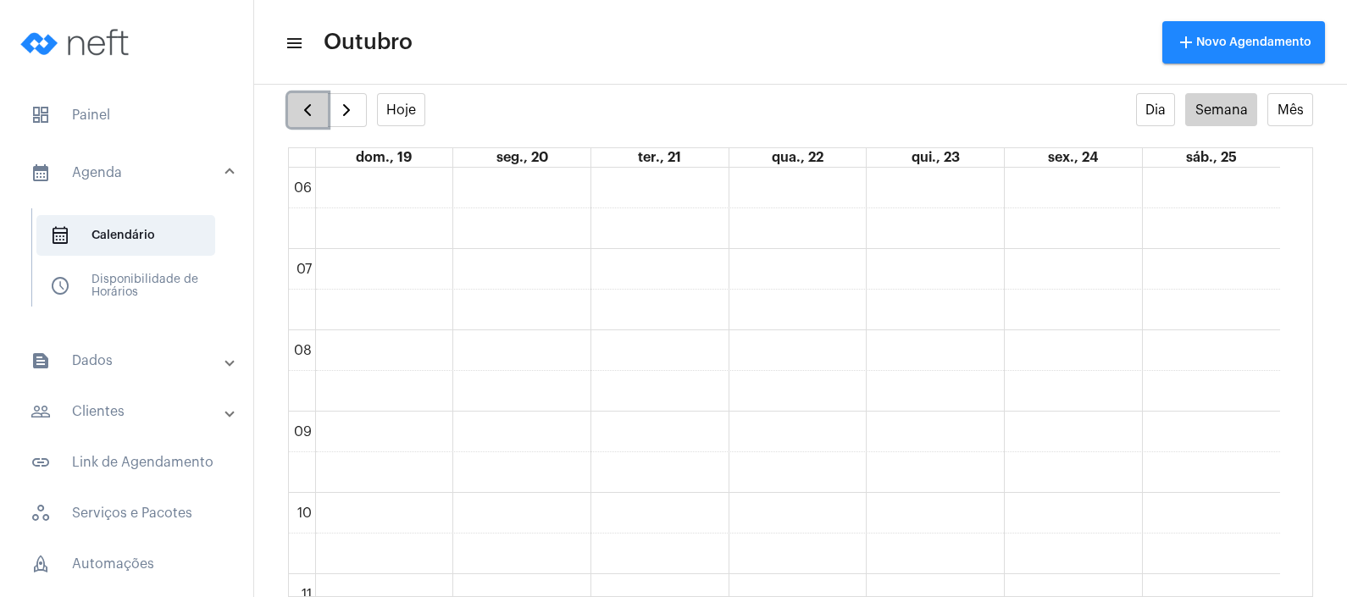
click at [292, 112] on button "button" at bounding box center [308, 110] width 40 height 34
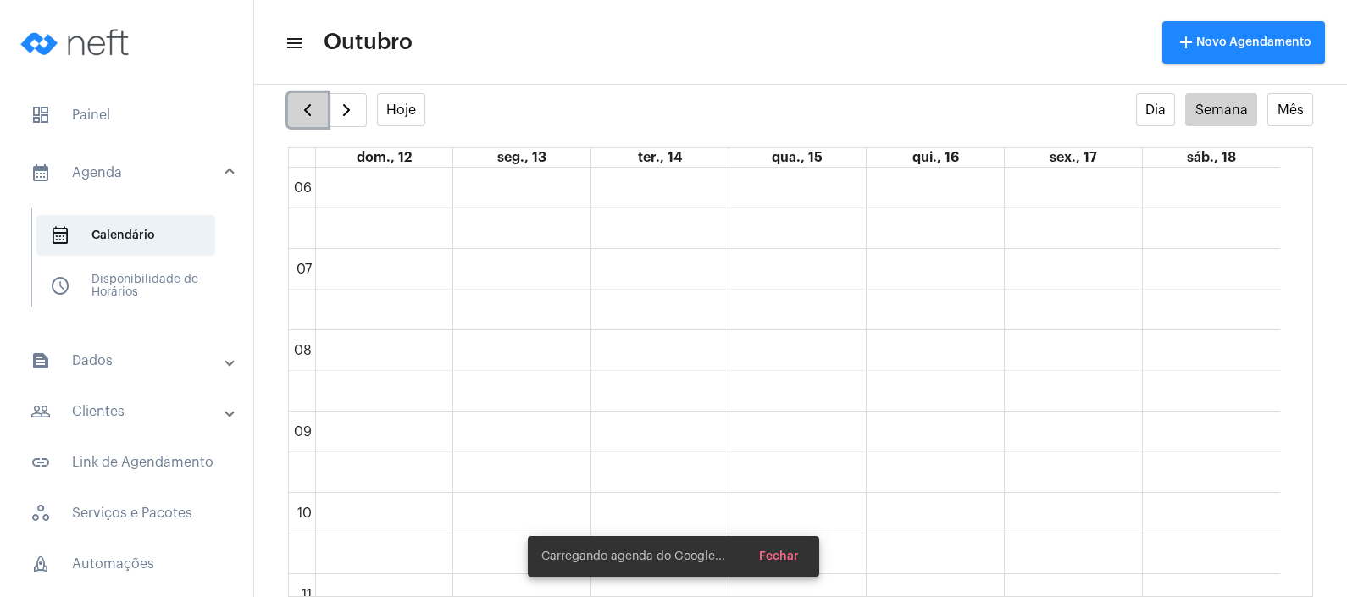
click at [291, 111] on button "button" at bounding box center [308, 110] width 40 height 34
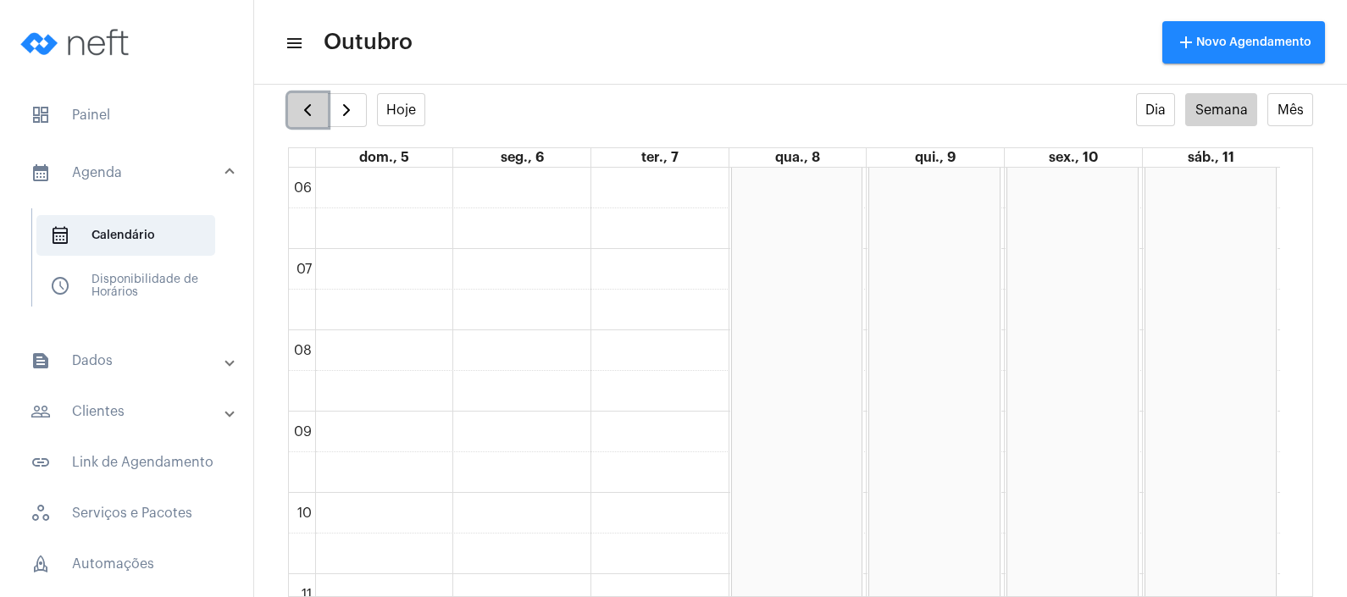
click at [291, 111] on button "button" at bounding box center [308, 110] width 40 height 34
click at [316, 106] on span "button" at bounding box center [307, 110] width 20 height 20
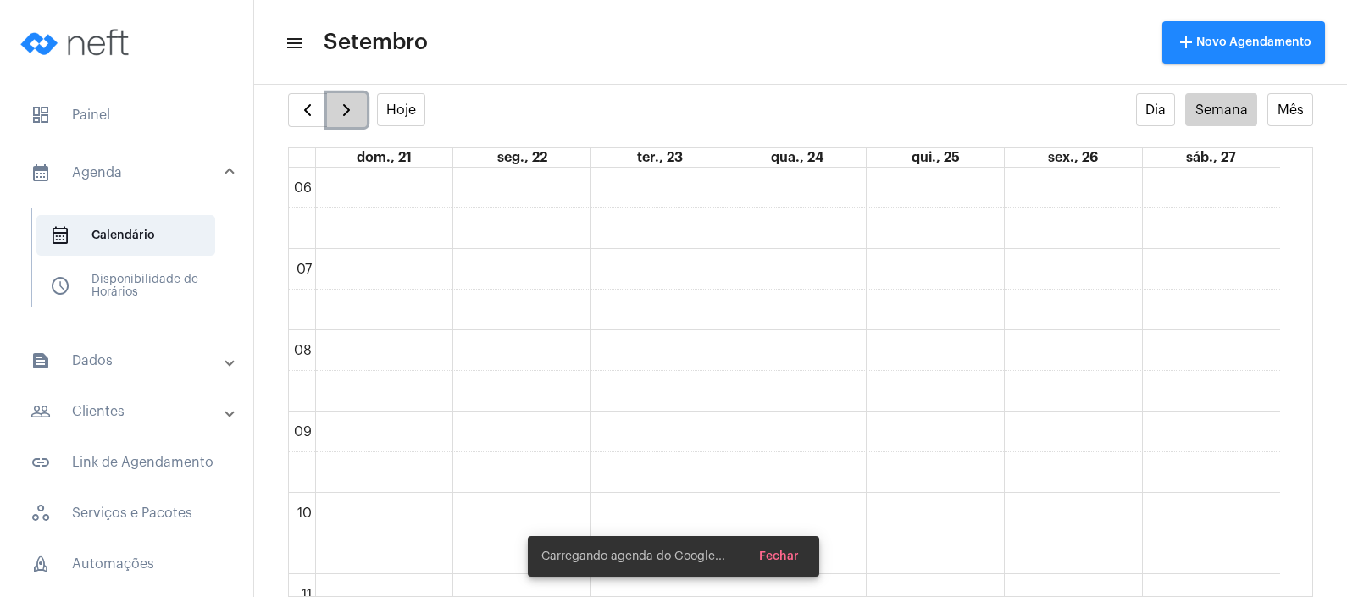
click at [336, 102] on span "button" at bounding box center [346, 110] width 20 height 20
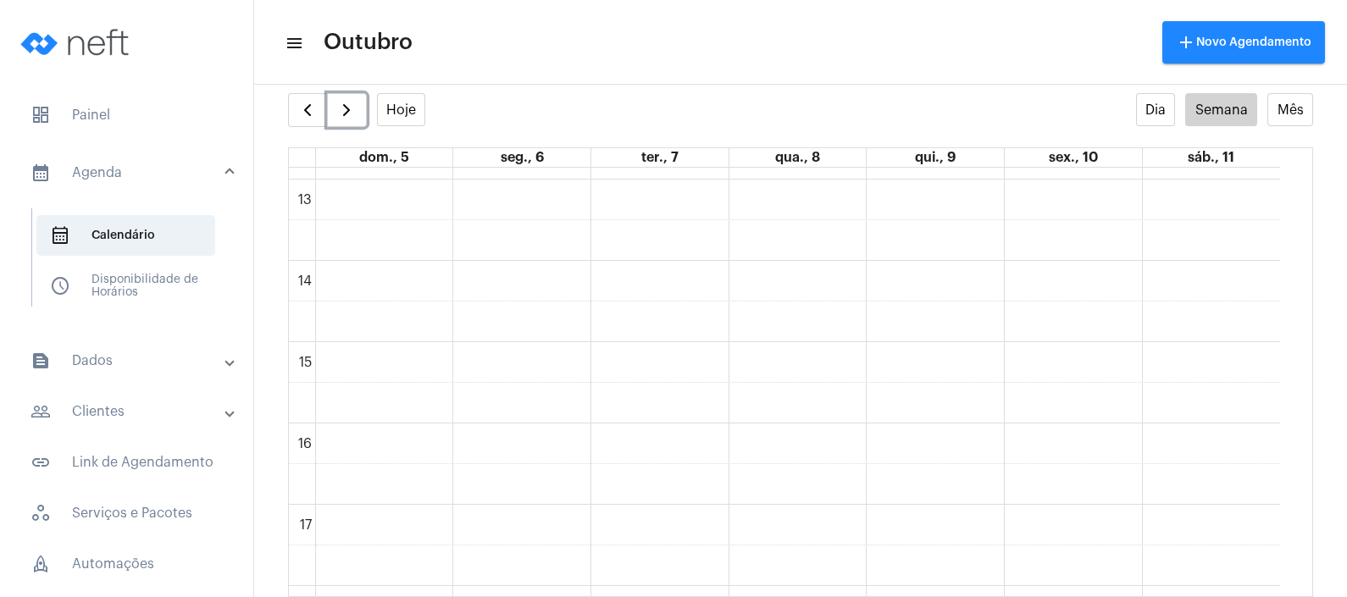
scroll to position [1229, 0]
click at [280, 91] on div "settings info_outlined" at bounding box center [800, 76] width 1093 height 34
click at [308, 97] on button "button" at bounding box center [308, 110] width 40 height 34
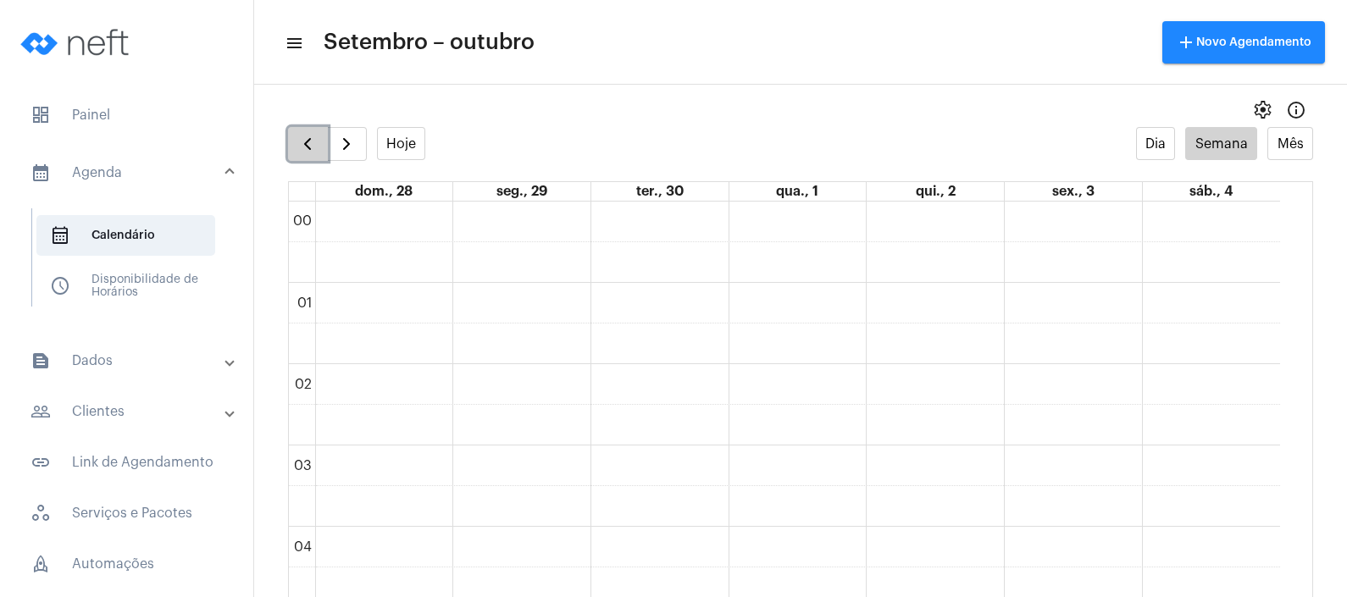
click at [301, 130] on button "button" at bounding box center [308, 144] width 40 height 34
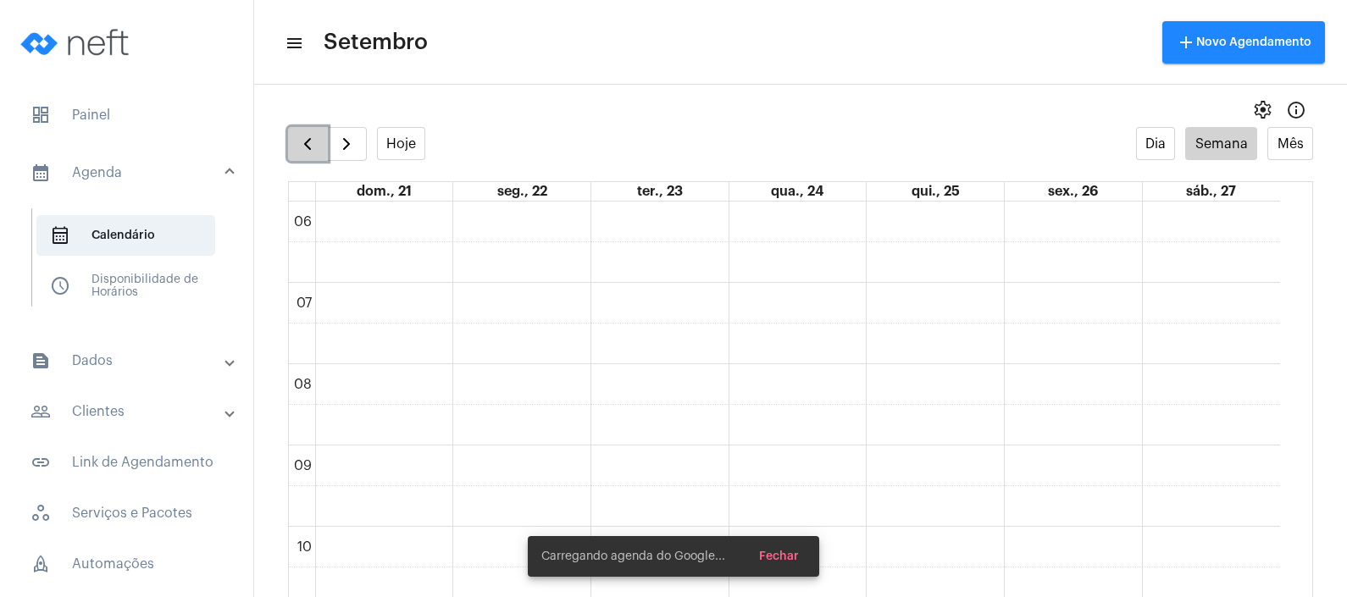
click at [301, 130] on button "button" at bounding box center [308, 144] width 40 height 34
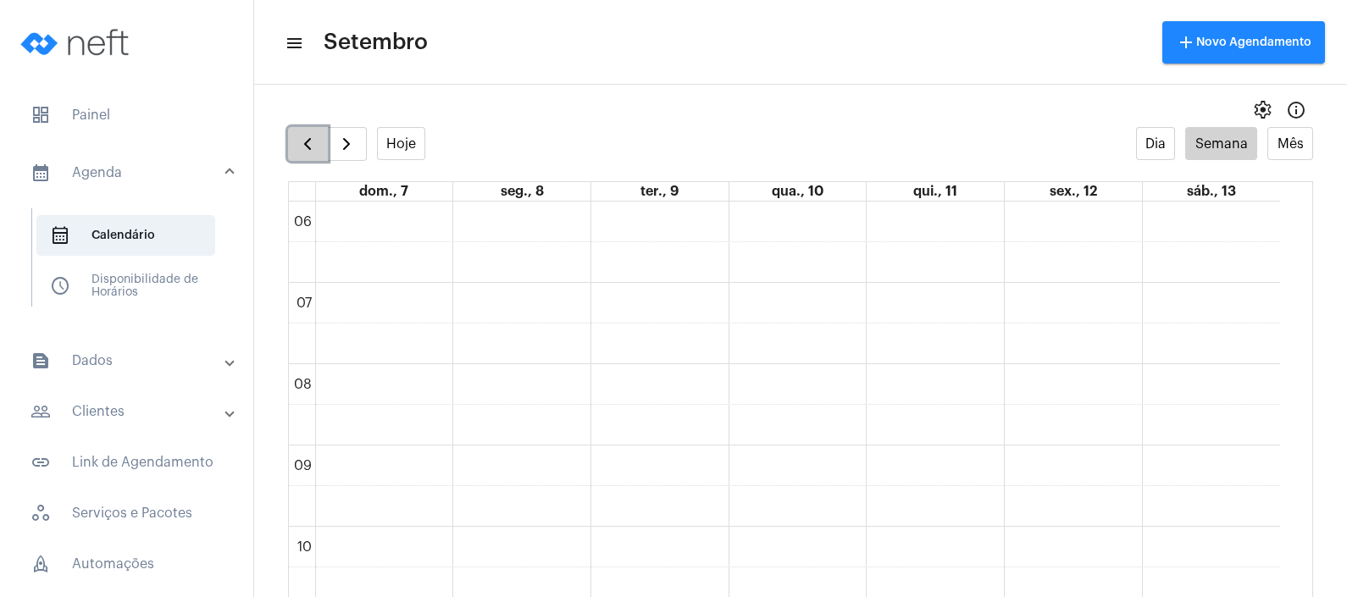
click at [301, 130] on button "button" at bounding box center [308, 144] width 40 height 34
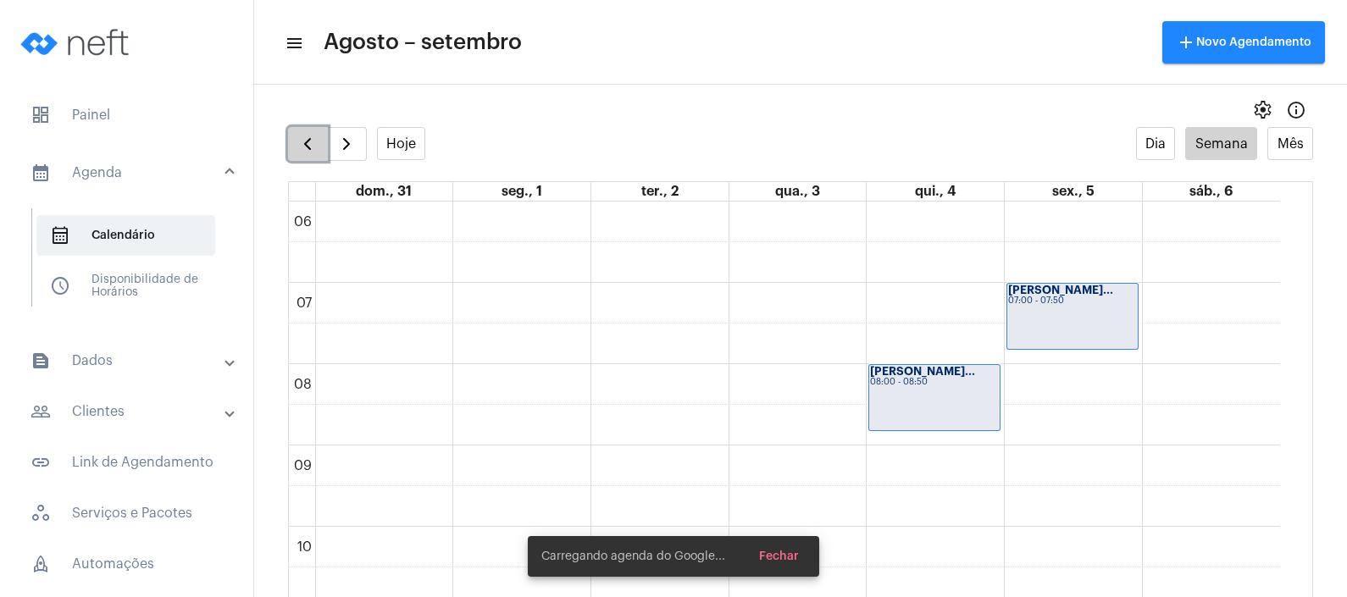
click at [301, 130] on button "button" at bounding box center [308, 144] width 40 height 34
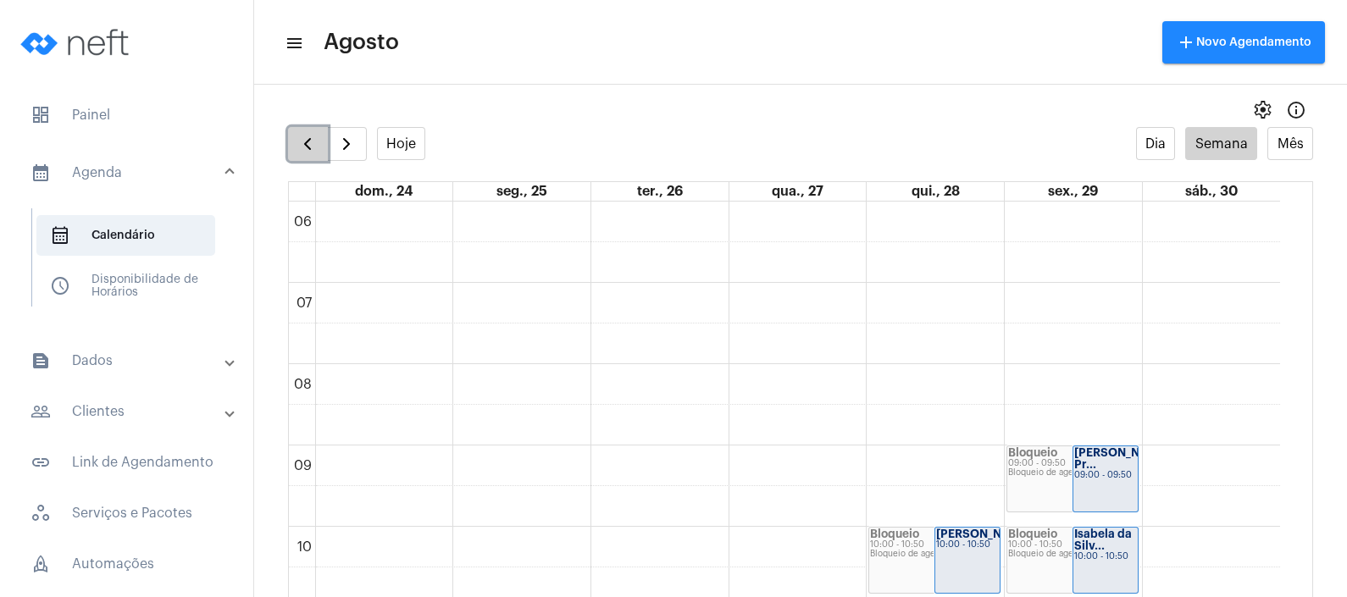
click at [309, 130] on button "button" at bounding box center [308, 144] width 40 height 34
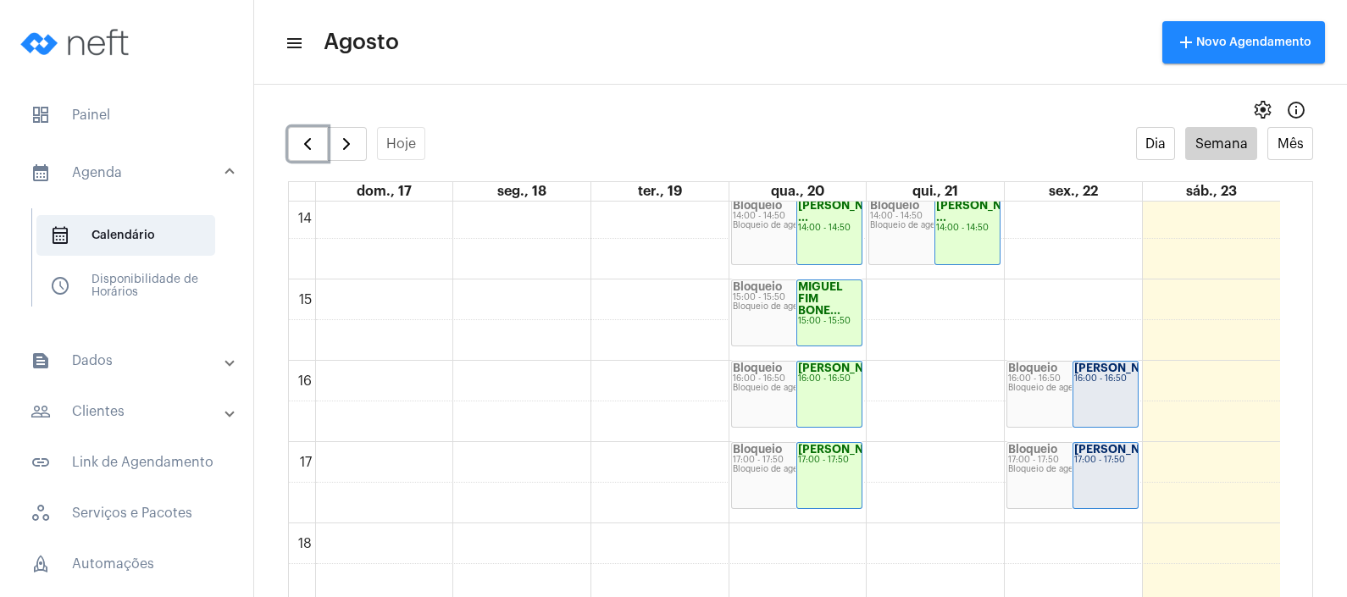
scroll to position [1229, 0]
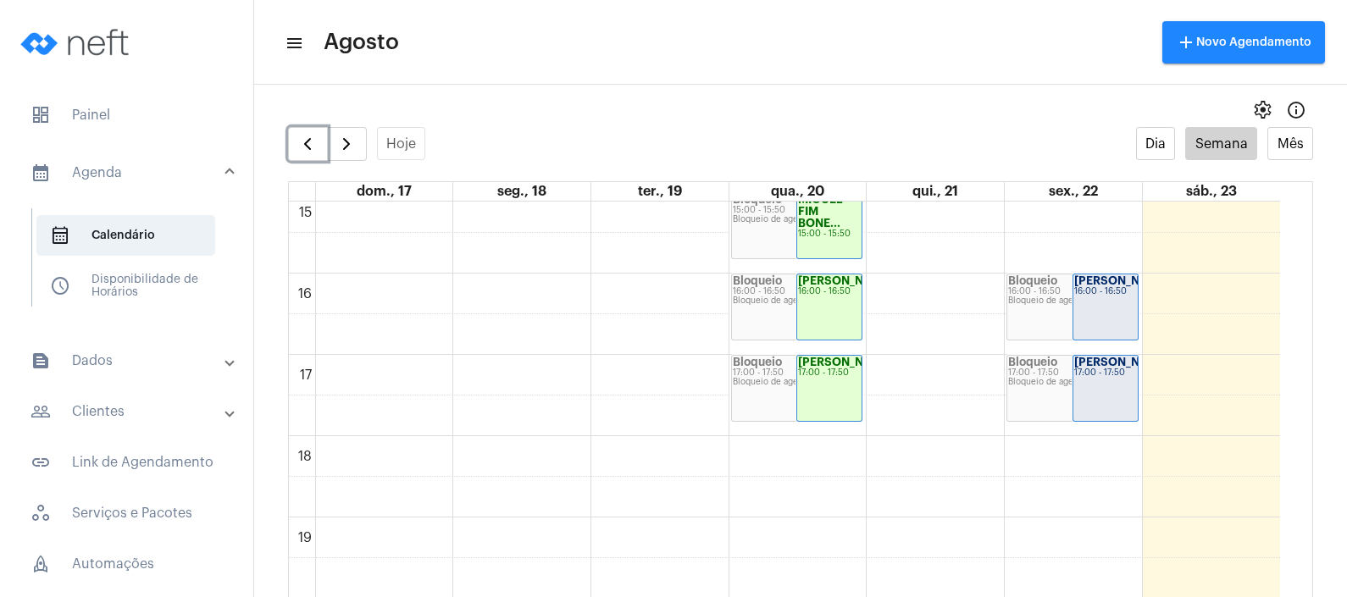
click at [1107, 283] on strong "[PERSON_NAME]..." at bounding box center [1126, 280] width 105 height 11
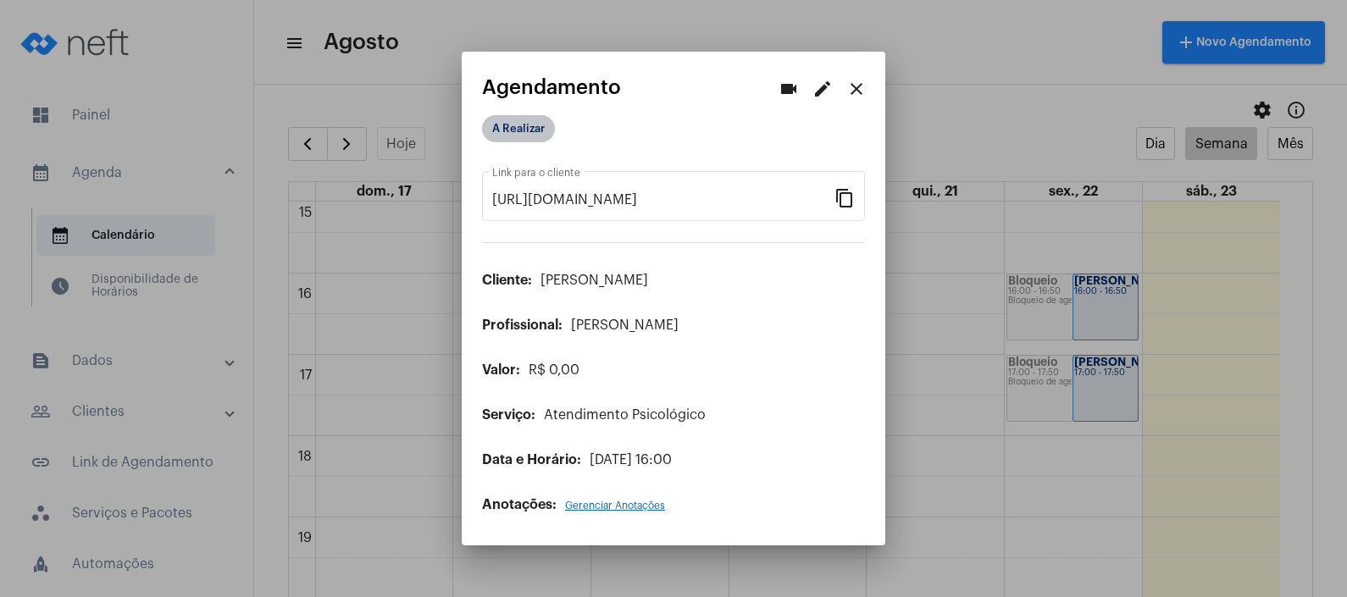
click at [519, 130] on mat-chip "A Realizar" at bounding box center [518, 128] width 73 height 27
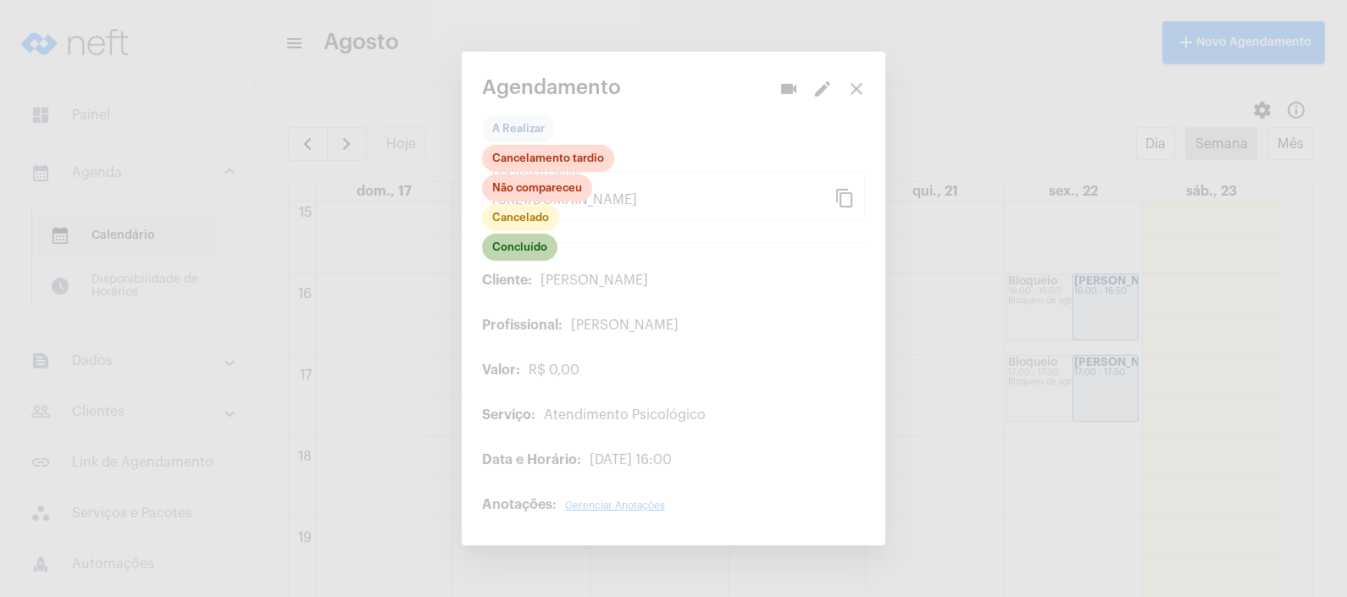
click at [529, 251] on mat-chip "Concluído" at bounding box center [519, 247] width 75 height 27
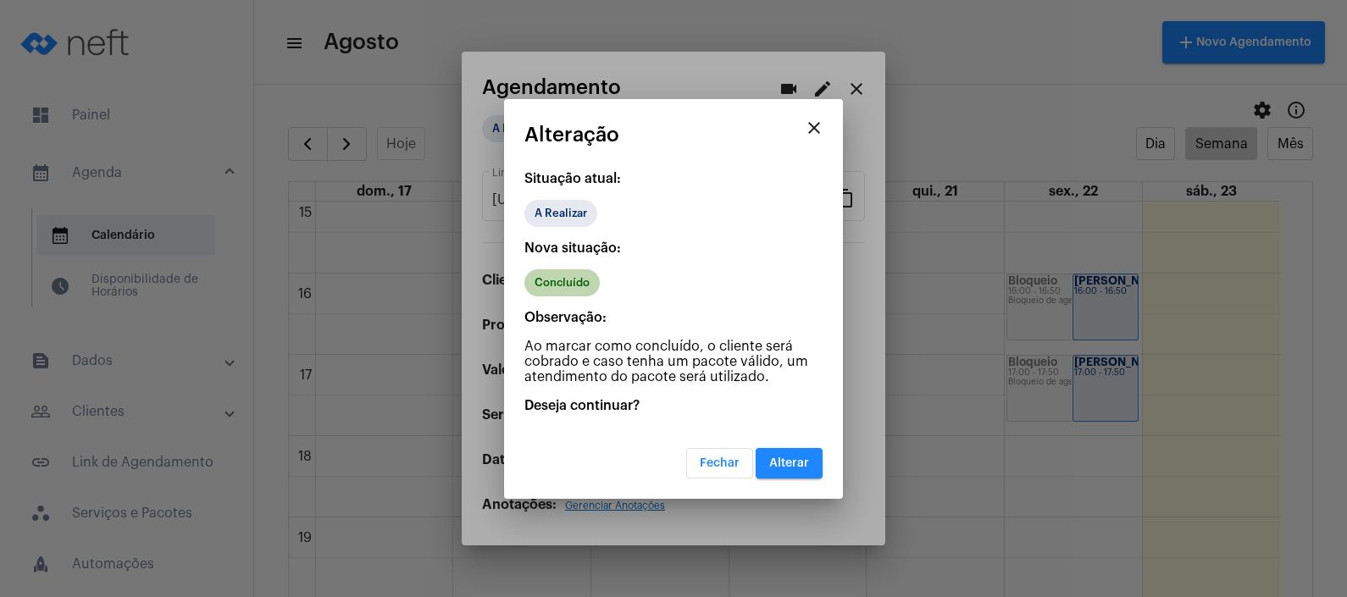
click at [555, 280] on mat-chip "Concluído" at bounding box center [561, 282] width 75 height 27
click at [785, 463] on span "Alterar" at bounding box center [789, 463] width 40 height 12
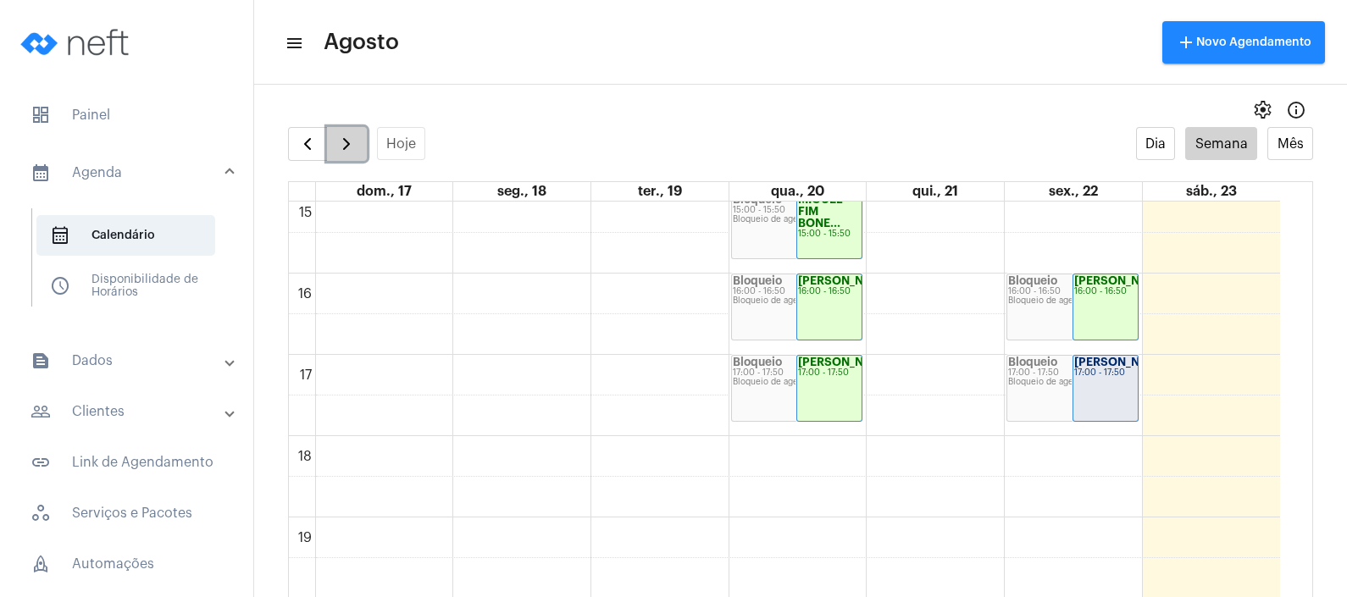
click at [339, 144] on span "button" at bounding box center [346, 144] width 20 height 20
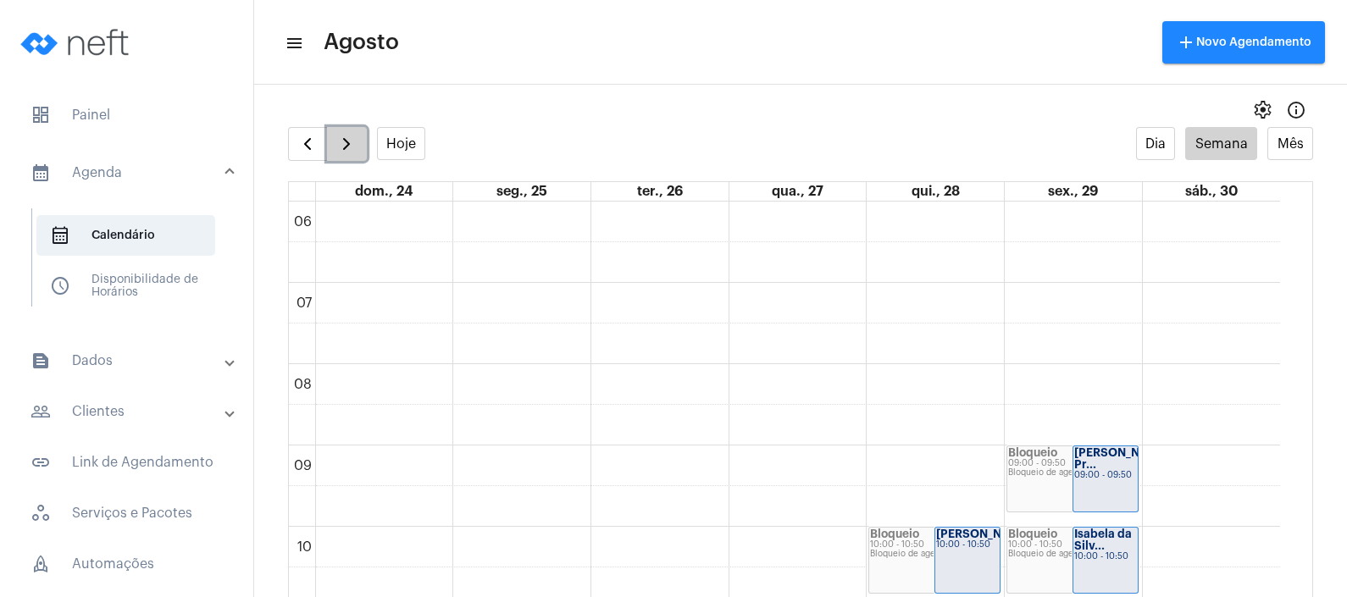
click at [339, 144] on span "button" at bounding box center [346, 144] width 20 height 20
